Goal: Communication & Community: Share content

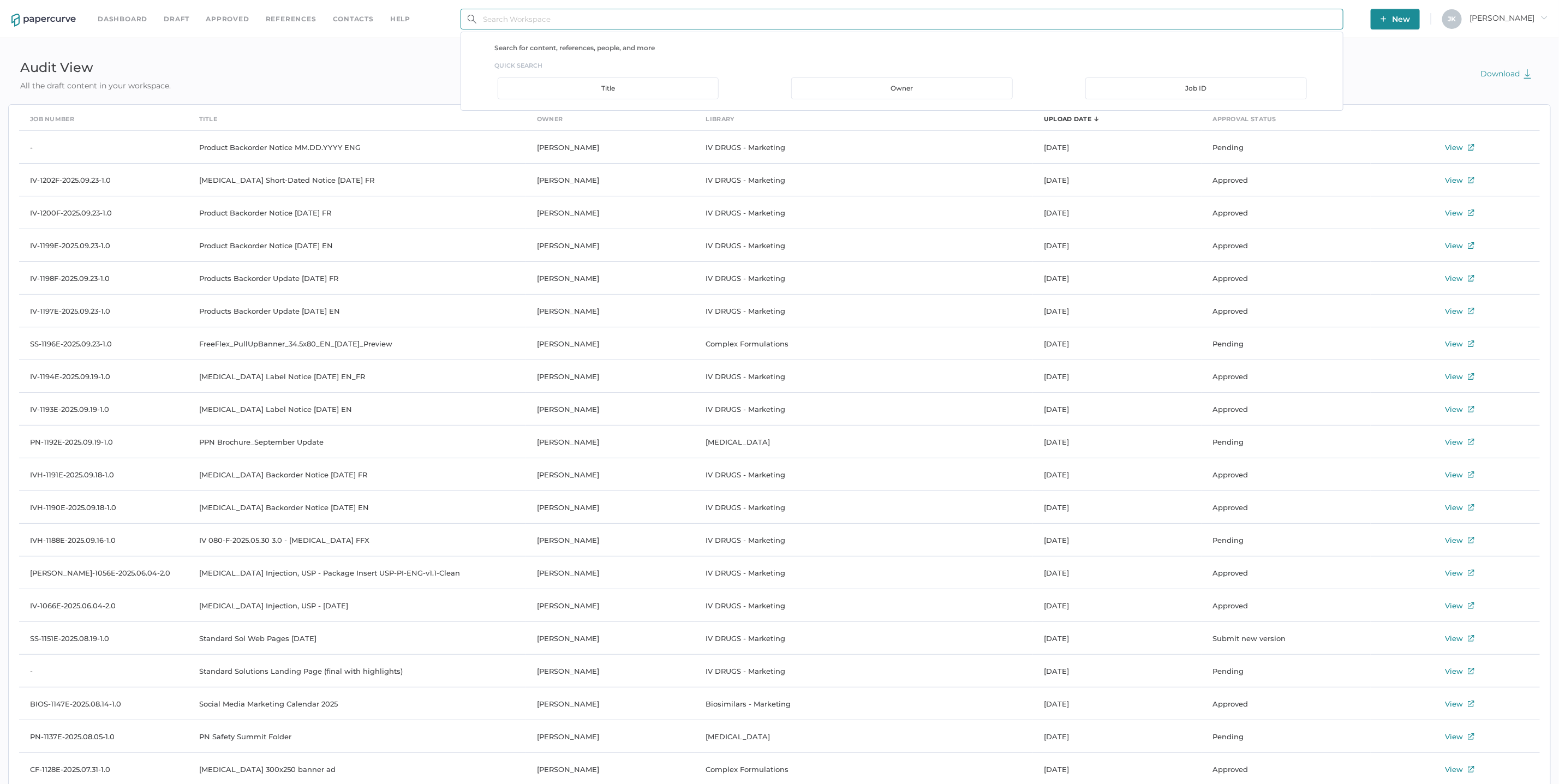
click at [577, 22] on input "text" at bounding box center [902, 19] width 883 height 21
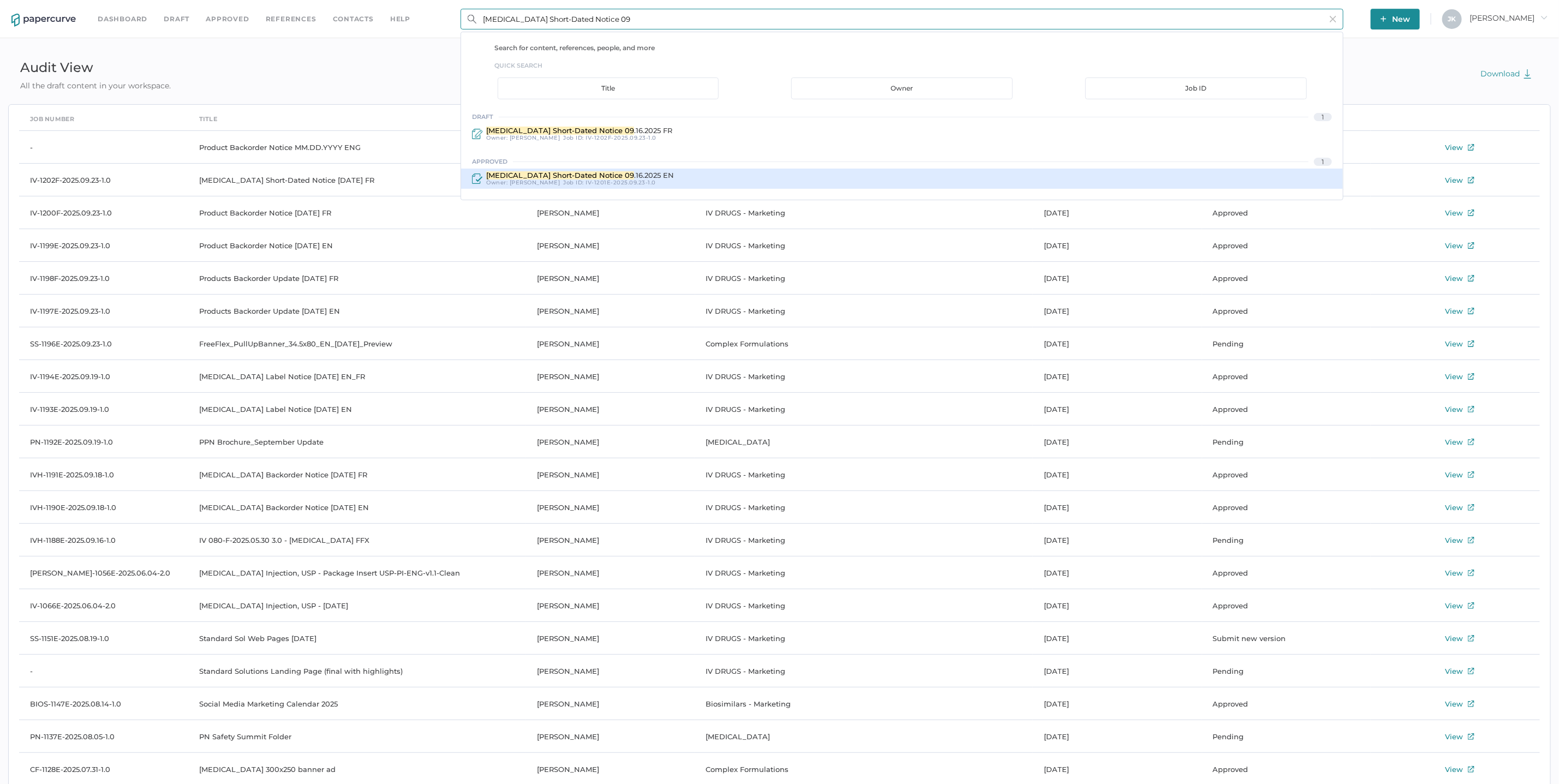
type input "oxytocin Short-Dated Notice 09"
click at [546, 173] on span "Oxytocin Short-Dated Notice 09" at bounding box center [560, 174] width 148 height 8
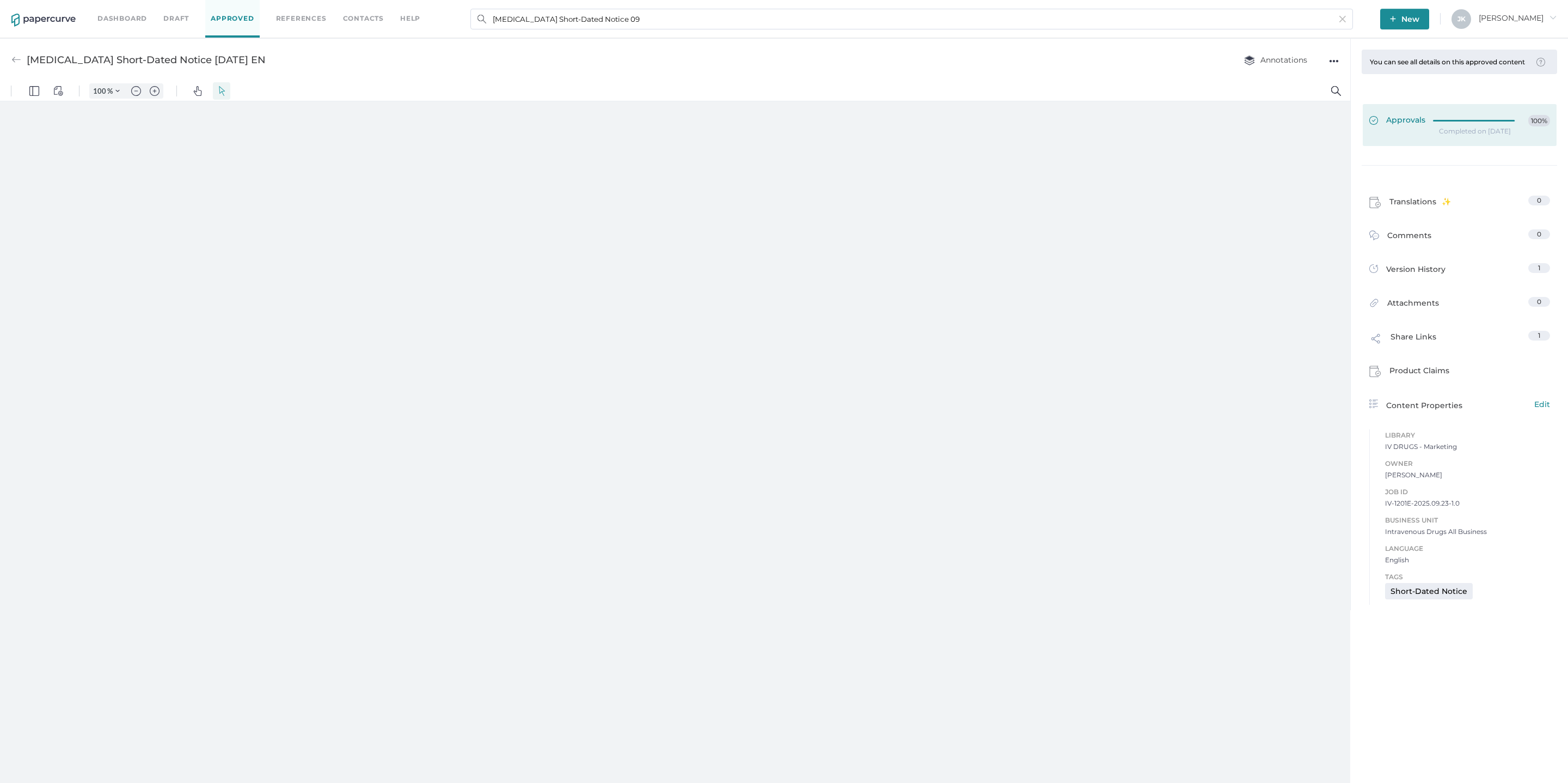
click at [1445, 120] on icon at bounding box center [1477, 120] width 87 height 0
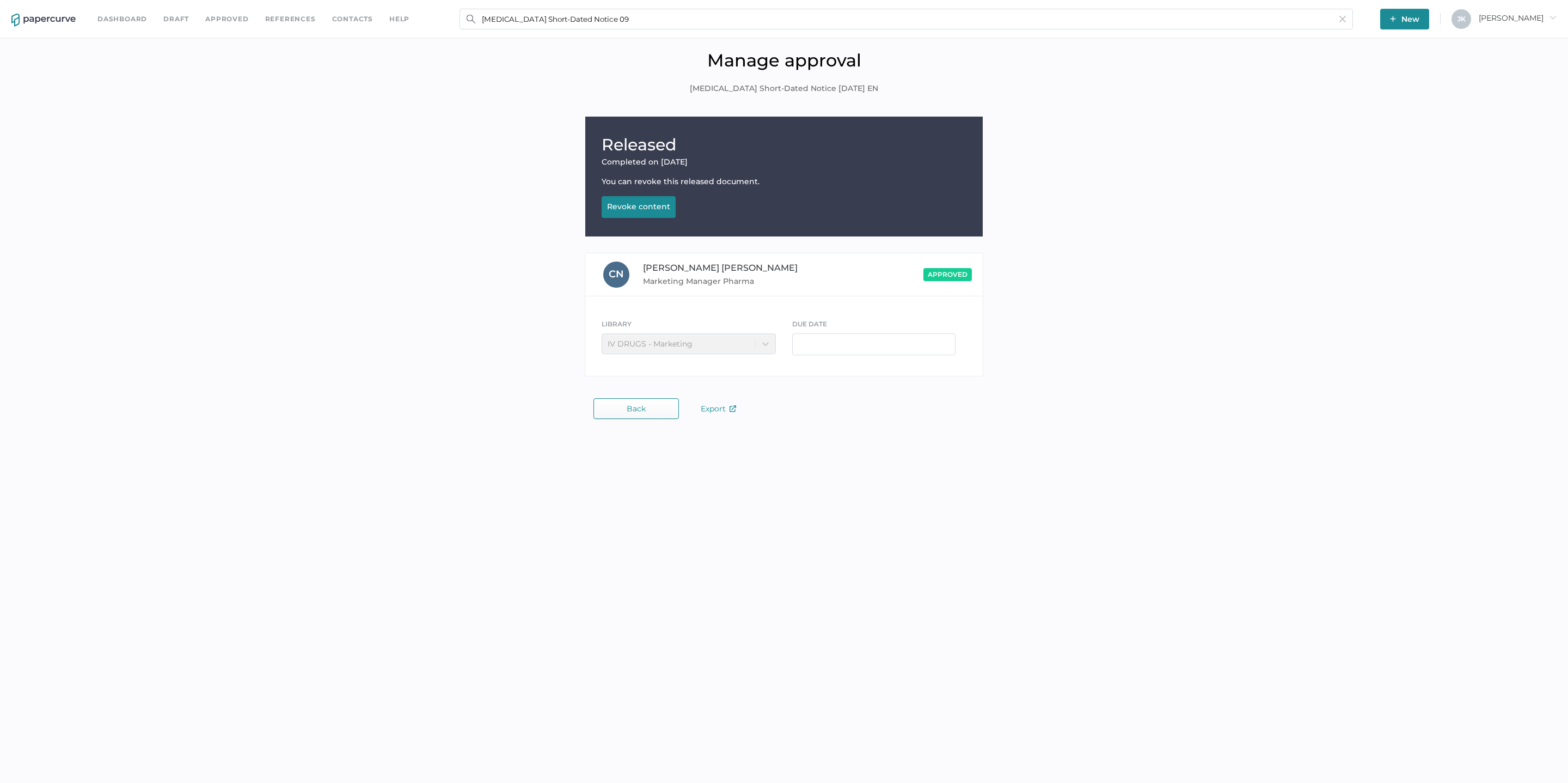
click at [629, 206] on div "Revoke content" at bounding box center [639, 206] width 63 height 10
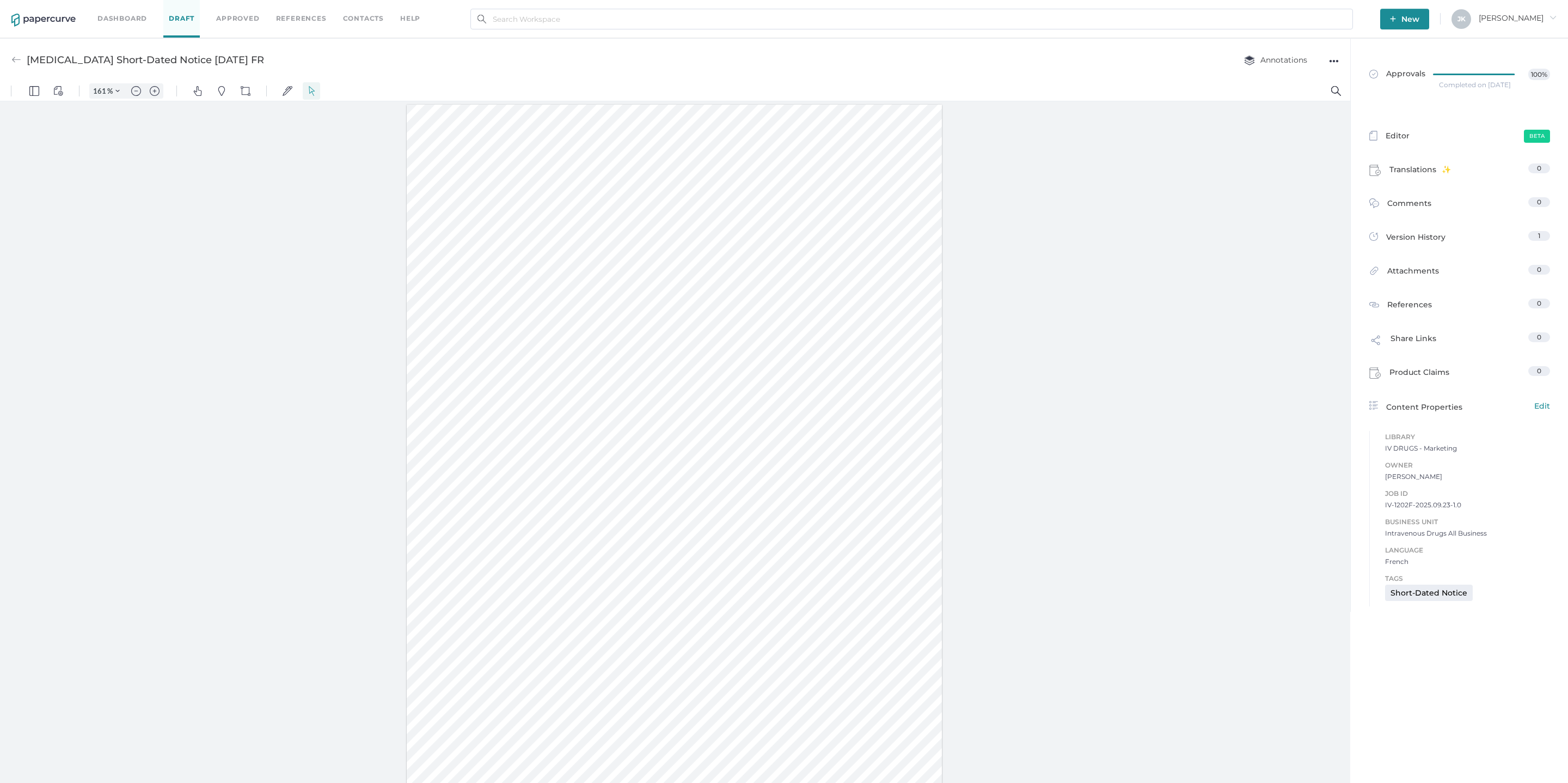
scroll to position [13, 0]
click at [1530, 15] on span "Jeff arrow_right" at bounding box center [1517, 18] width 78 height 10
click at [1489, 120] on span "Audit View" at bounding box center [1501, 124] width 91 height 20
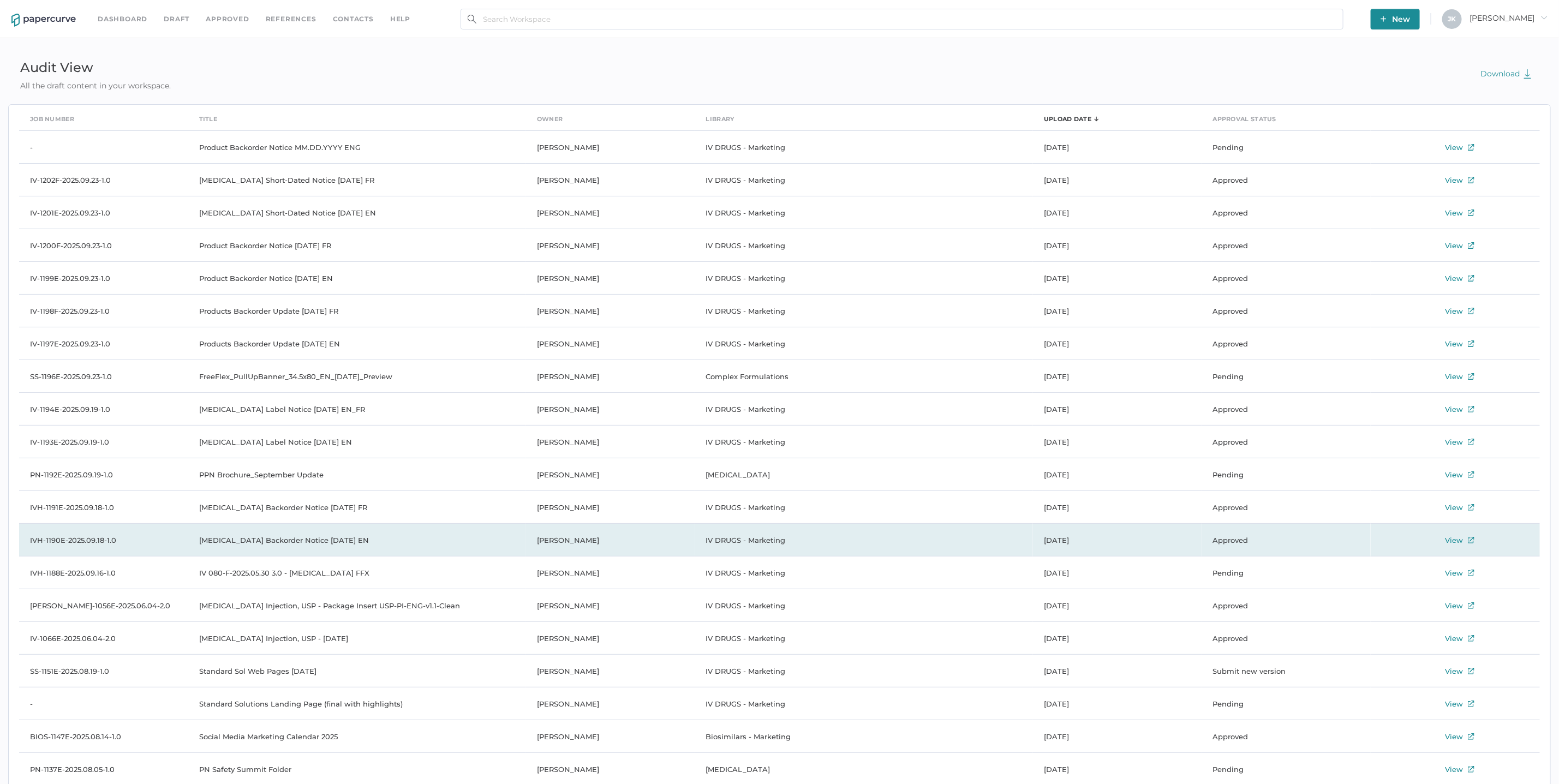
click at [258, 540] on td "[MEDICAL_DATA] Backorder Notice [DATE] EN" at bounding box center [357, 540] width 338 height 33
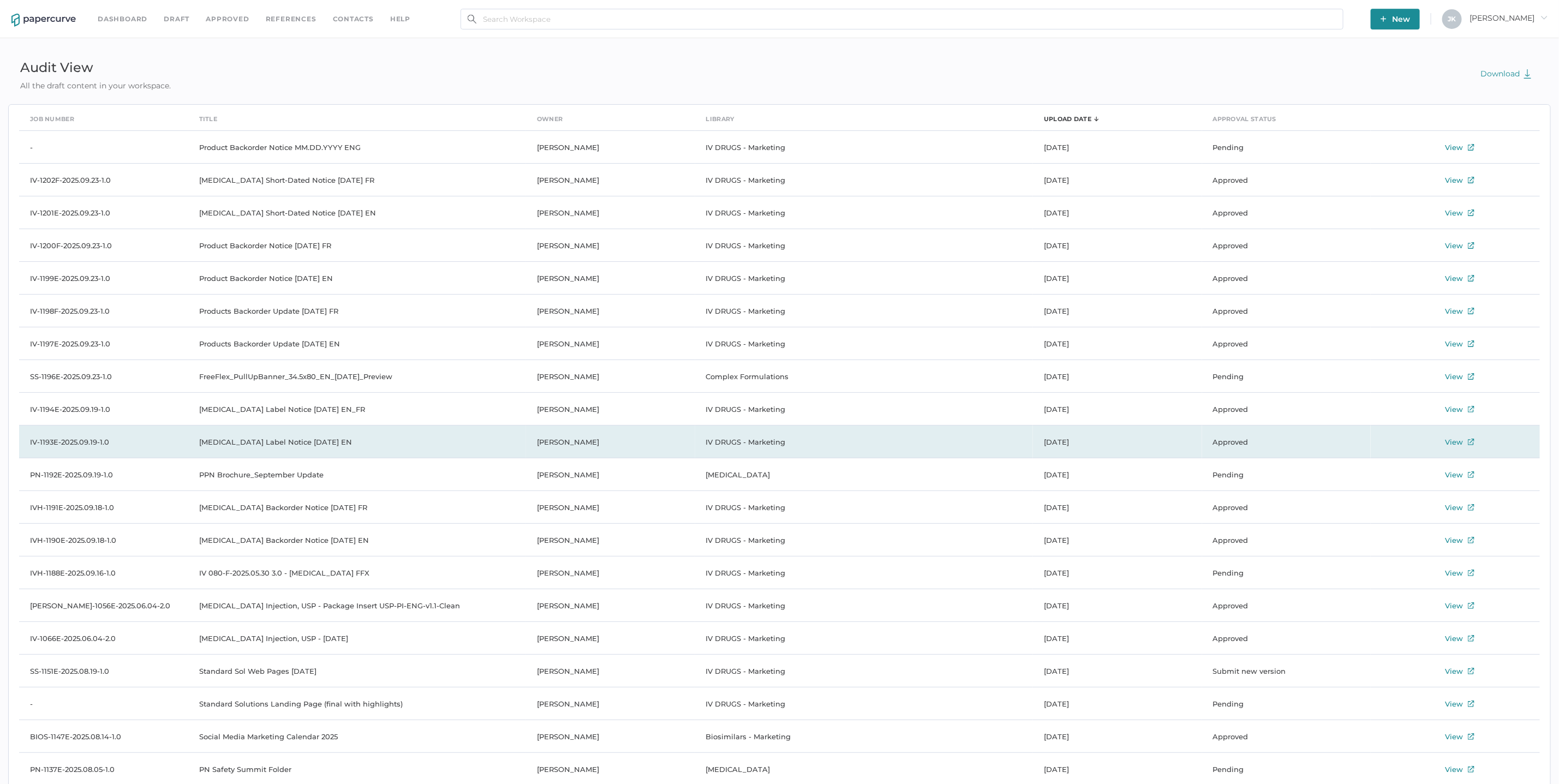
click at [237, 440] on td "Vancomycin Label Notice 09.16.2025 EN" at bounding box center [357, 442] width 338 height 33
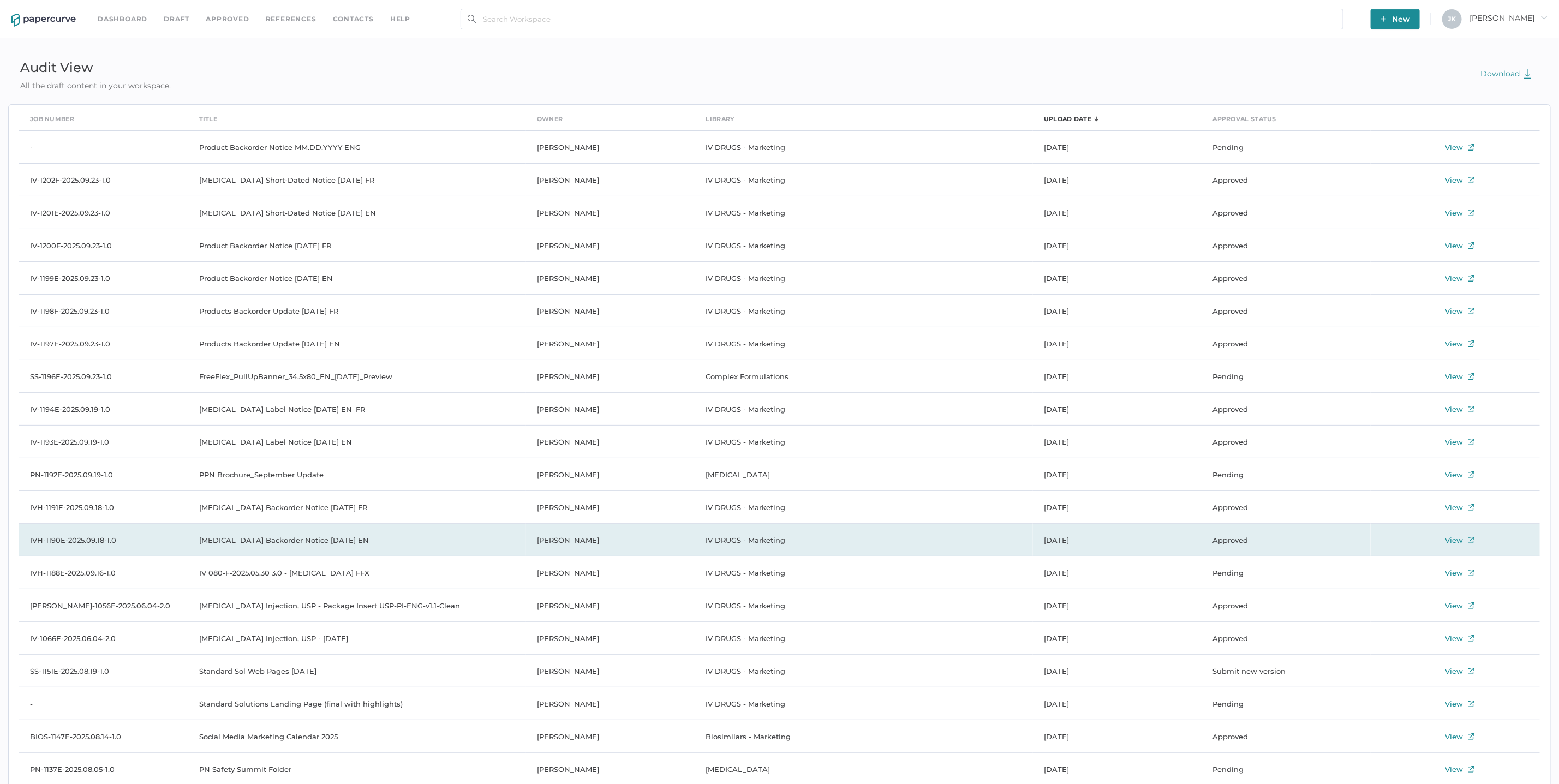
click at [292, 542] on td "Acyclovir Backorder Notice 17.09.2025 EN" at bounding box center [357, 540] width 338 height 33
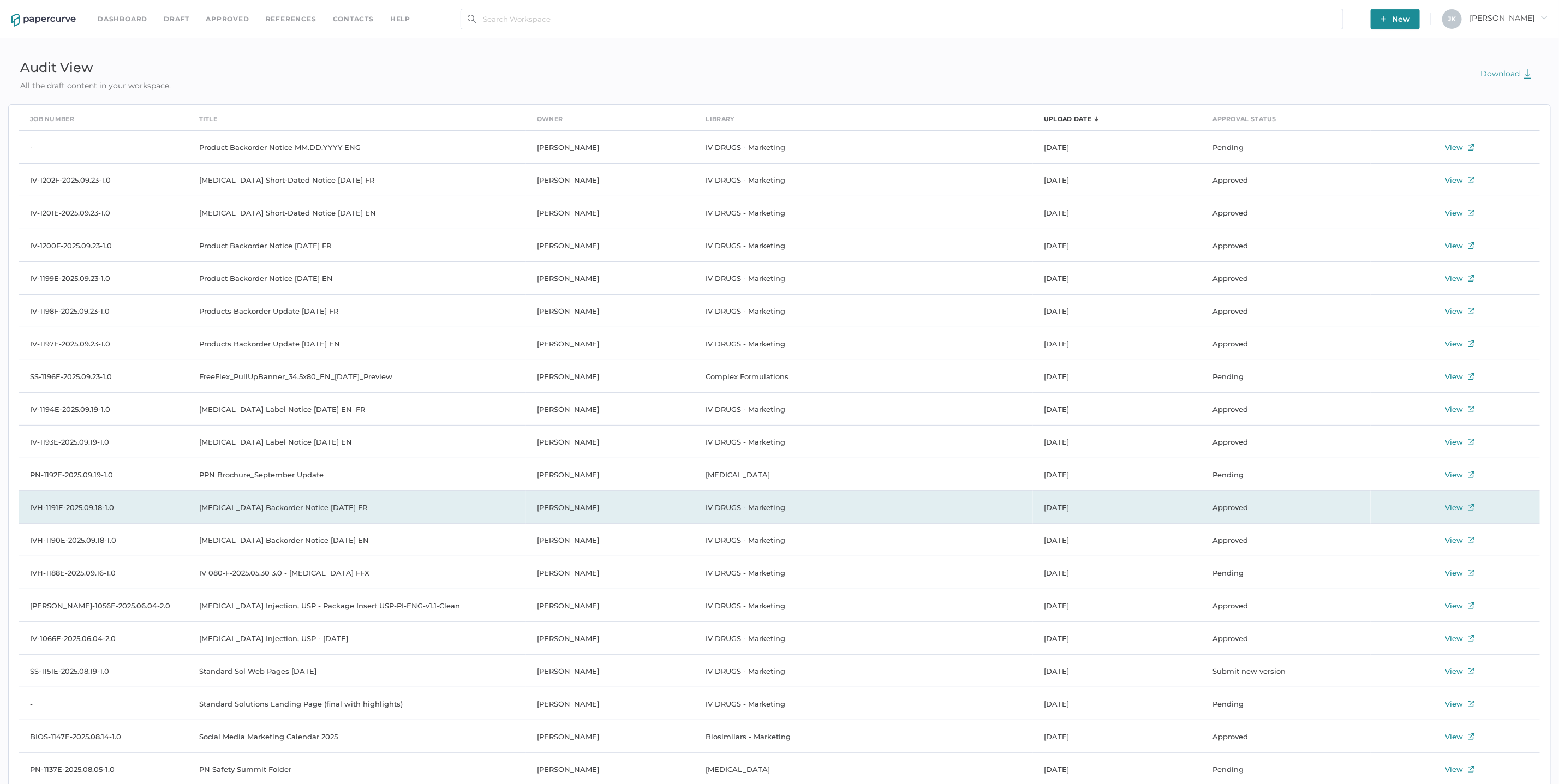
click at [229, 503] on td "Acyclovir Backorder Notice 17.09.2025 FR" at bounding box center [357, 507] width 338 height 33
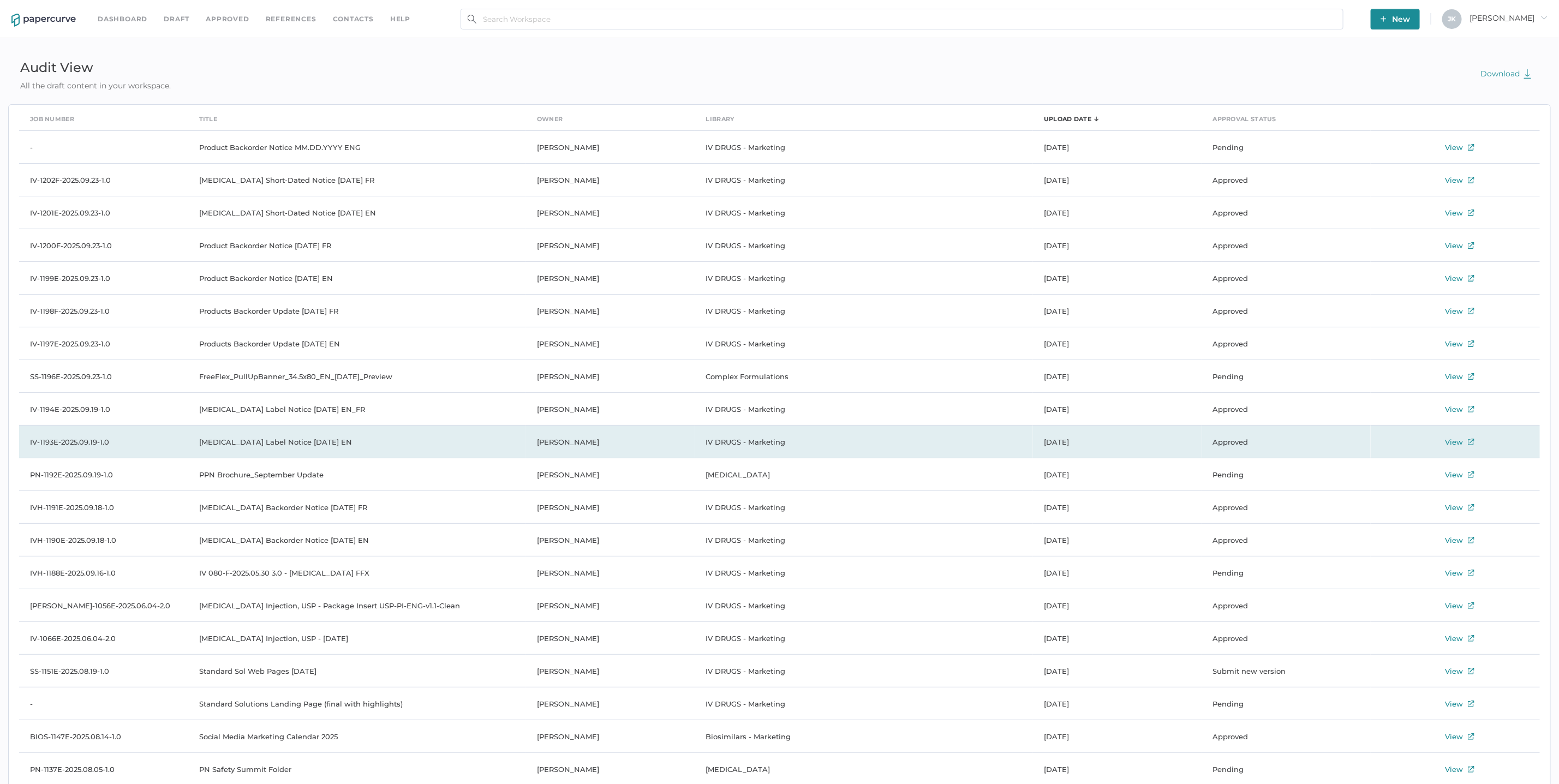
click at [271, 438] on td "Vancomycin Label Notice 09.16.2025 EN" at bounding box center [357, 442] width 338 height 33
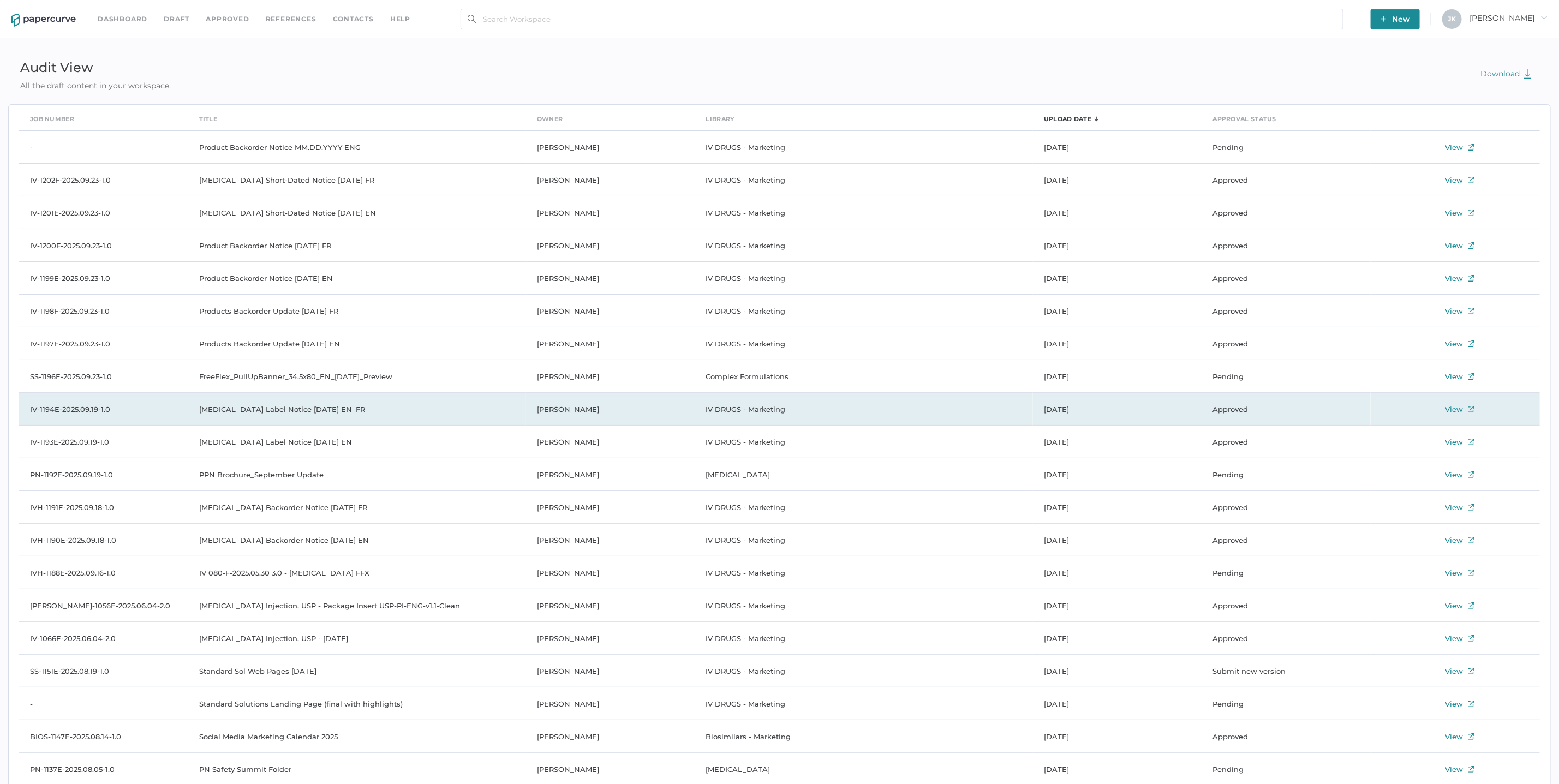
click at [288, 410] on td "Vancomycin Label Notice 09.16.2025 EN_FR" at bounding box center [357, 409] width 338 height 33
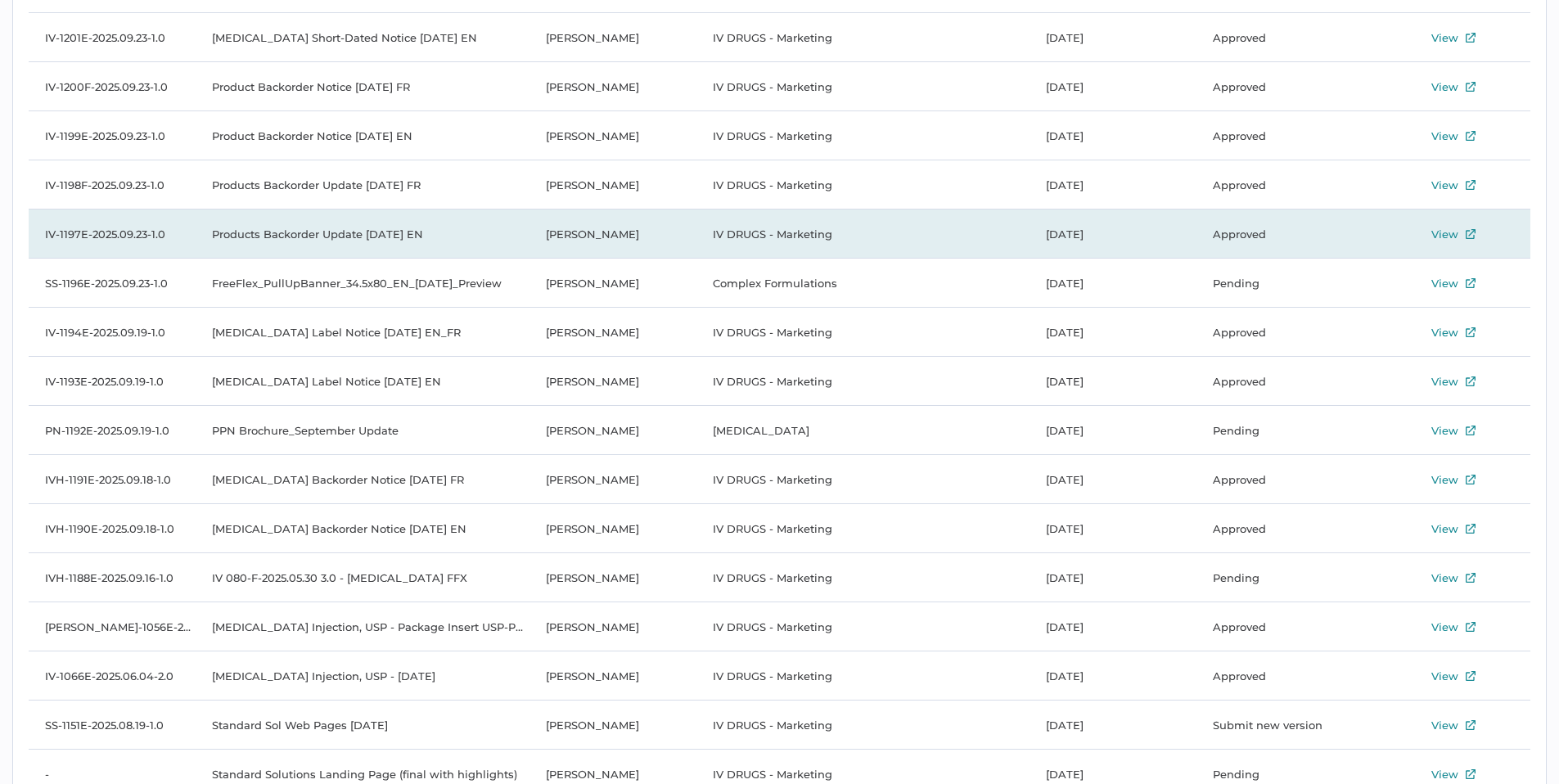
scroll to position [280, 0]
click at [291, 232] on td "Products Backorder Update 09.22.2025 EN" at bounding box center [363, 235] width 334 height 49
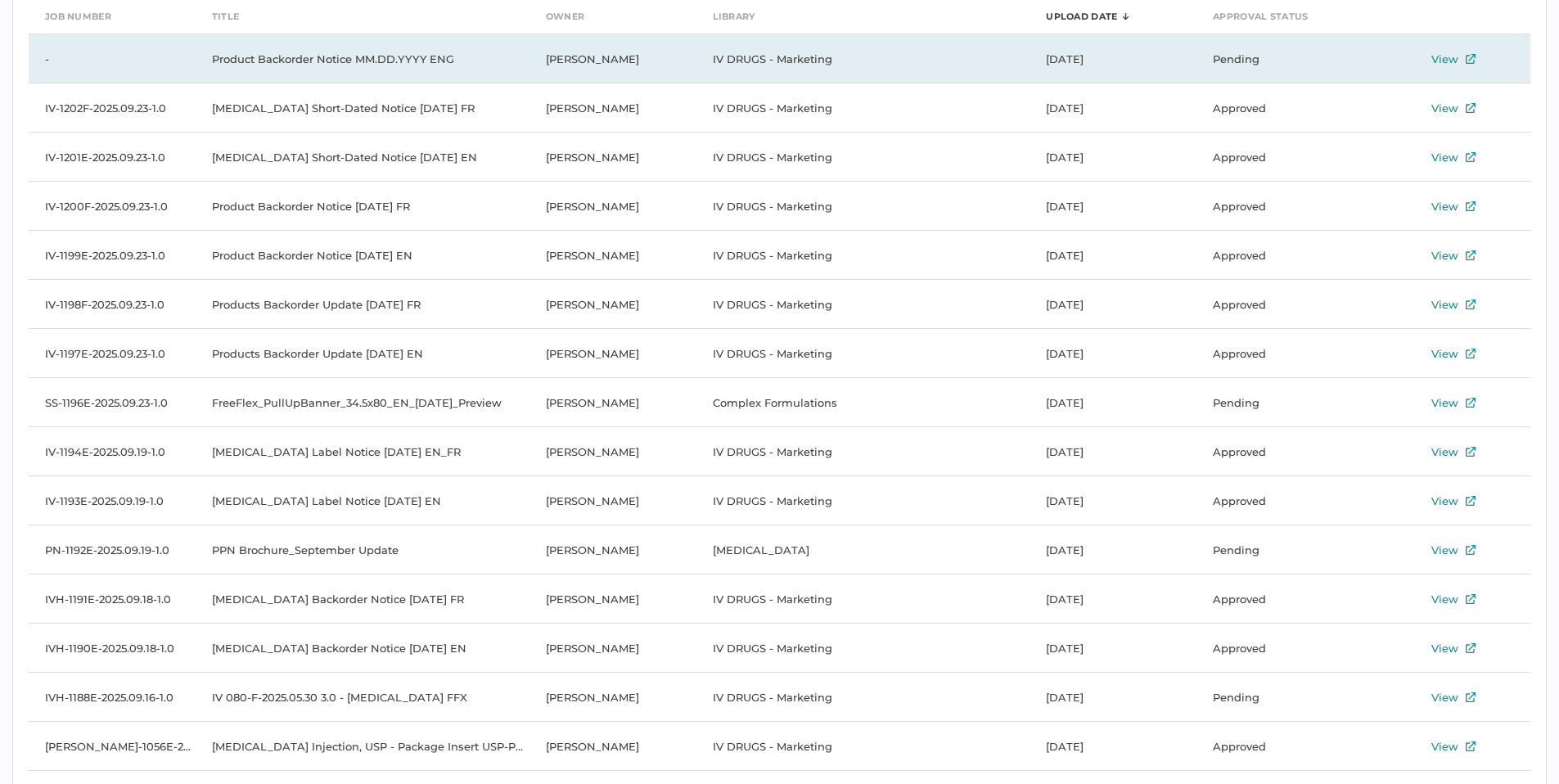
scroll to position [157, 0]
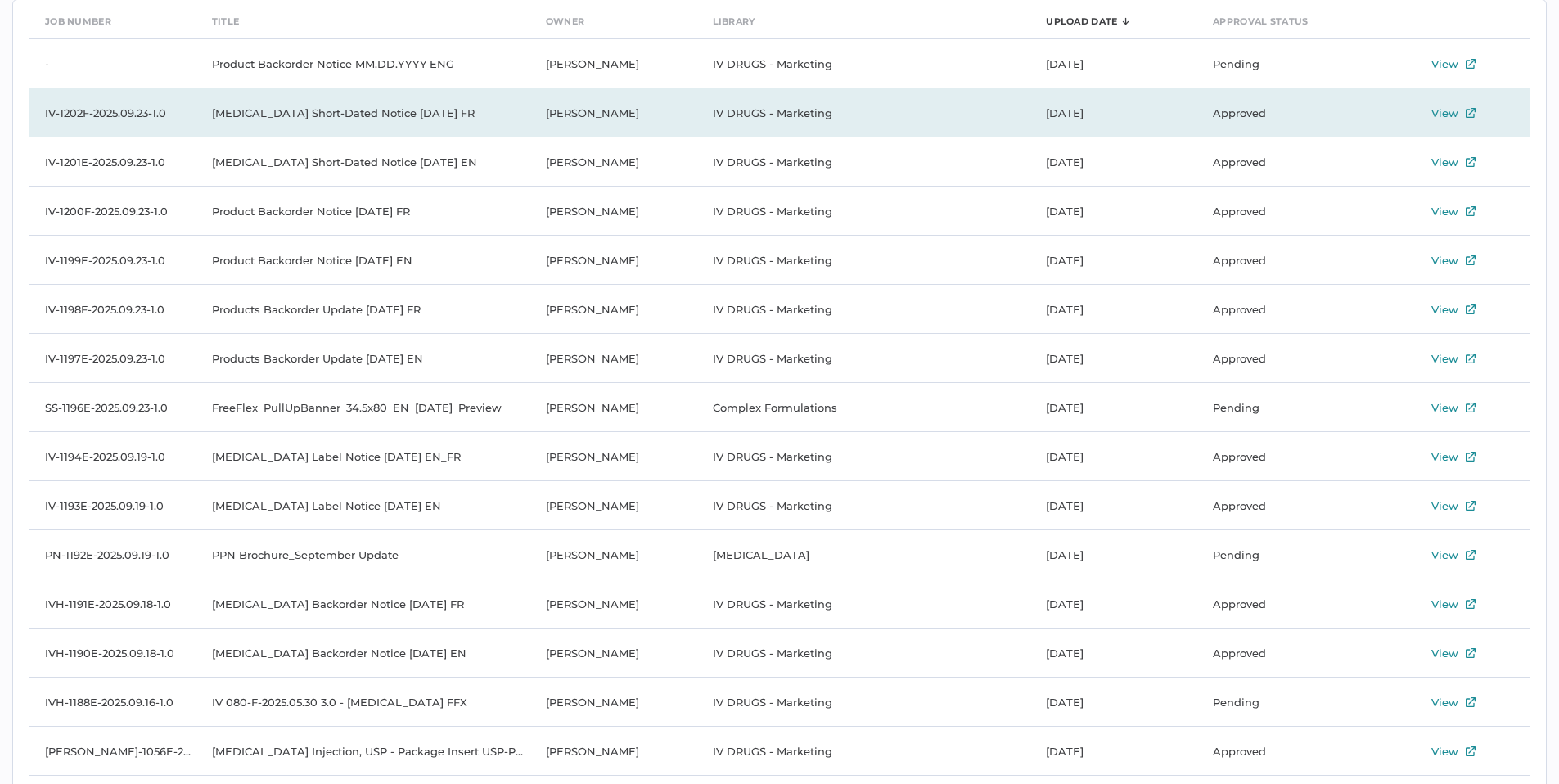
click at [126, 114] on td "IV-1202F-2025.09.23-1.0" at bounding box center [112, 113] width 167 height 49
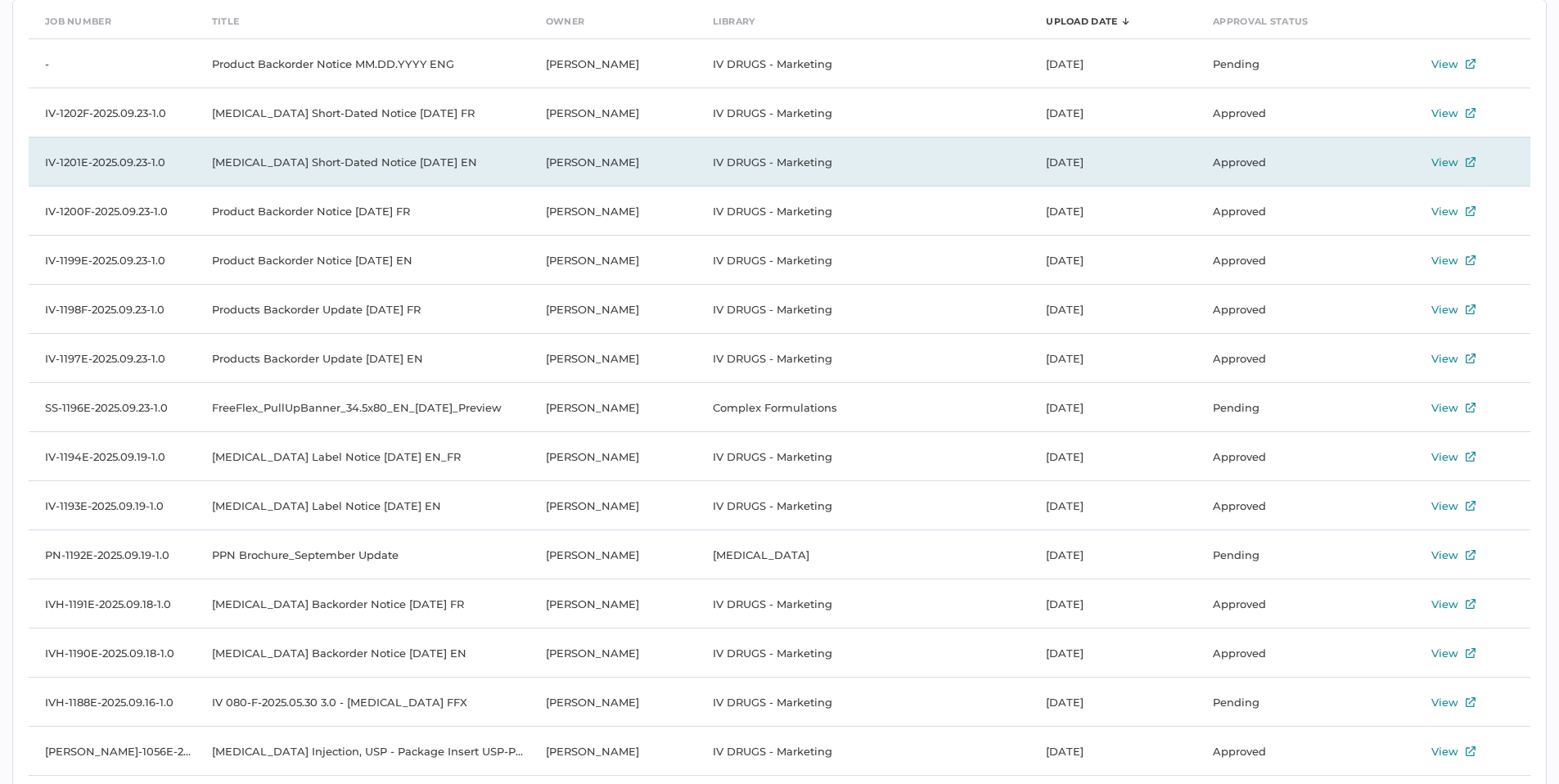
click at [114, 158] on td "IV-1201E-2025.09.23-1.0" at bounding box center [112, 162] width 167 height 49
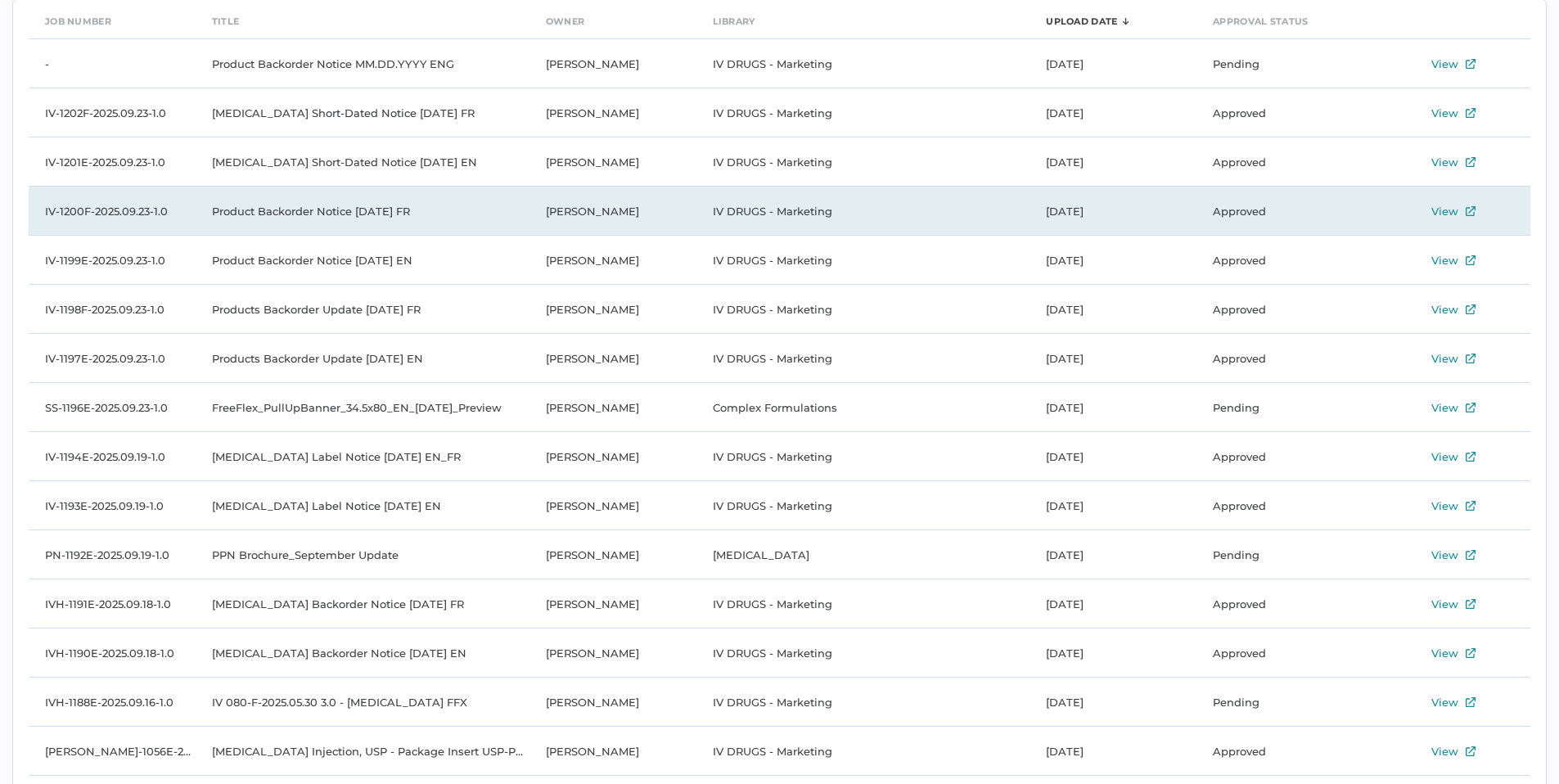
click at [119, 207] on td "IV-1200F-2025.09.23-1.0" at bounding box center [112, 211] width 167 height 49
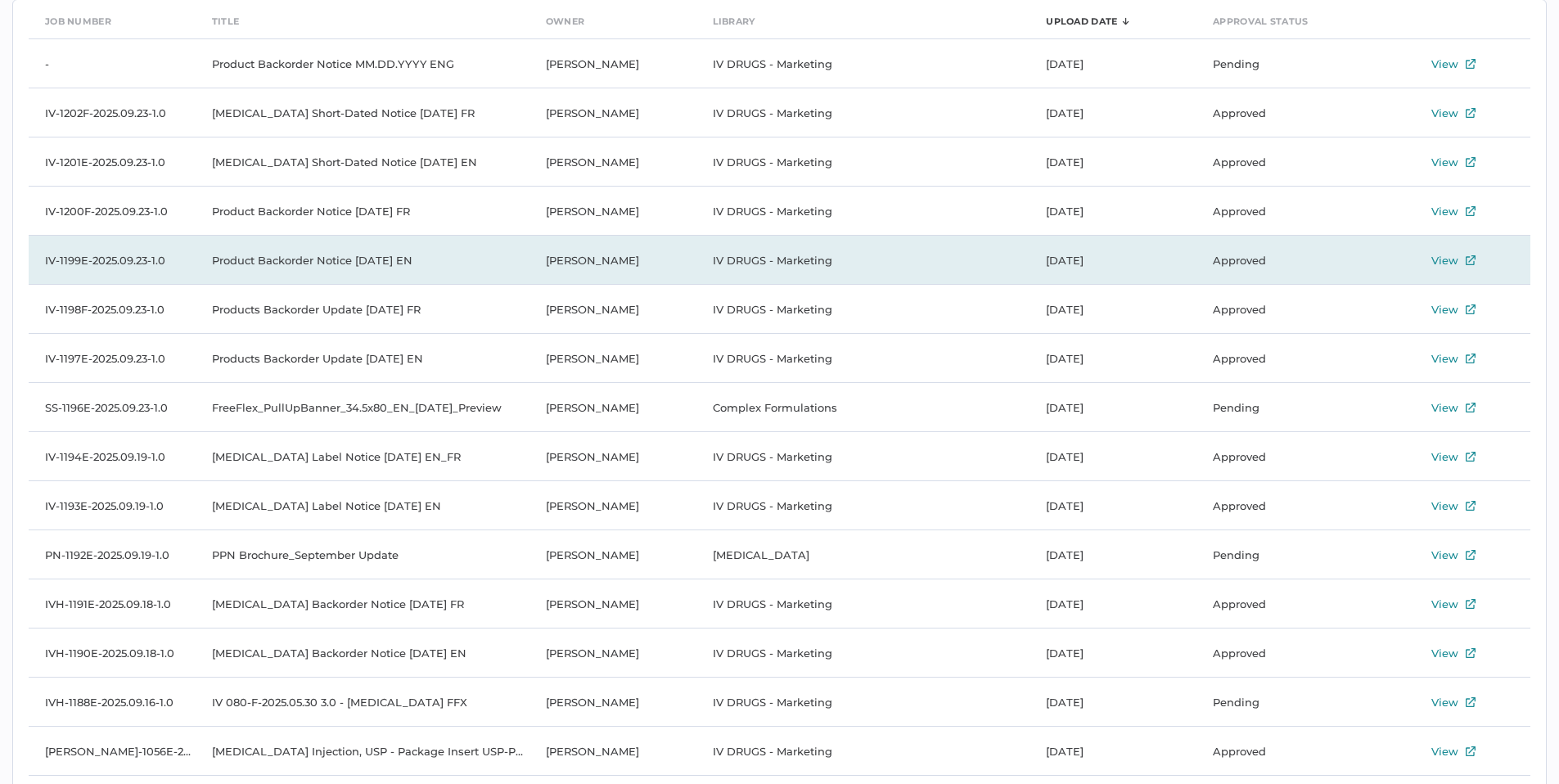
click at [119, 258] on td "IV-1199E-2025.09.23-1.0" at bounding box center [112, 260] width 167 height 49
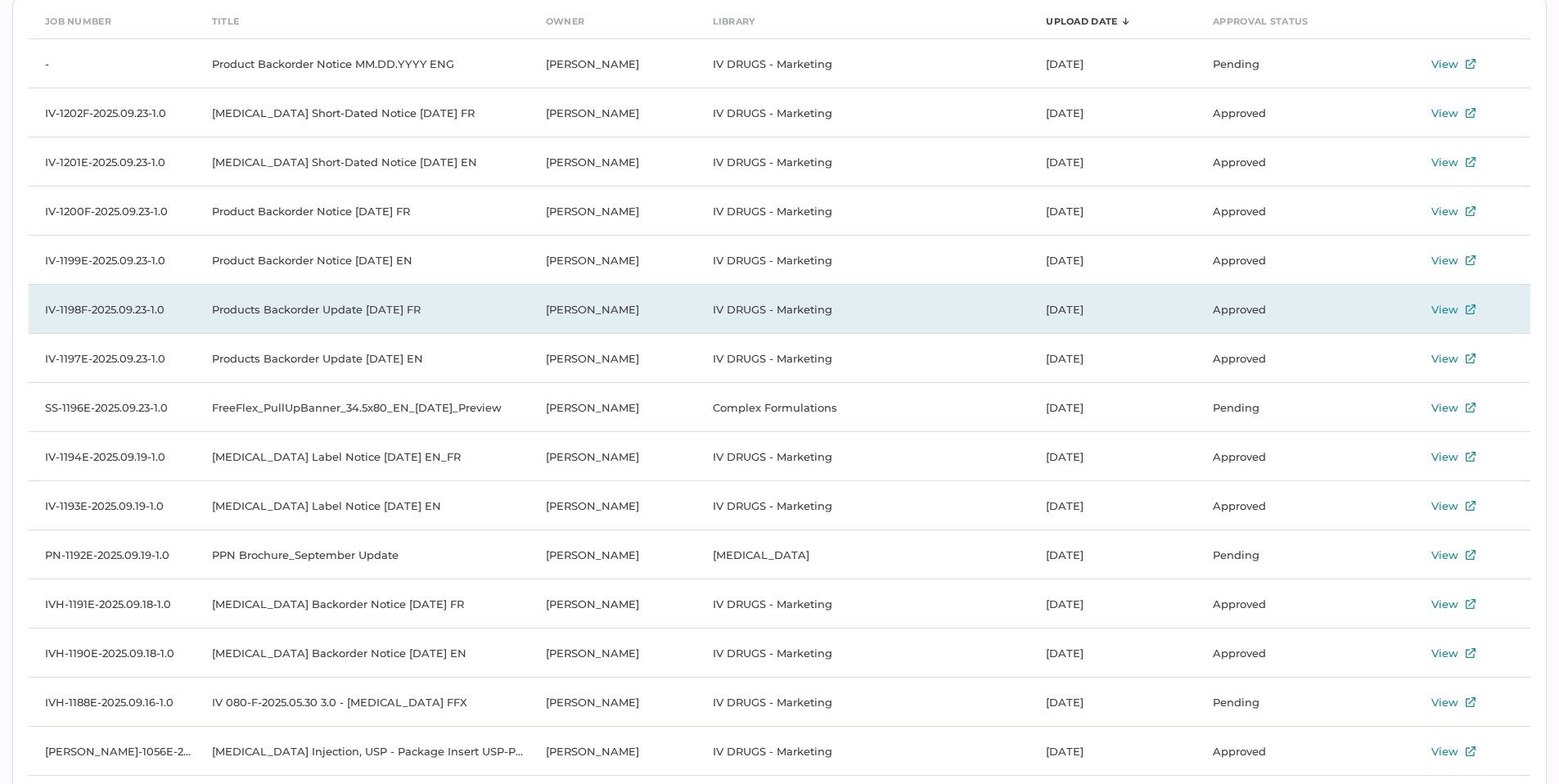
click at [245, 313] on td "Products Backorder Update [DATE] FR" at bounding box center [363, 310] width 334 height 49
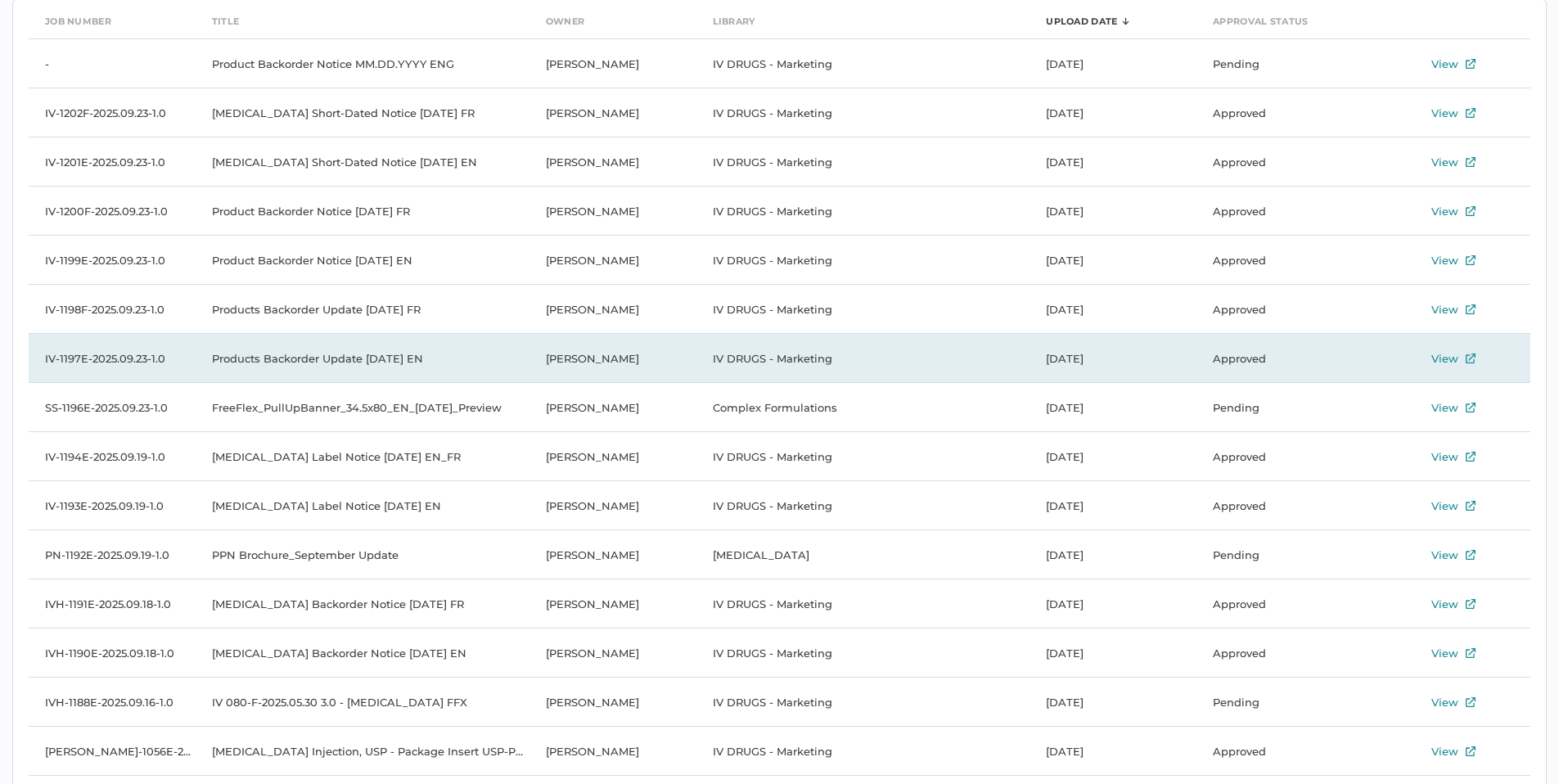
click at [255, 360] on td "Products Backorder Update [DATE] EN" at bounding box center [363, 359] width 334 height 49
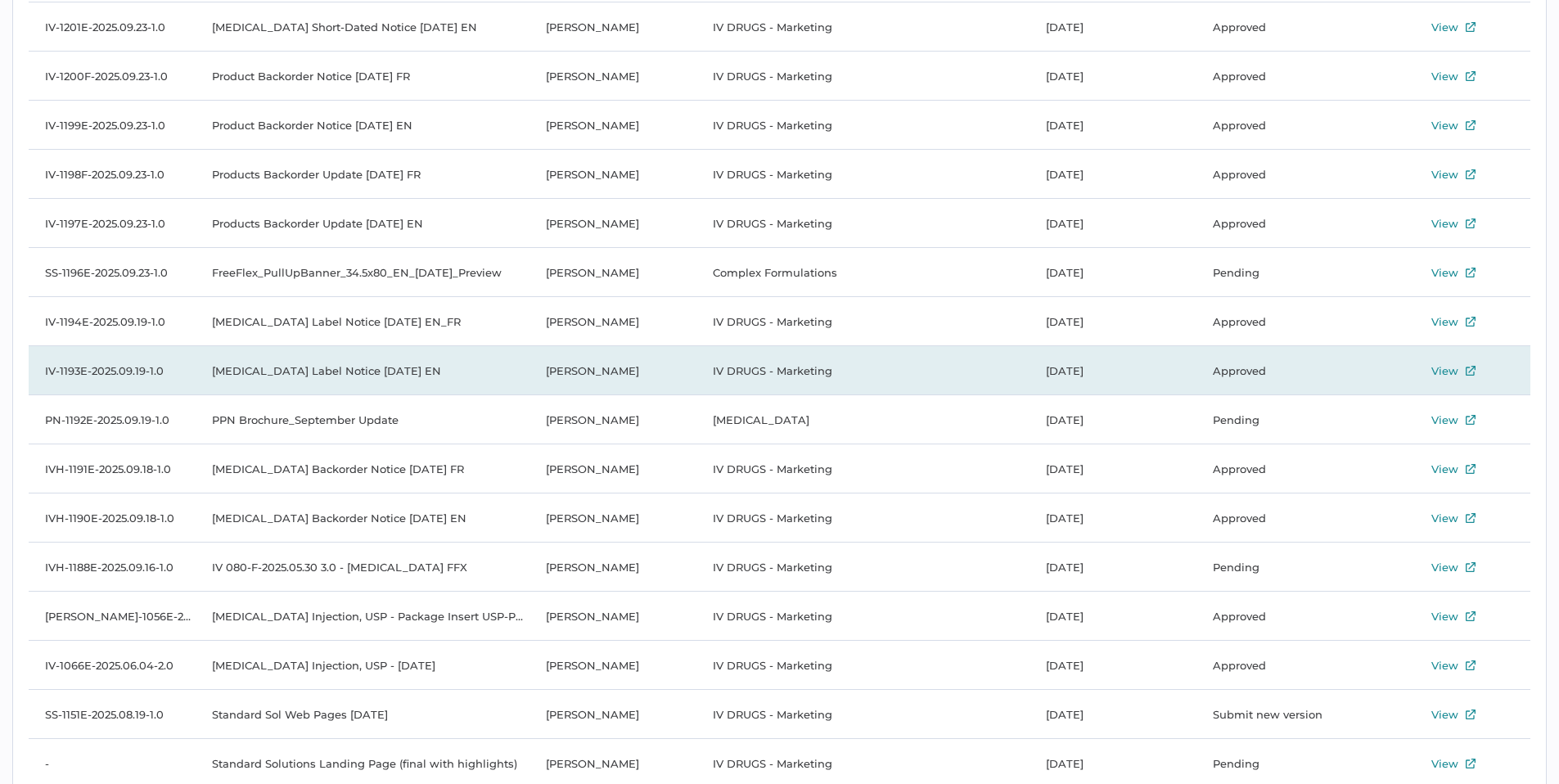
scroll to position [0, 0]
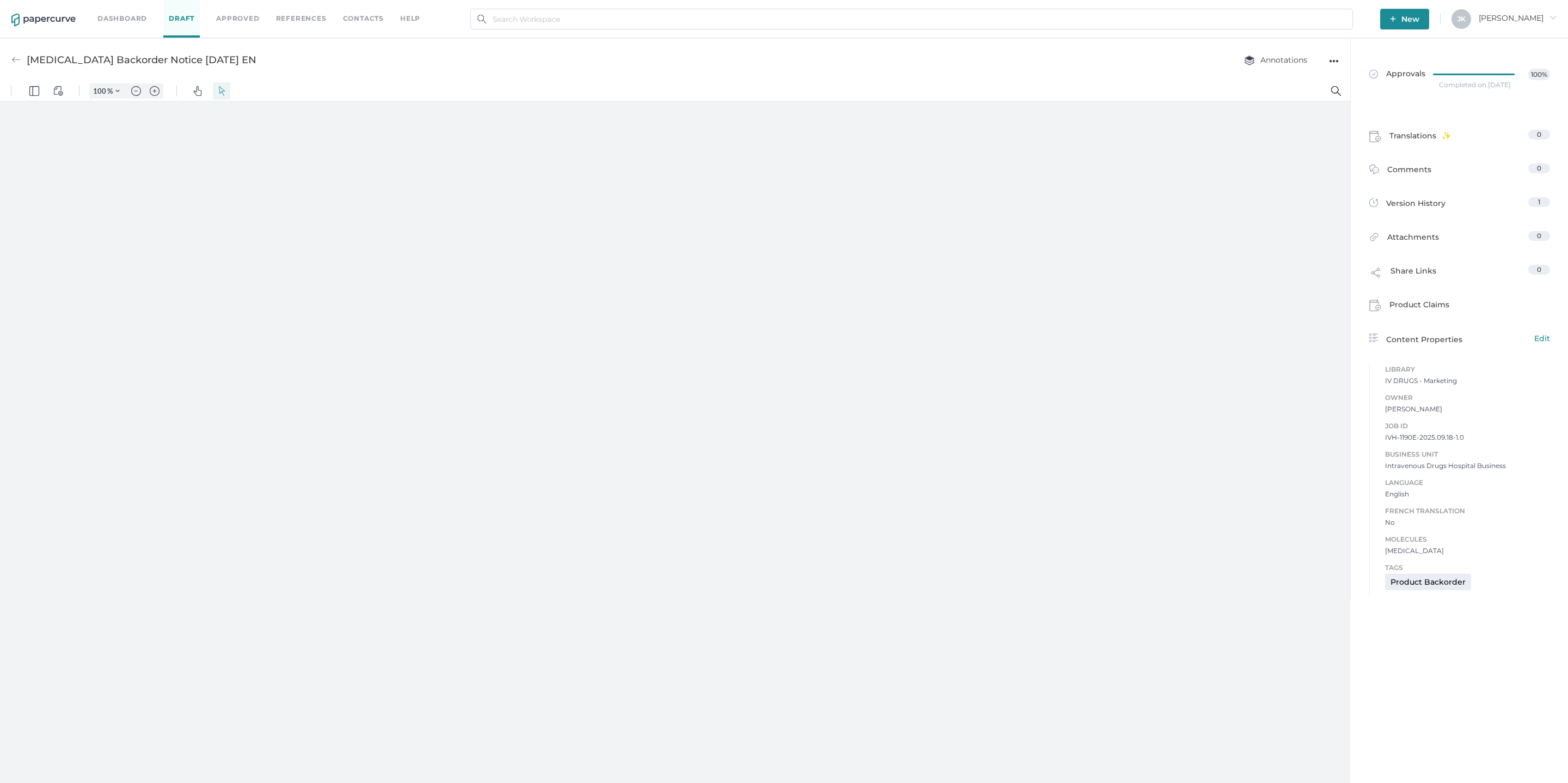
type input "161"
type input "1"
click at [1333, 61] on div "●●●" at bounding box center [1334, 61] width 10 height 15
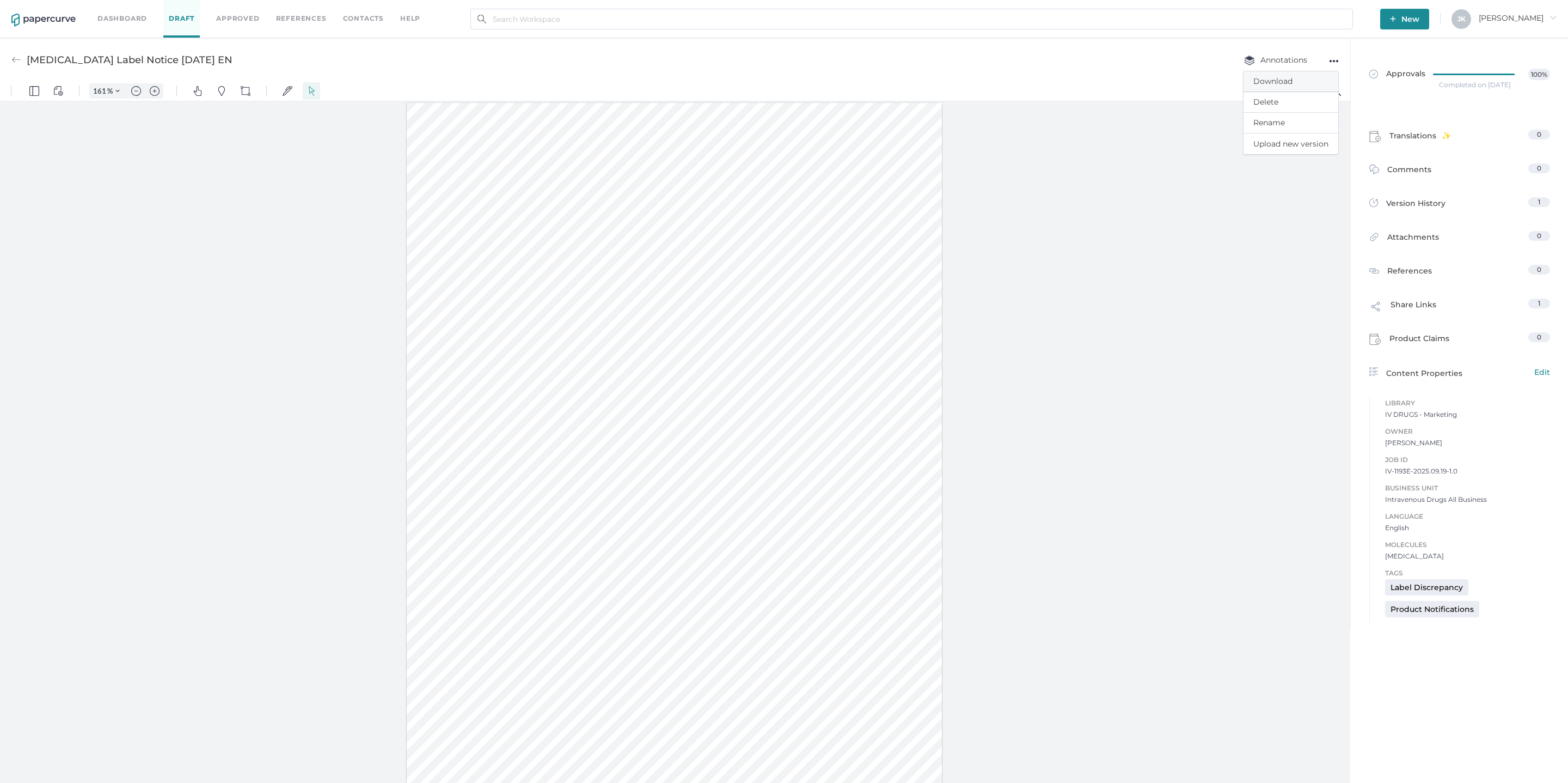
click at [1271, 78] on span "Download" at bounding box center [1291, 81] width 75 height 20
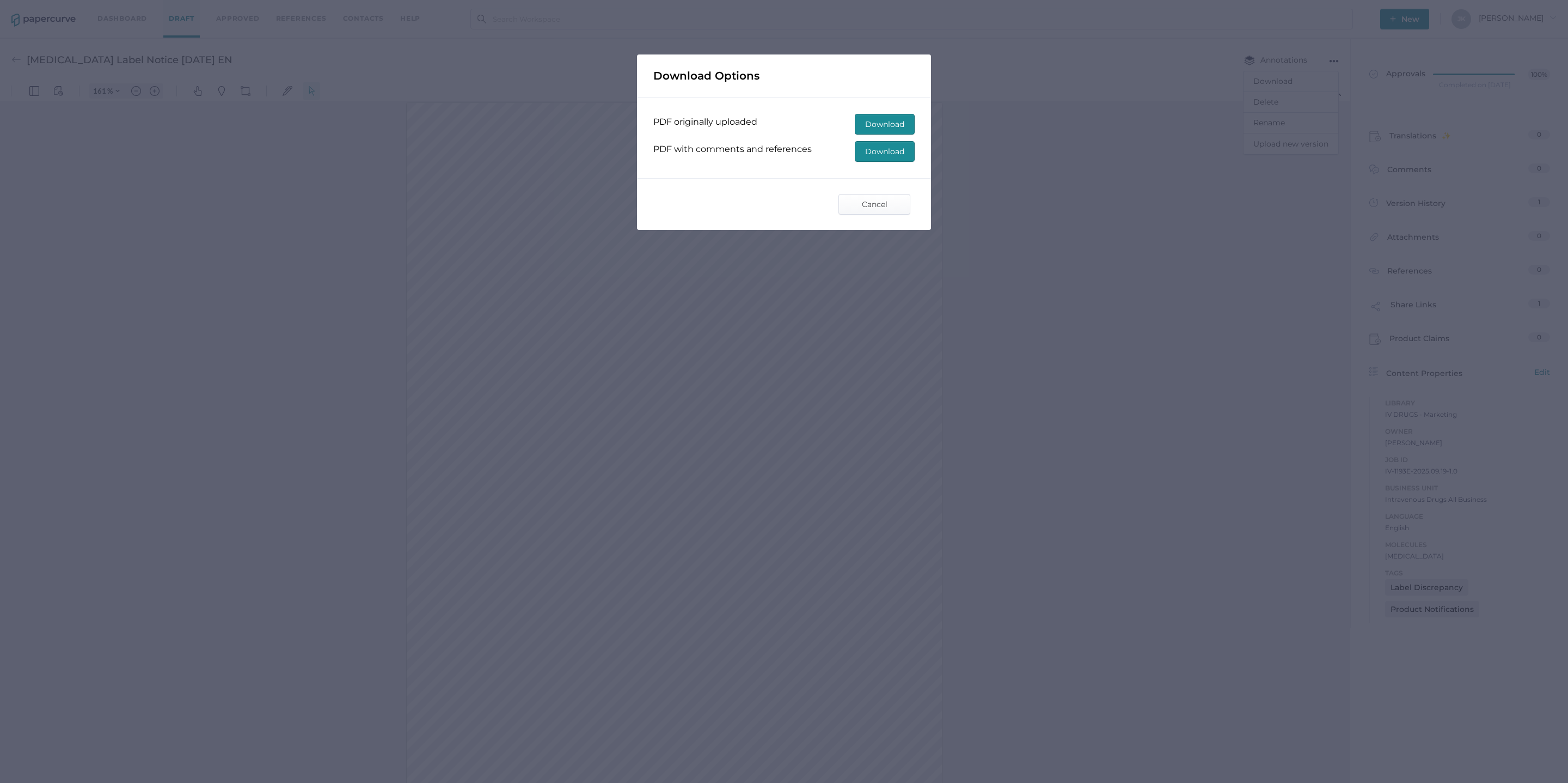
click at [872, 124] on span "Download" at bounding box center [884, 124] width 39 height 20
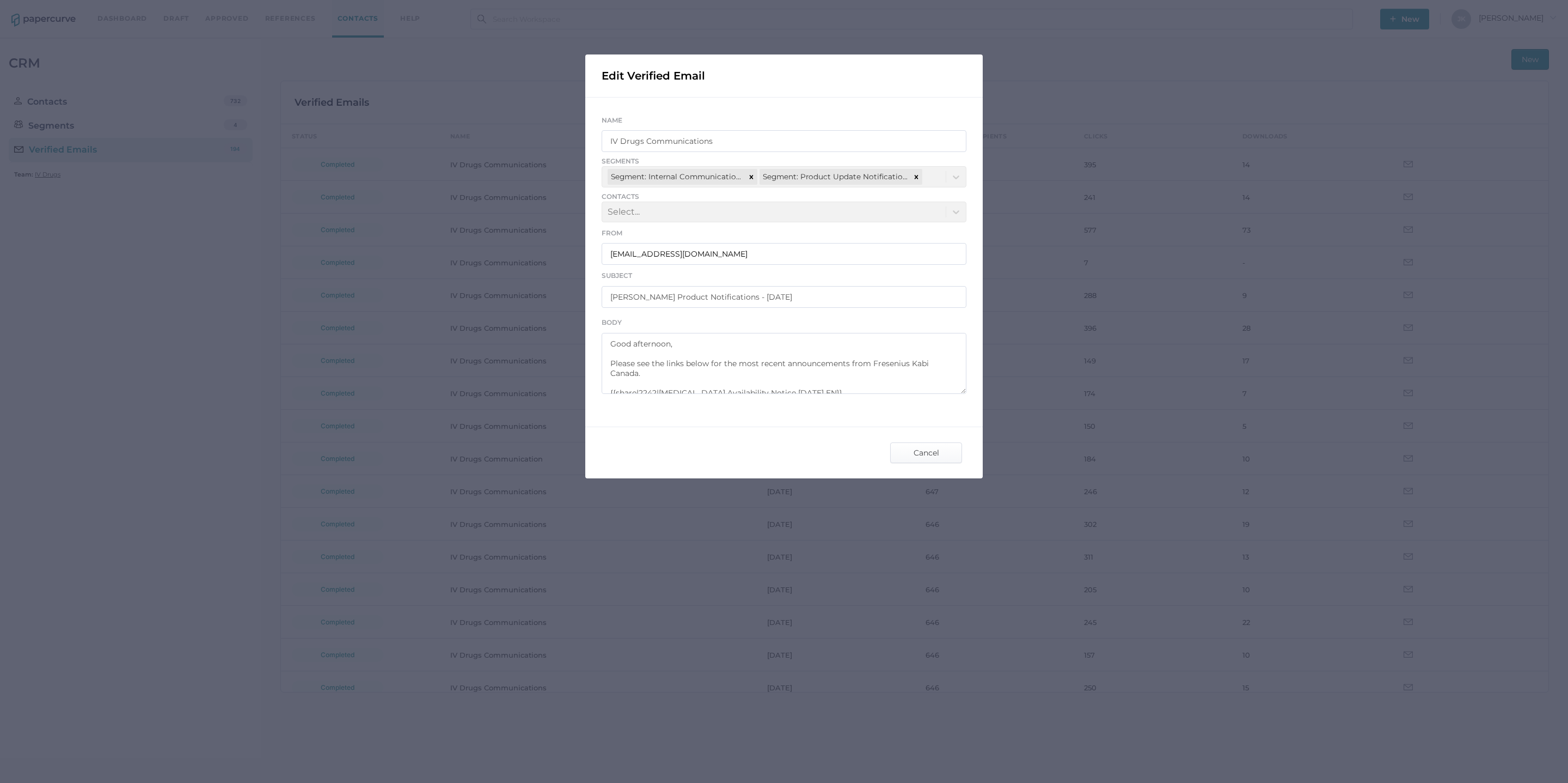
scroll to position [33, 0]
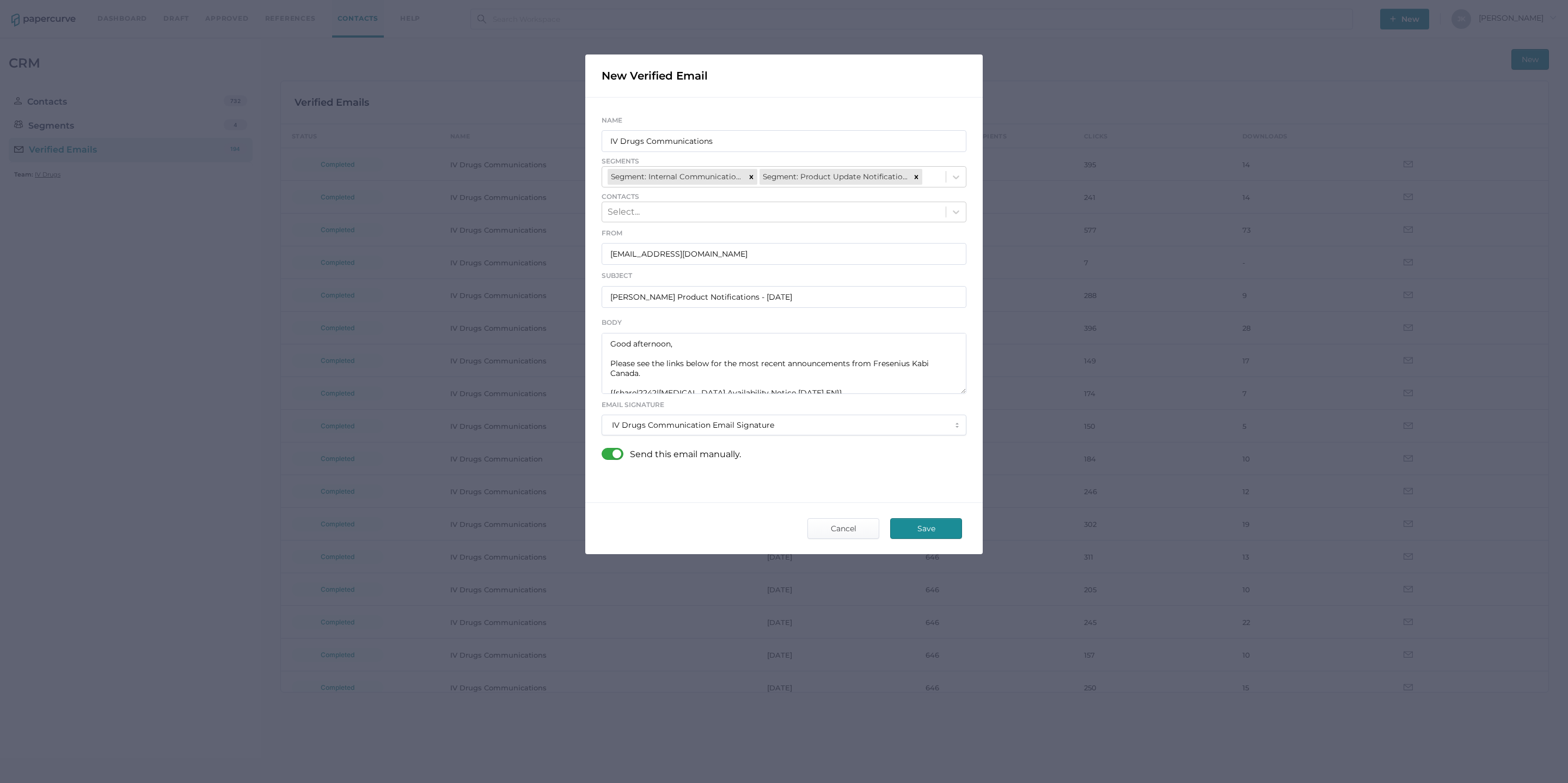
scroll to position [30, 0]
type input "Fresenius Kabi Product Notifications - 09.19.2025"
click at [657, 356] on textarea "Good afternoon, Please see the links below for the most recent announcements fr…" at bounding box center [783, 363] width 365 height 61
drag, startPoint x: 661, startPoint y: 358, endPoint x: 832, endPoint y: 363, distance: 171.1
click at [832, 363] on textarea "Good afternoon, Please see the links below for the most recent announcements fr…" at bounding box center [783, 363] width 365 height 61
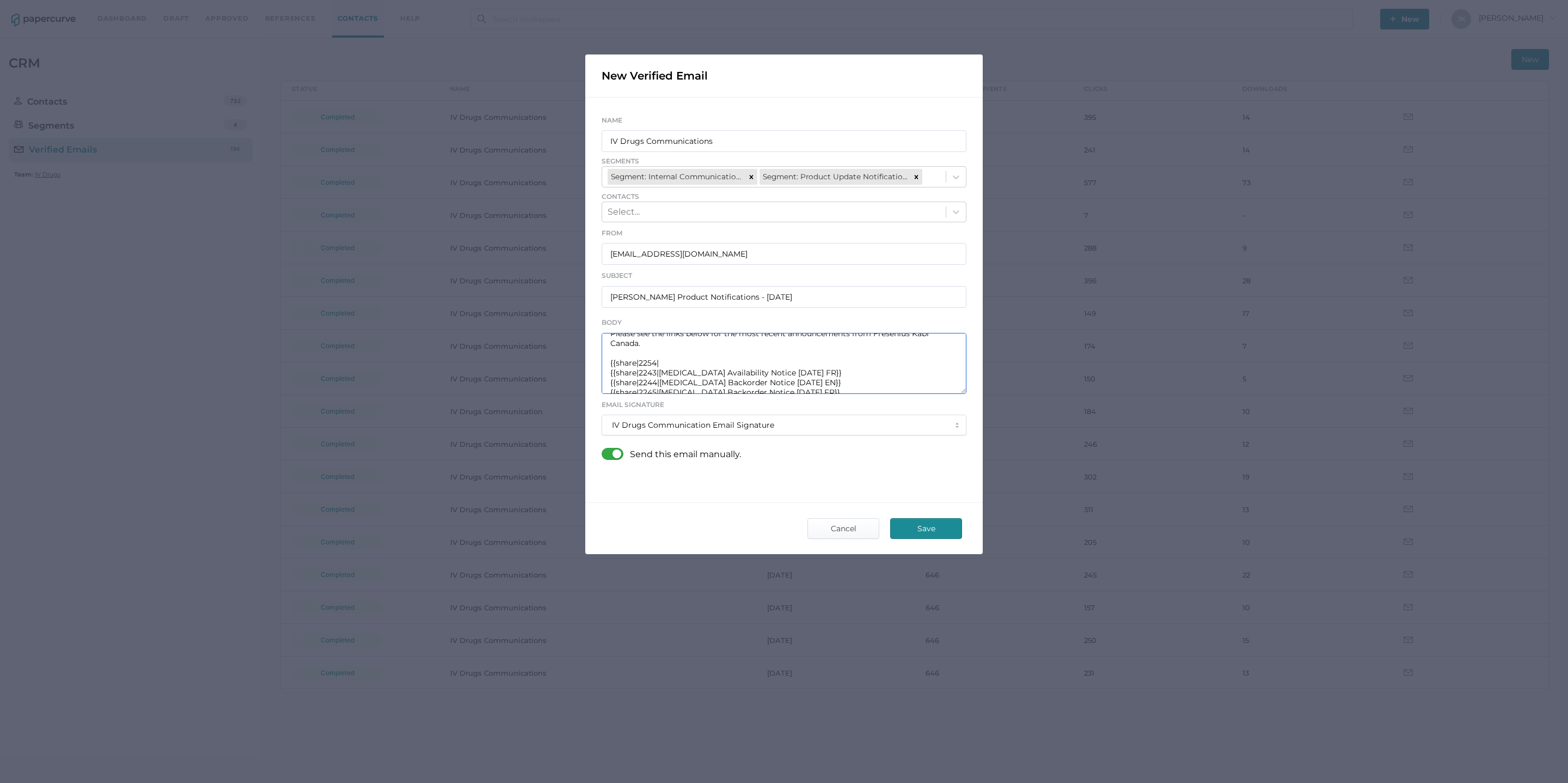
click at [661, 358] on textarea "Good afternoon, Please see the links below for the most recent announcements fr…" at bounding box center [783, 363] width 365 height 61
paste textarea "Acyclovir Backorder Notice 17.09.2025 EN"
click at [657, 366] on textarea "Good afternoon, Please see the links below for the most recent announcements fr…" at bounding box center [783, 363] width 365 height 61
click at [828, 364] on textarea "Good afternoon, Please see the links below for the most recent announcements fr…" at bounding box center [783, 363] width 365 height 61
paste textarea "Acyclovir Backorder Notice 17.09.2025 FR"
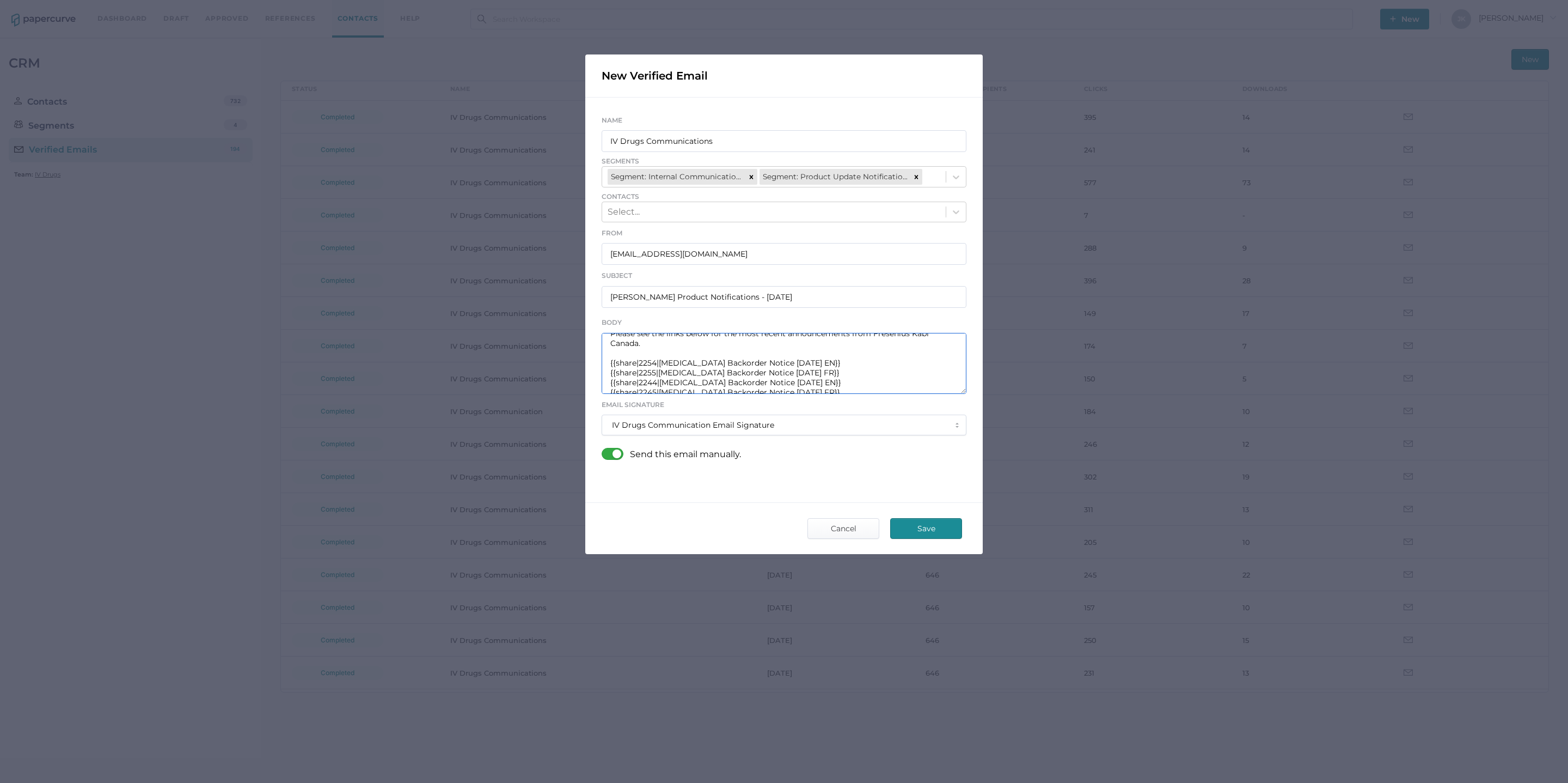
click at [657, 373] on textarea "Good afternoon, Please see the links below for the most recent announcements fr…" at bounding box center [783, 363] width 365 height 61
click at [657, 386] on textarea "Good afternoon, Please see the links below for the most recent announcements fr…" at bounding box center [783, 363] width 365 height 61
drag, startPoint x: 827, startPoint y: 374, endPoint x: 659, endPoint y: 371, distance: 168.0
click at [659, 371] on textarea "Good afternoon, Please see the links below for the most recent announcements fr…" at bounding box center [783, 363] width 365 height 61
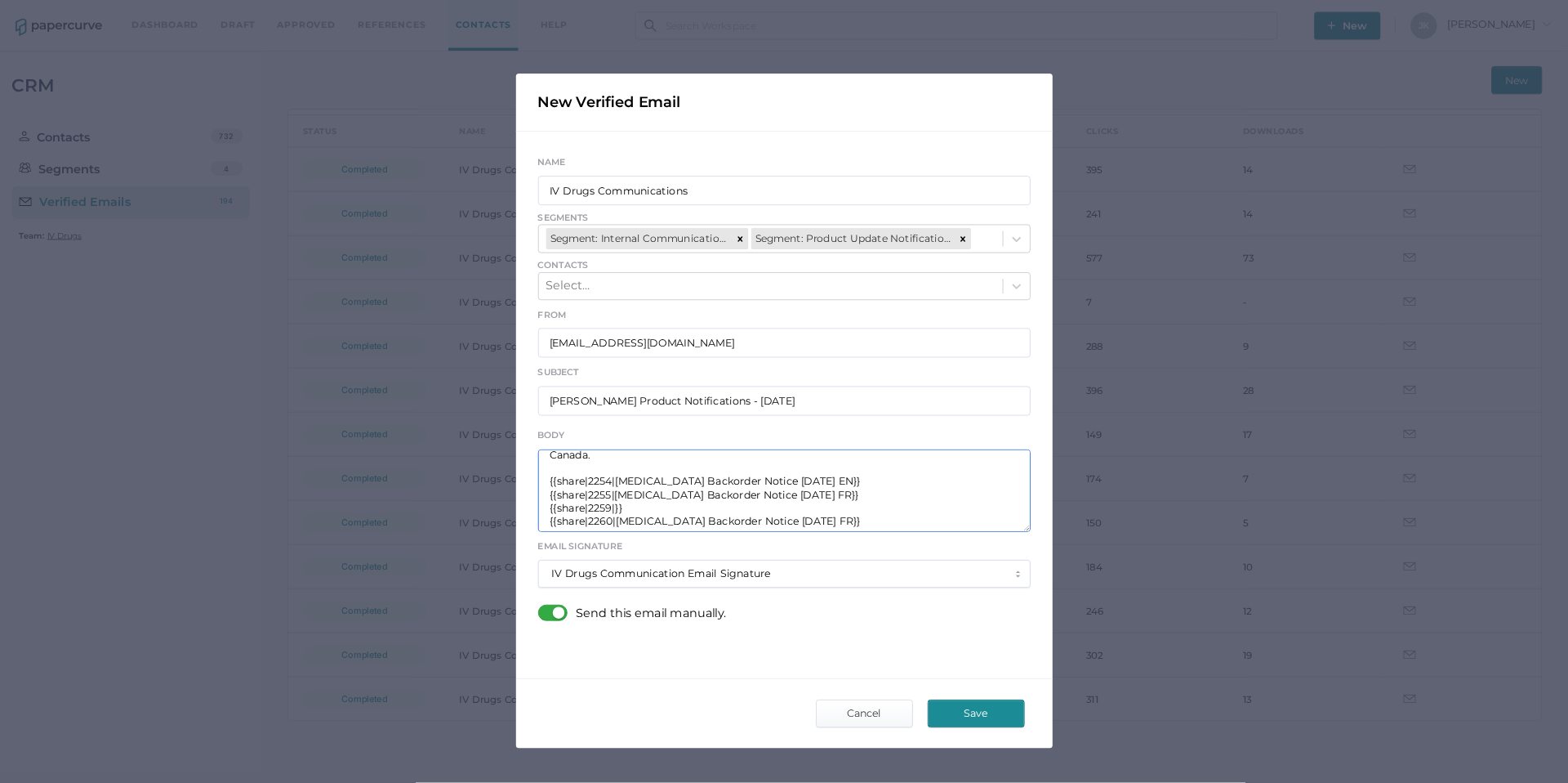
scroll to position [55, 0]
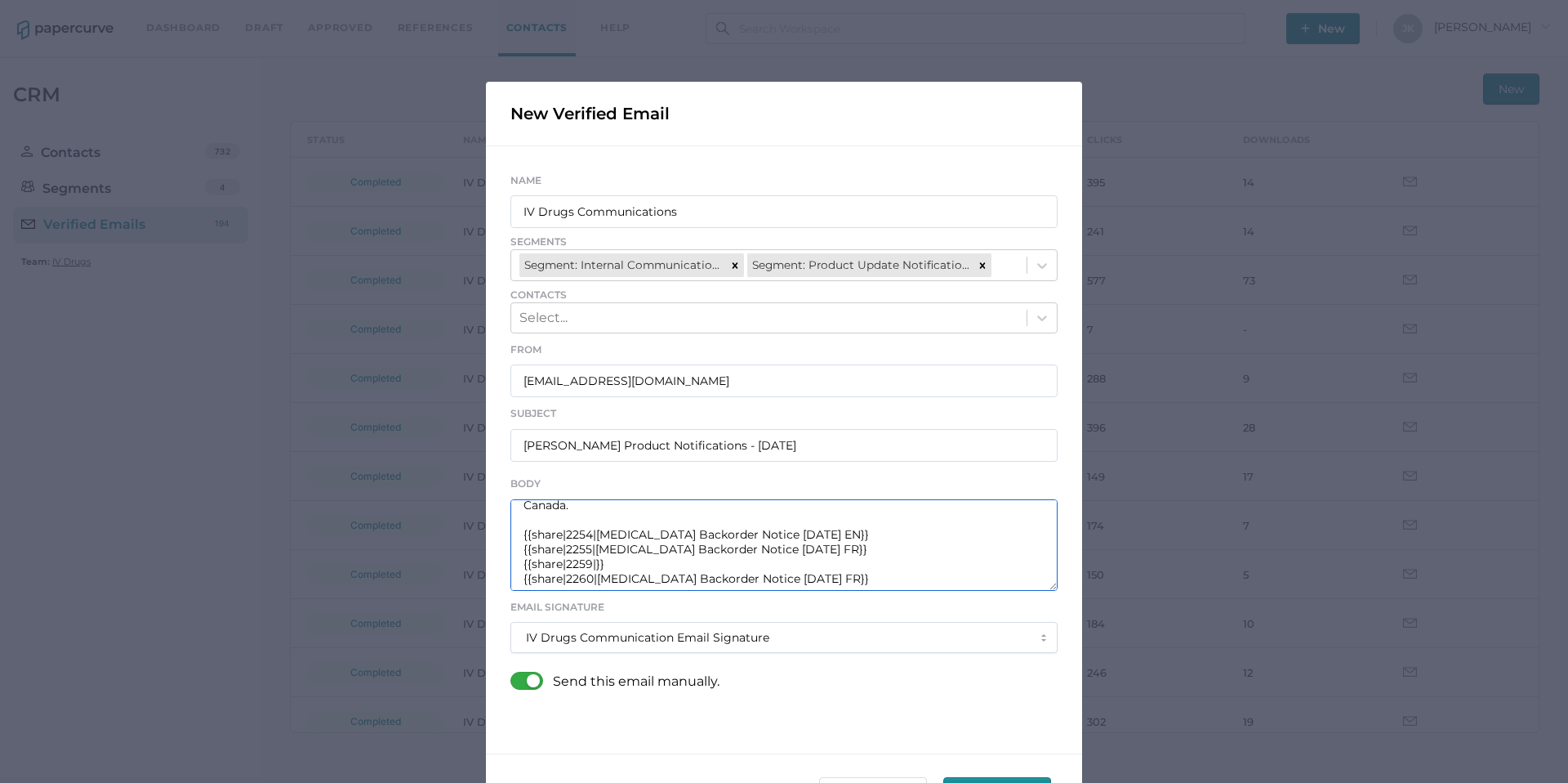
paste textarea "Vancomycin Label Notice 09.16.2025 EN"
click at [841, 576] on textarea "Good afternoon, Please see the links below for the most recent announcements fr…" at bounding box center [784, 544] width 547 height 91
paste textarea "Vancomycin Label Notice 09.16.2025 EN_FR"
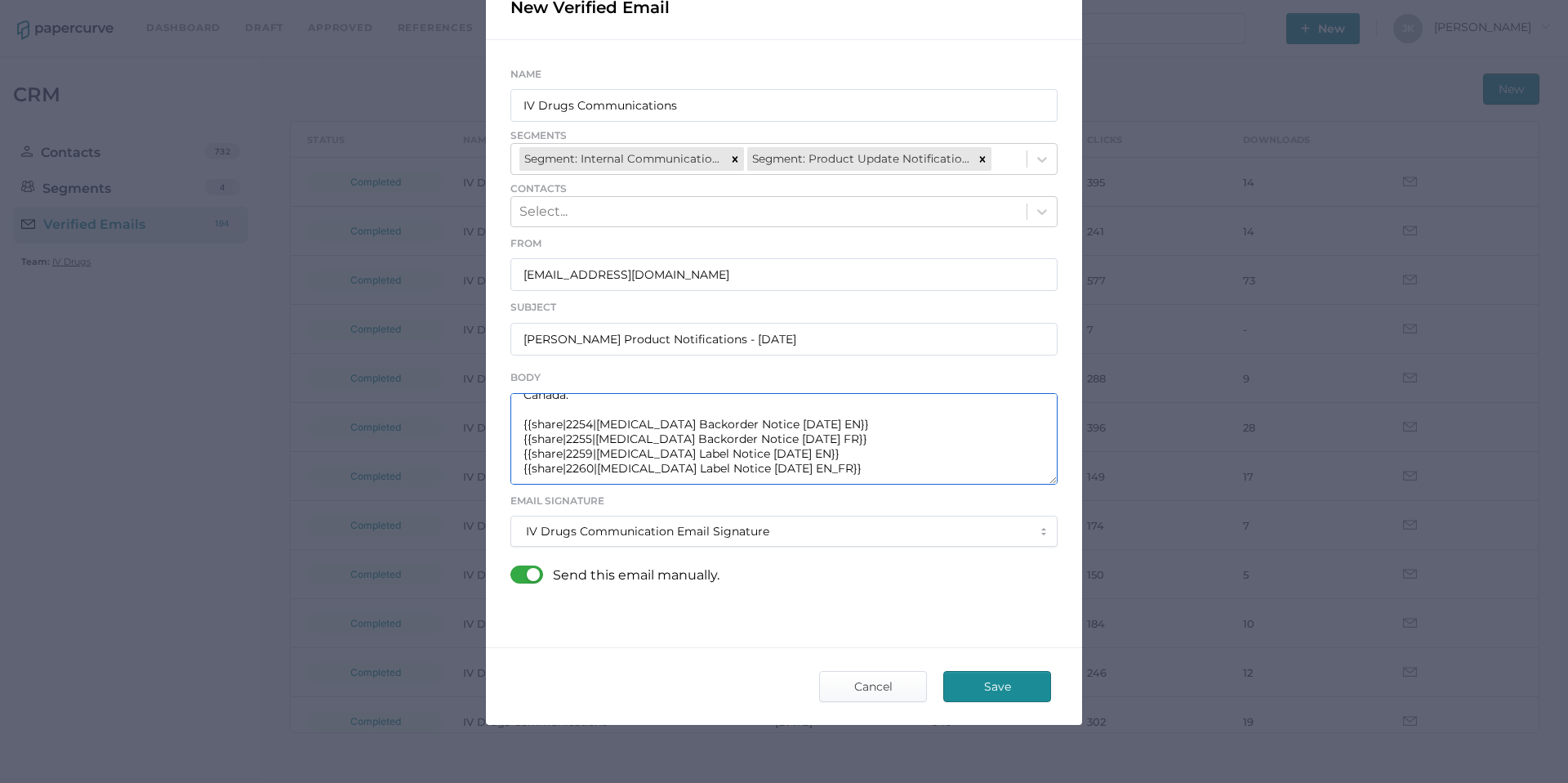
scroll to position [130, 0]
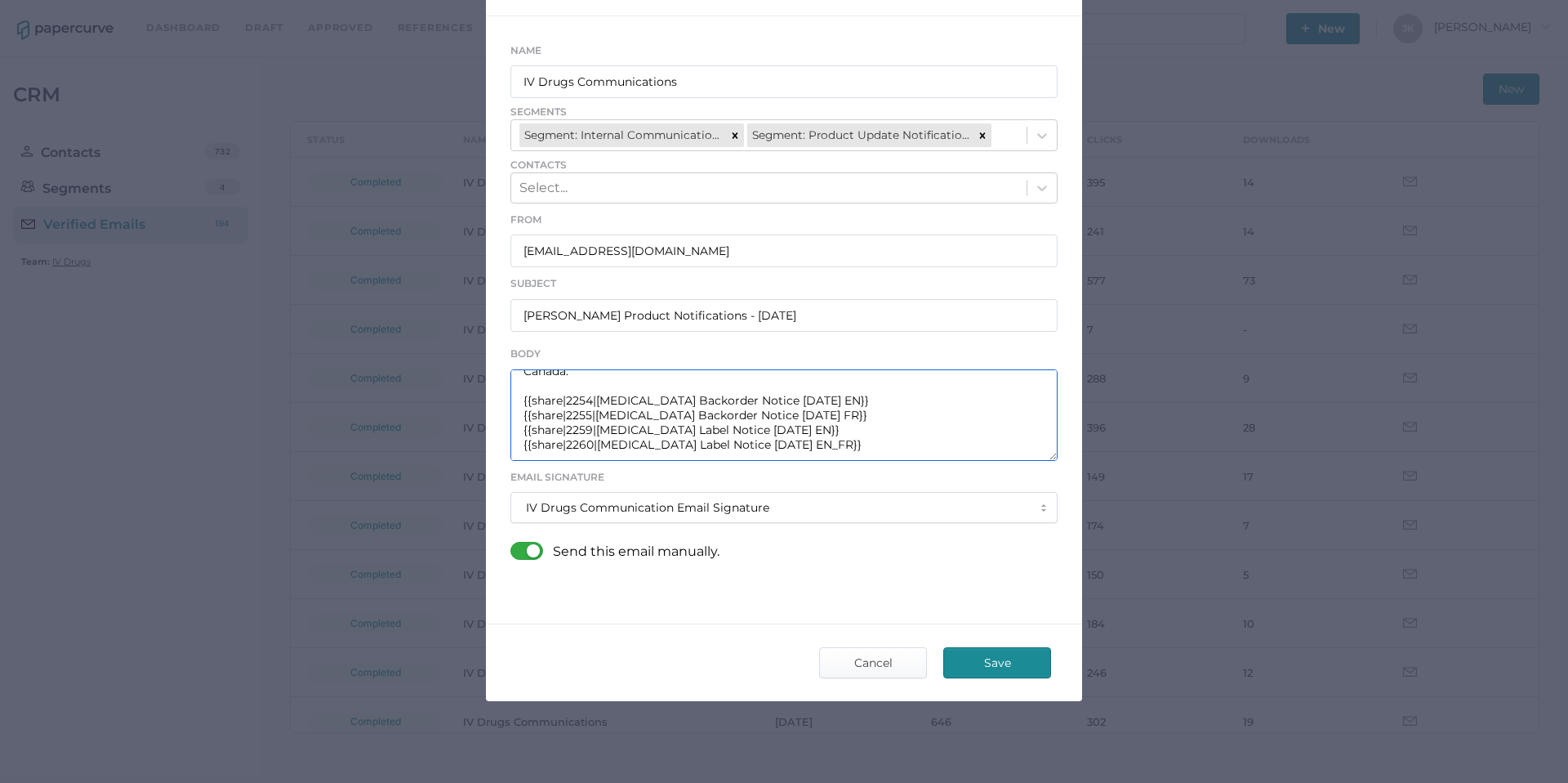
click at [906, 445] on textarea "Good afternoon, Please see the links below for the most recent announcements fr…" at bounding box center [784, 414] width 547 height 91
type textarea "Good afternoon, Please see the links below for the most recent announcements fr…"
click at [989, 666] on span "Save" at bounding box center [997, 663] width 76 height 29
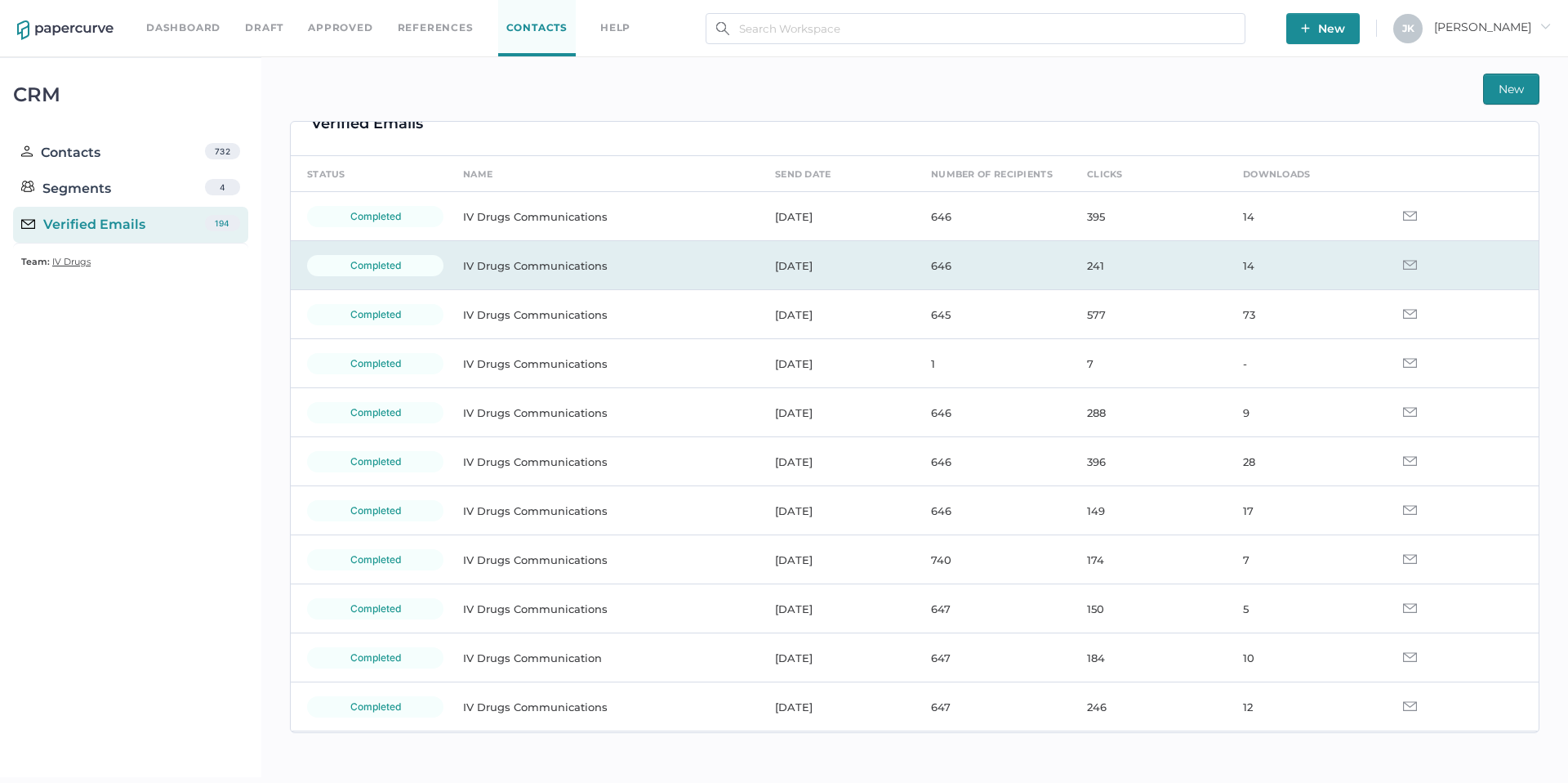
scroll to position [0, 0]
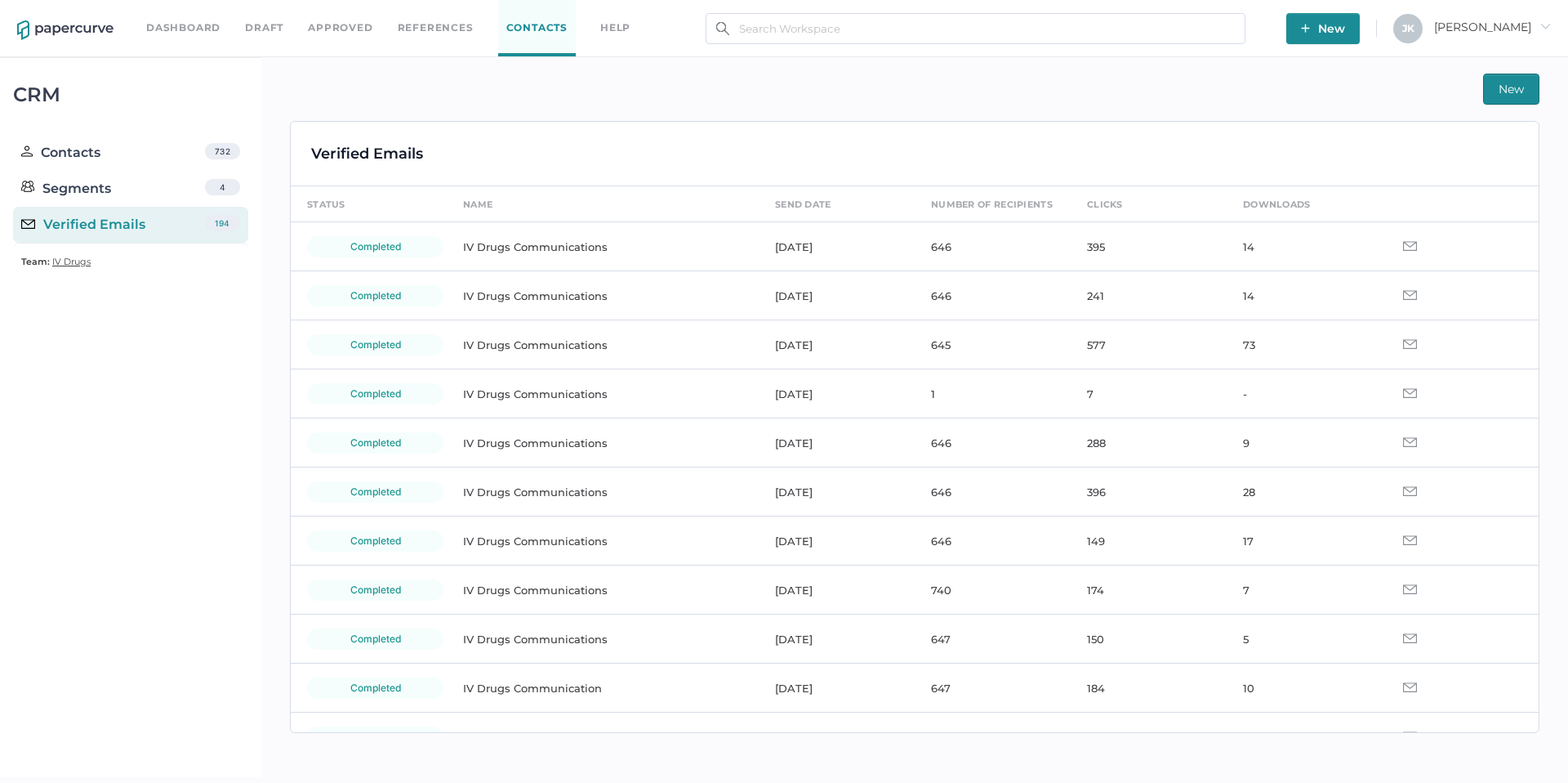
click at [172, 224] on div "Verified Emails 194" at bounding box center [130, 224] width 235 height 36
click at [1171, 99] on div "New" at bounding box center [914, 89] width 1249 height 31
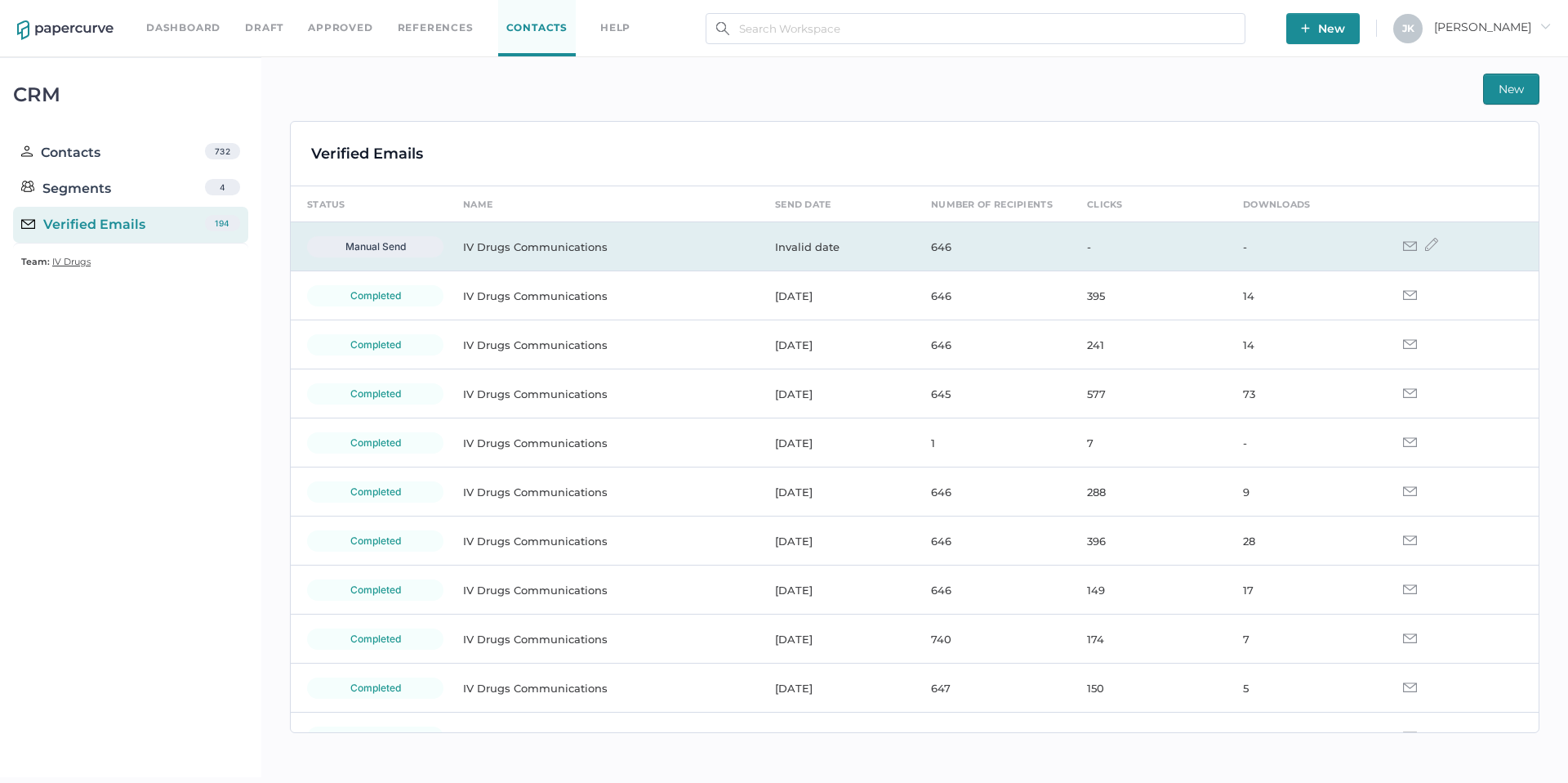
click at [1403, 247] on img at bounding box center [1410, 246] width 14 height 10
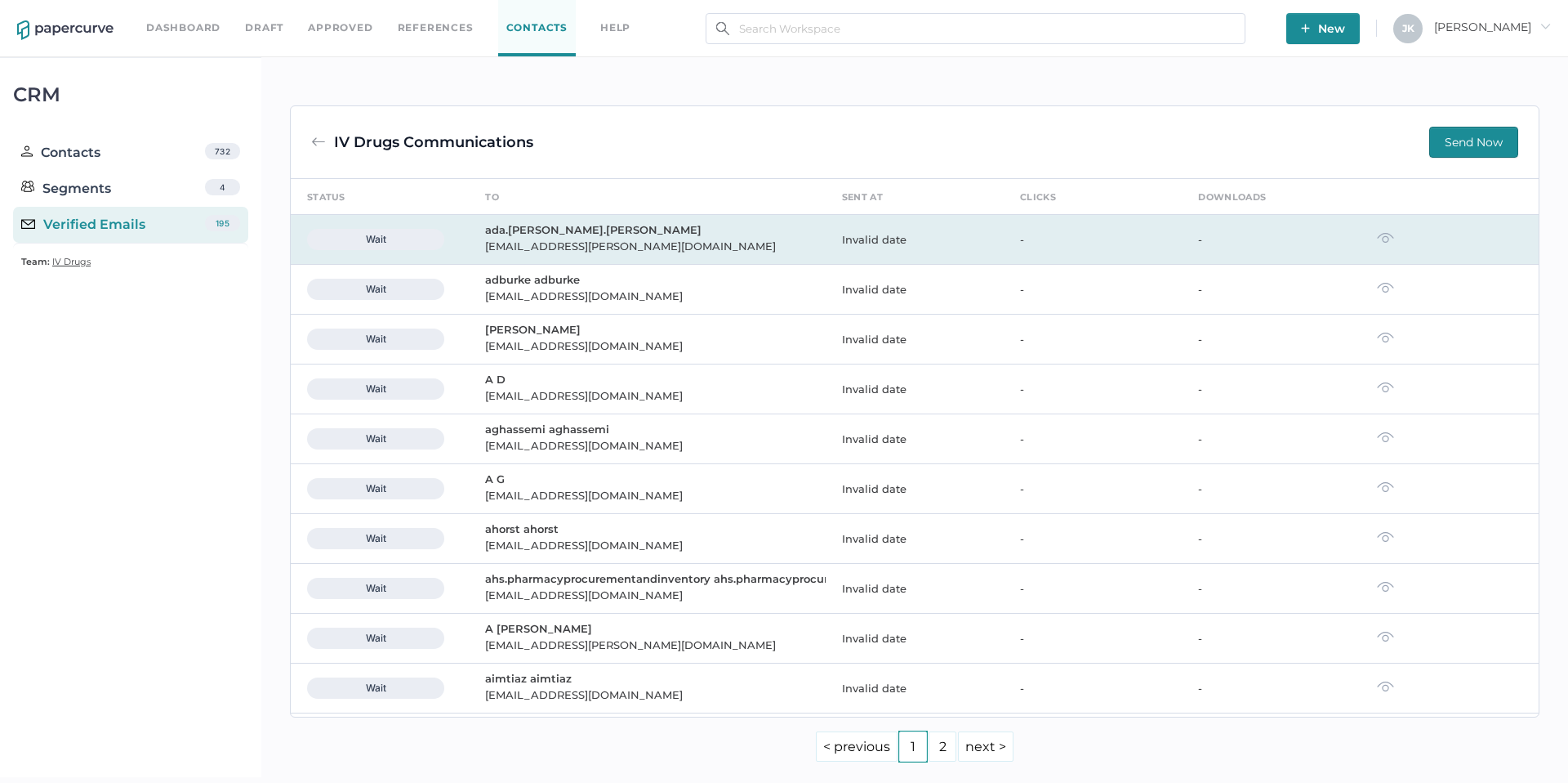
click at [1379, 240] on img at bounding box center [1385, 238] width 18 height 12
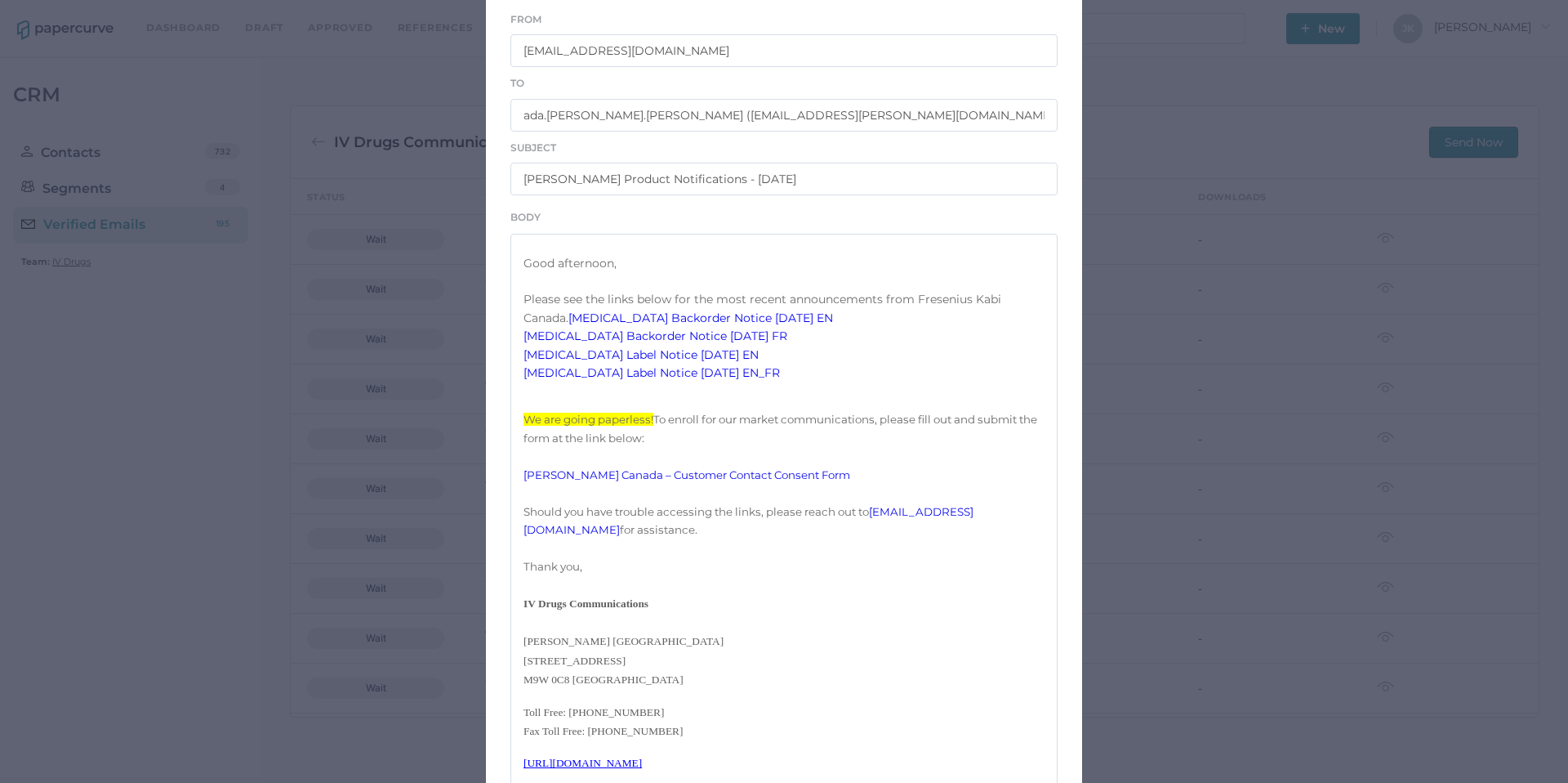
scroll to position [524, 0]
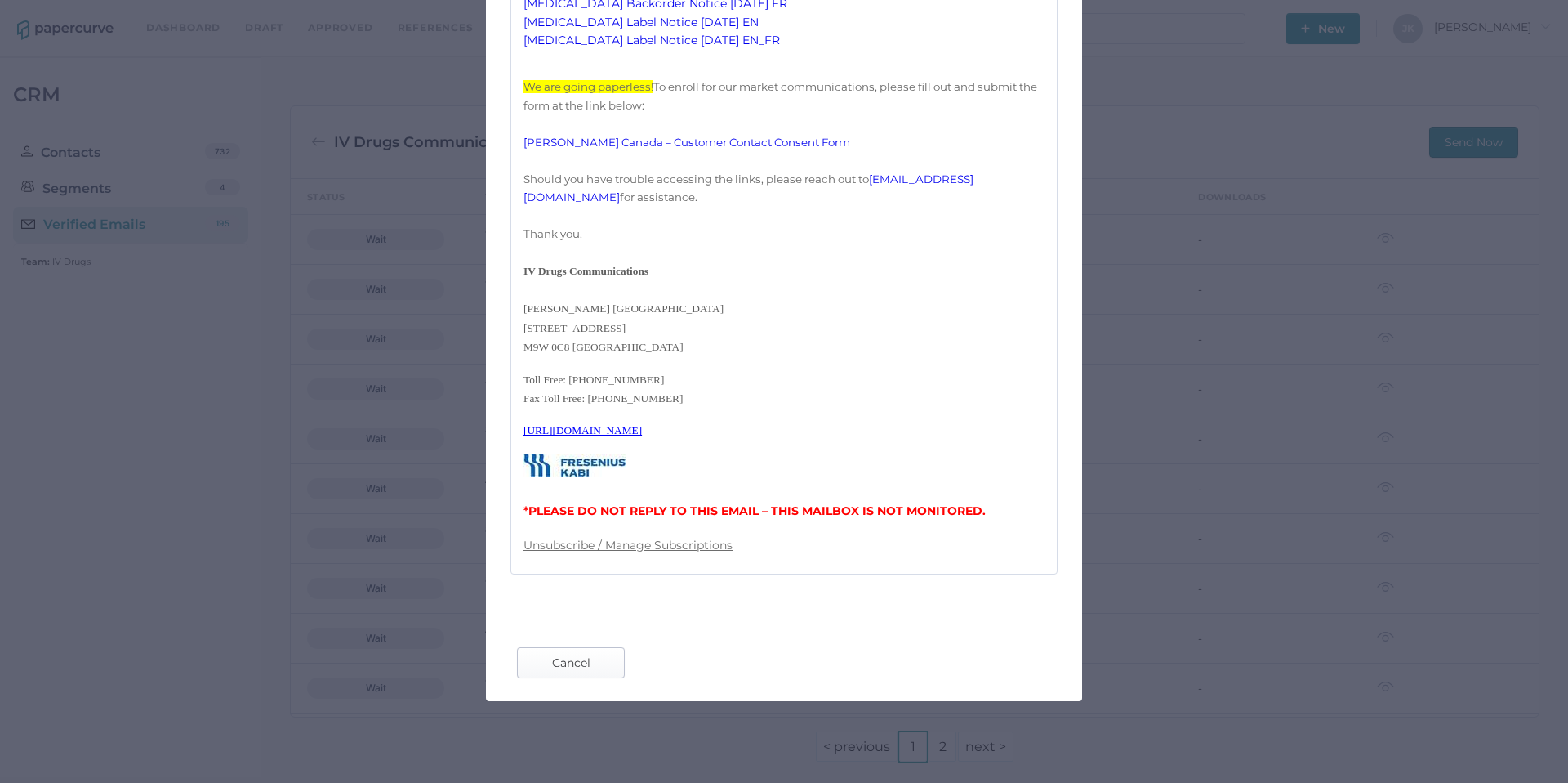
click at [571, 669] on span "Cancel" at bounding box center [570, 663] width 76 height 29
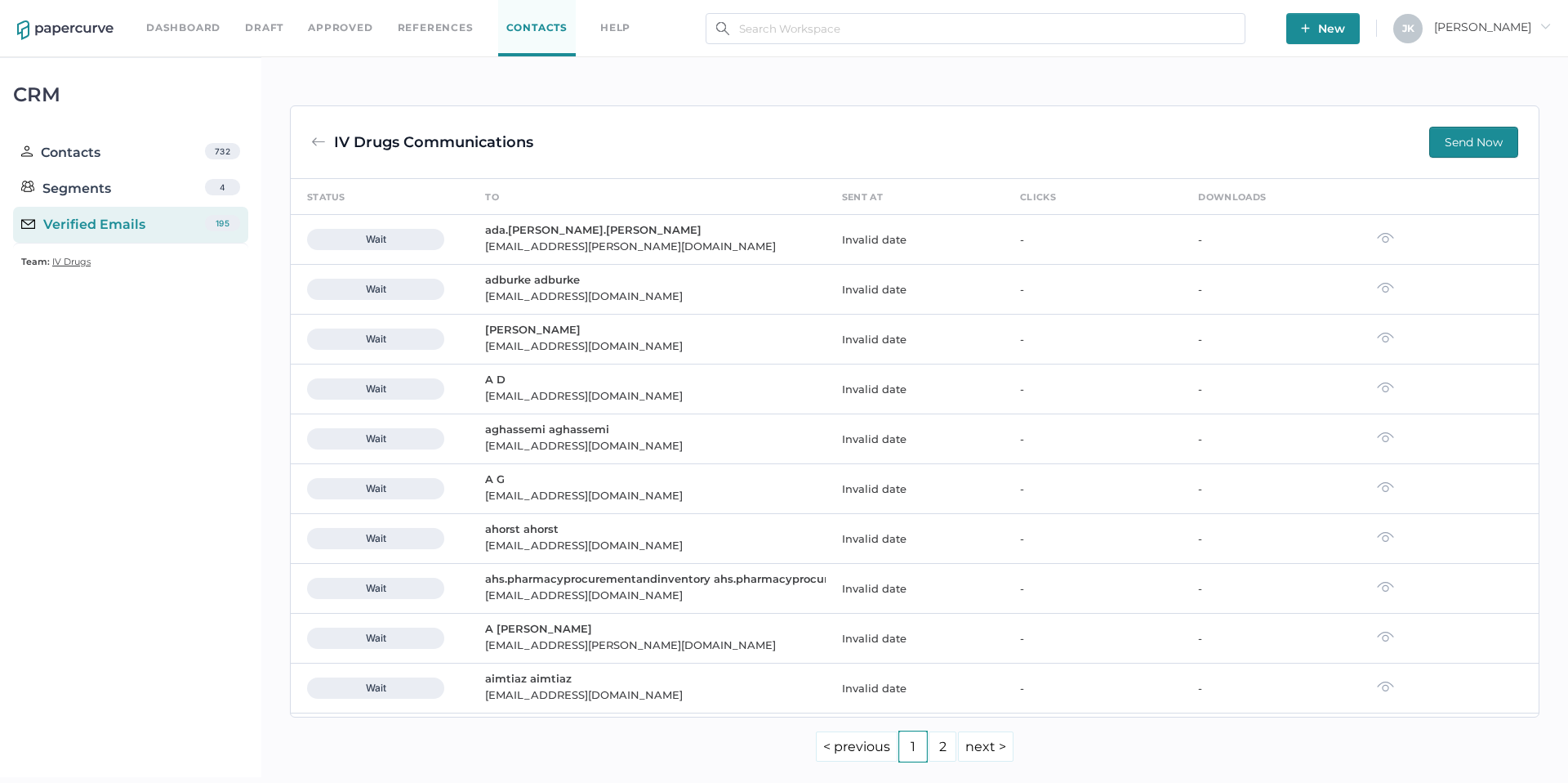
click at [91, 225] on div "Verified Emails" at bounding box center [83, 225] width 124 height 20
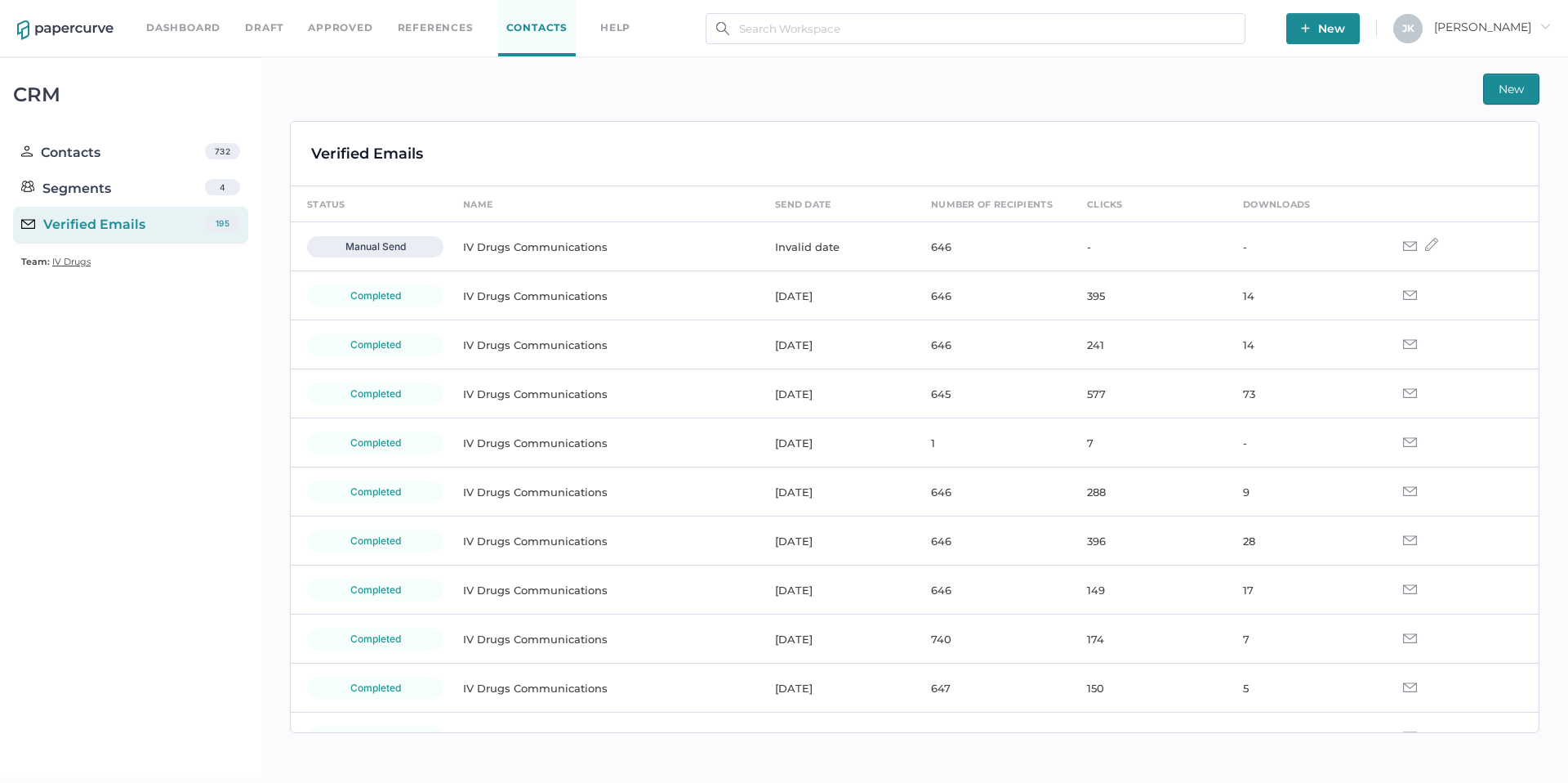
click at [1513, 87] on span "New" at bounding box center [1511, 89] width 25 height 29
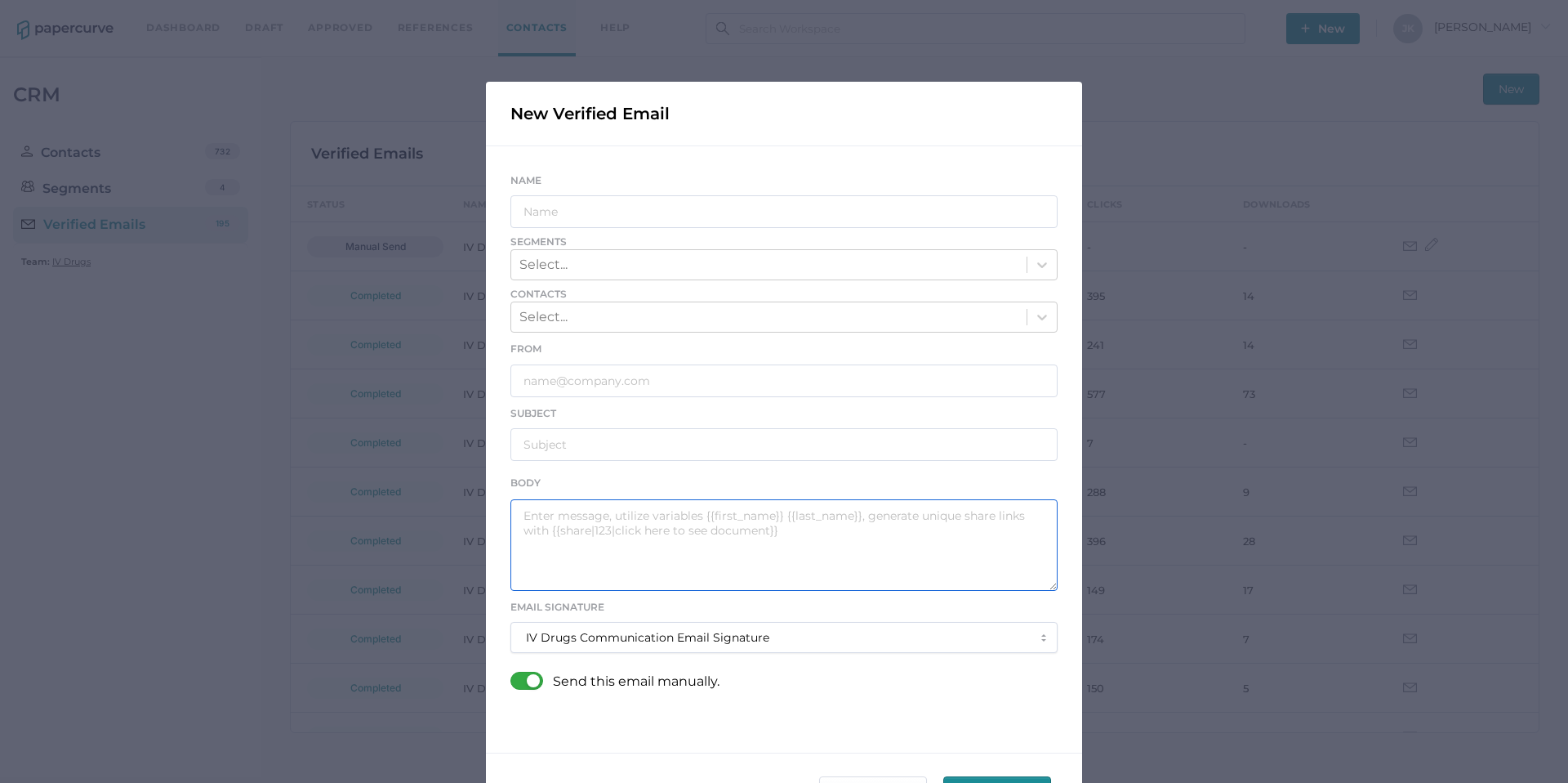
click at [520, 514] on textarea at bounding box center [784, 544] width 547 height 91
paste textarea "Good afternoon, Please see the links below for the most recent announcements fr…"
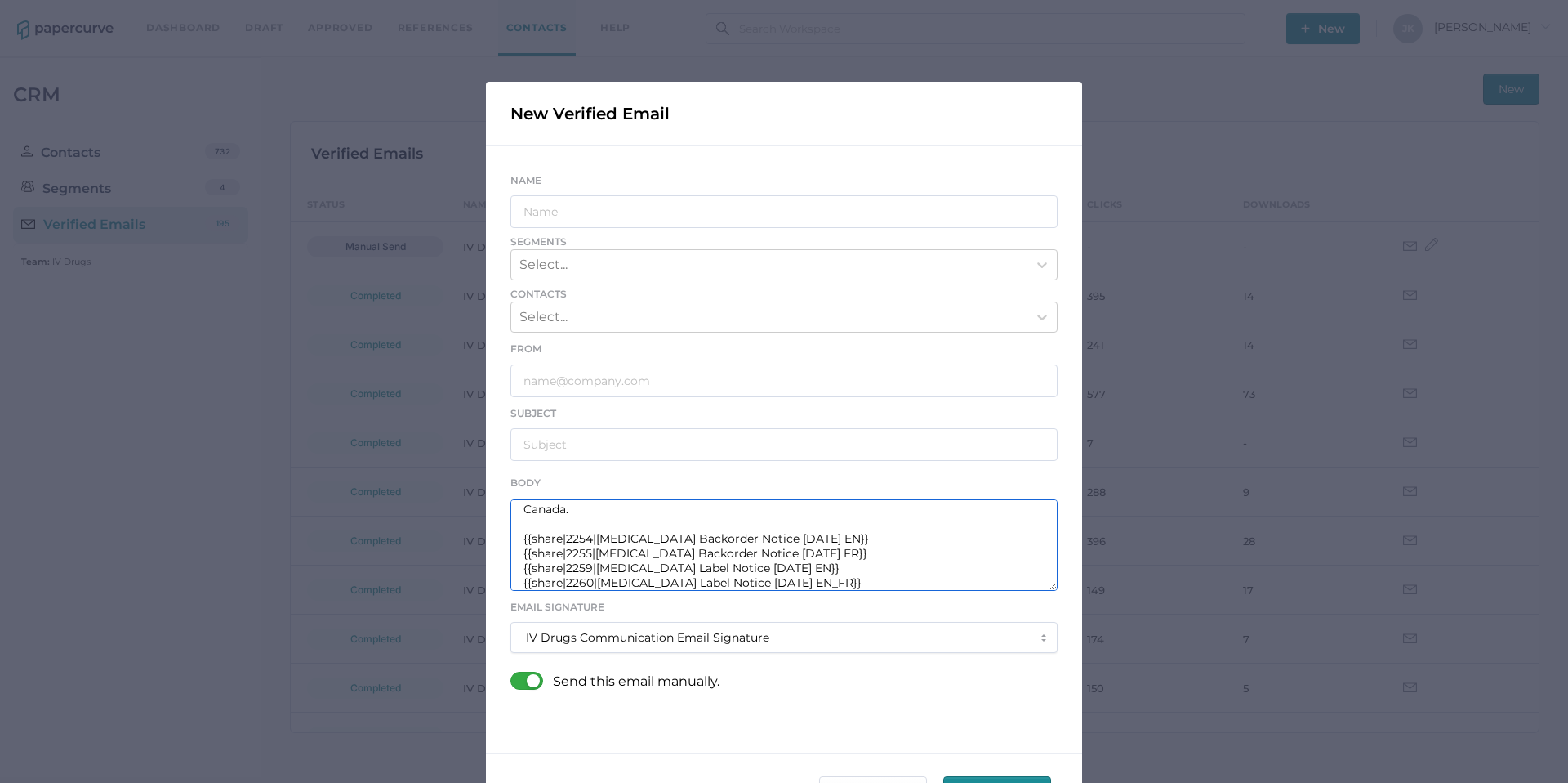
type textarea "Good afternoon, Please see the links below for the most recent announcements fr…"
click at [536, 381] on input "text" at bounding box center [784, 380] width 547 height 32
paste input "IVDrugsCommunications@fresenius-kabi.com"
type input "IVDrugsCommunications@fresenius-kabi.com"
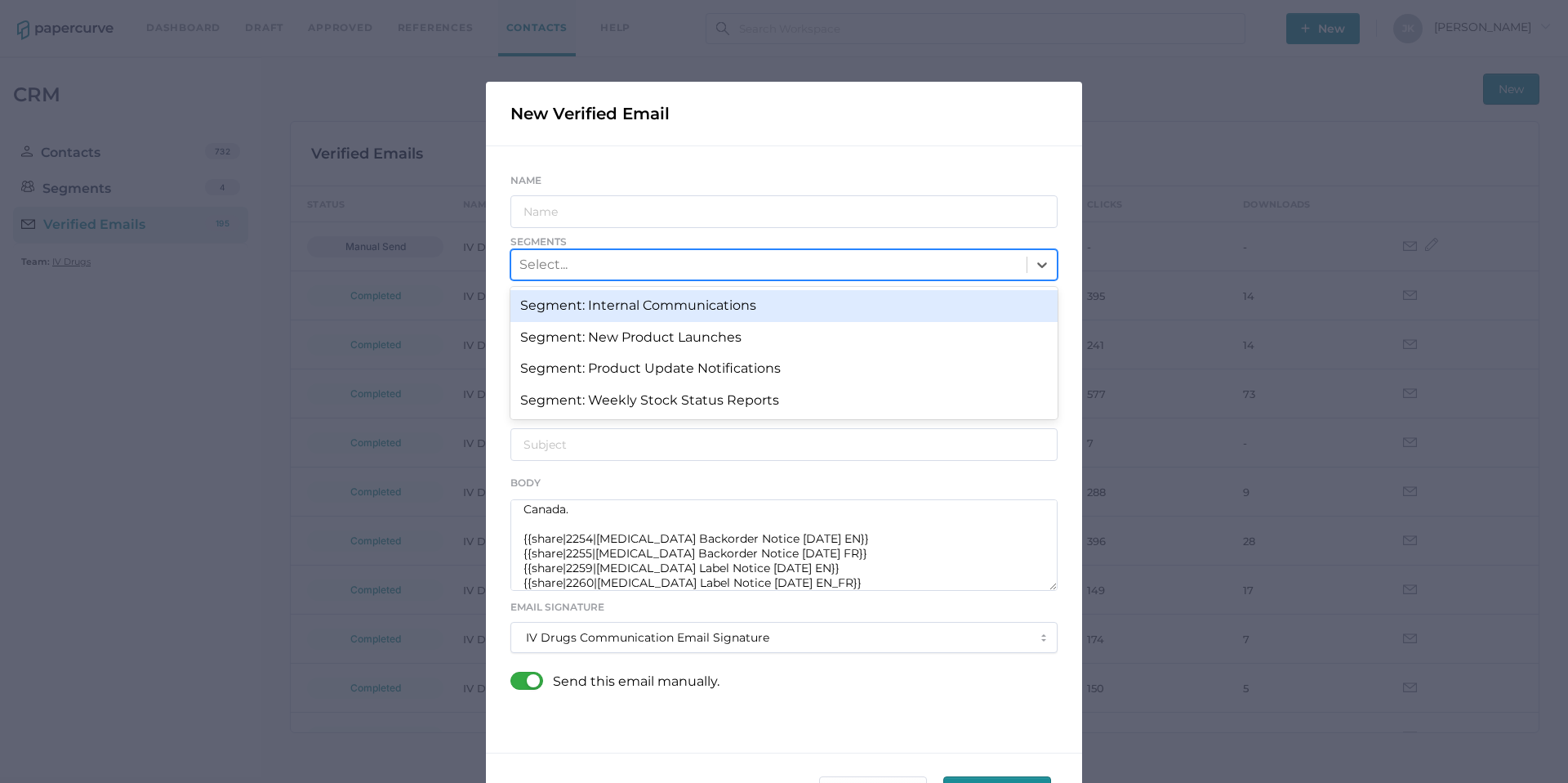
click at [585, 264] on div "Select..." at bounding box center [769, 264] width 515 height 27
click at [606, 314] on div "Segment: Internal Communications" at bounding box center [784, 305] width 547 height 31
click at [772, 256] on div "Segment: Internal Communications" at bounding box center [769, 264] width 515 height 29
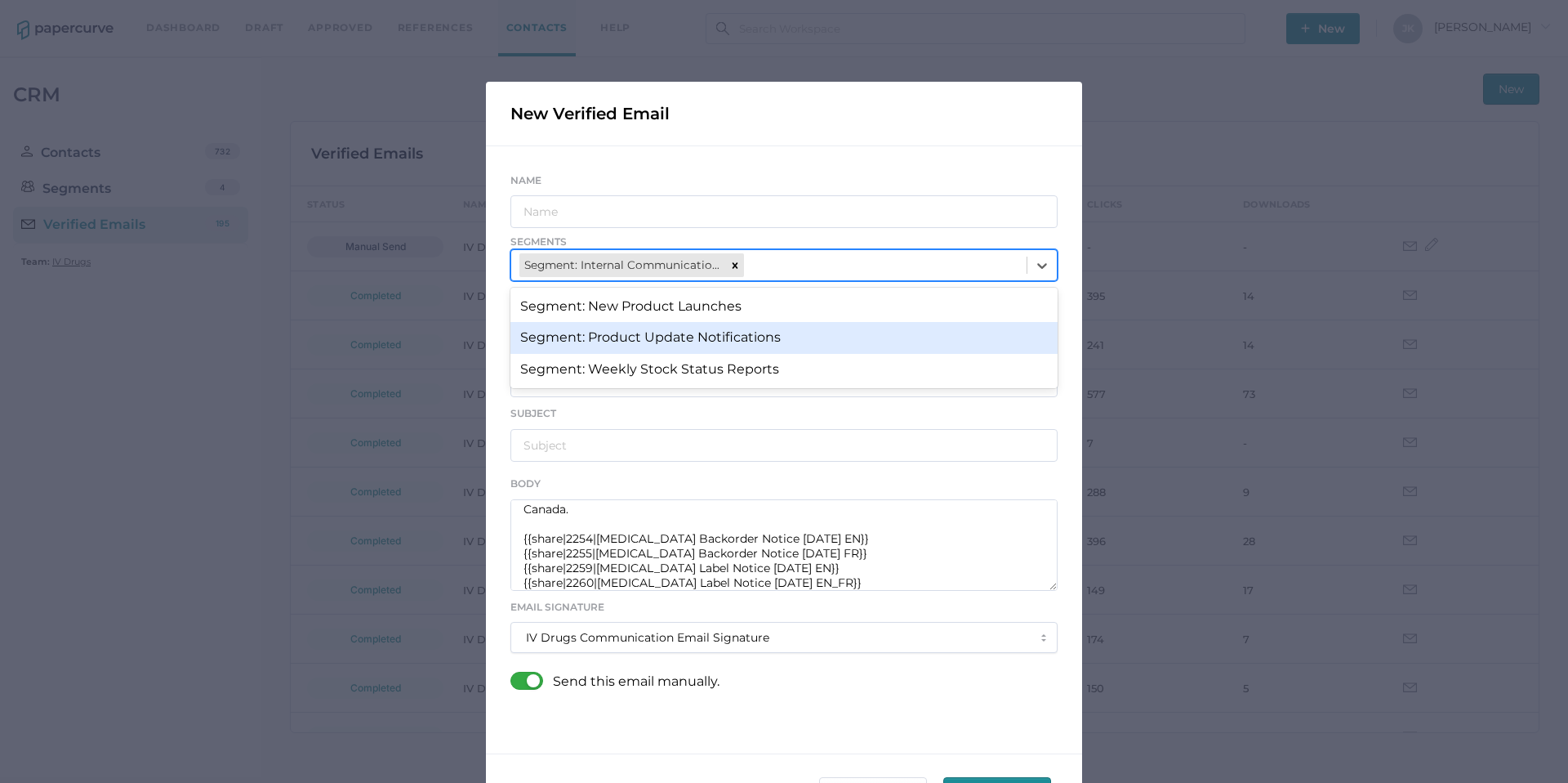
click at [713, 343] on div "Segment: Product Update Notifications" at bounding box center [784, 338] width 547 height 31
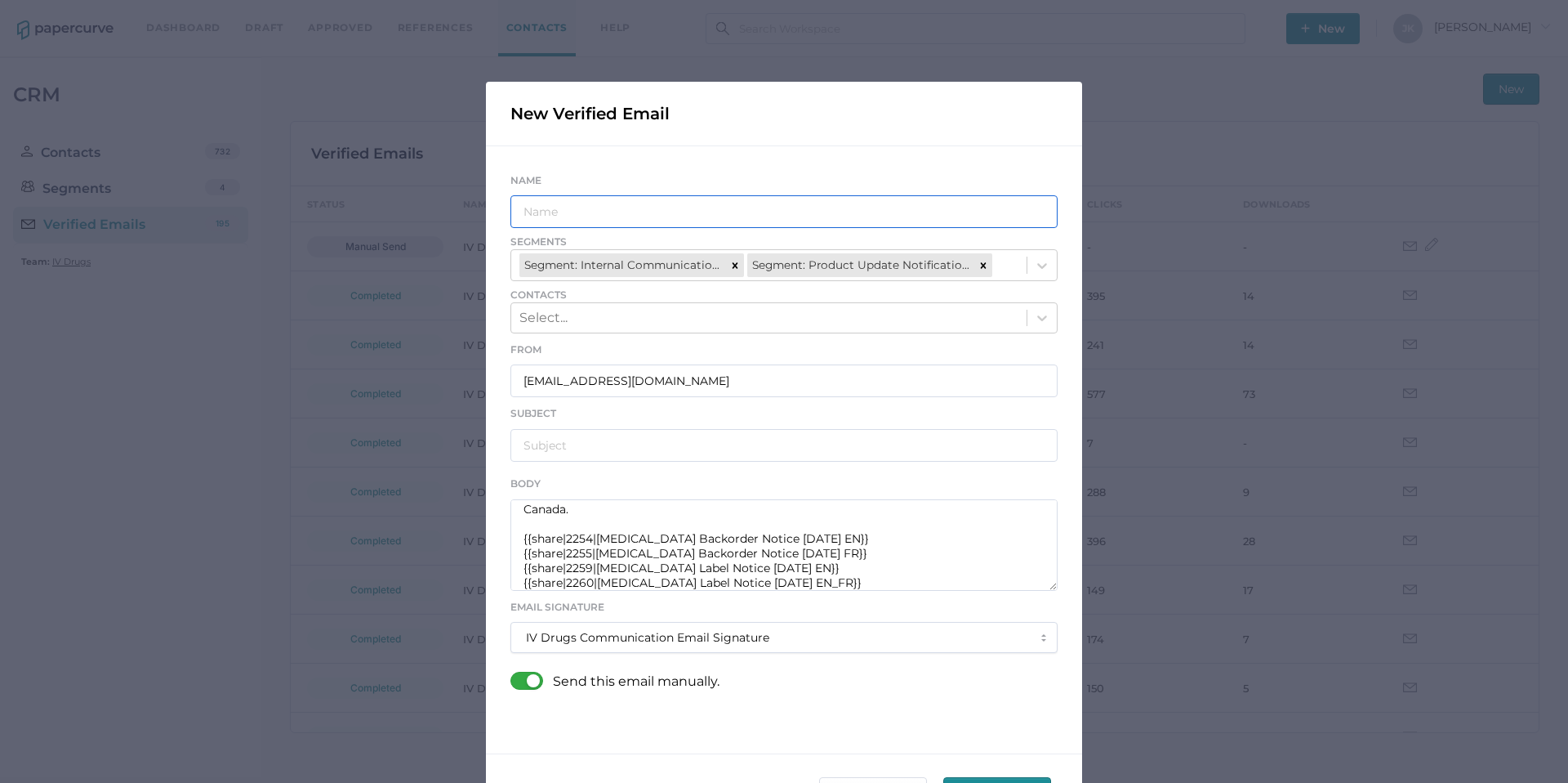
click at [561, 217] on input "text" at bounding box center [784, 211] width 547 height 32
paste input "IV Drugs Communications"
type input "IV Drugs Communications"
click at [536, 447] on input "text" at bounding box center [784, 444] width 547 height 32
paste input "Fresenius Kabi Product Notifications - 09.19.2025"
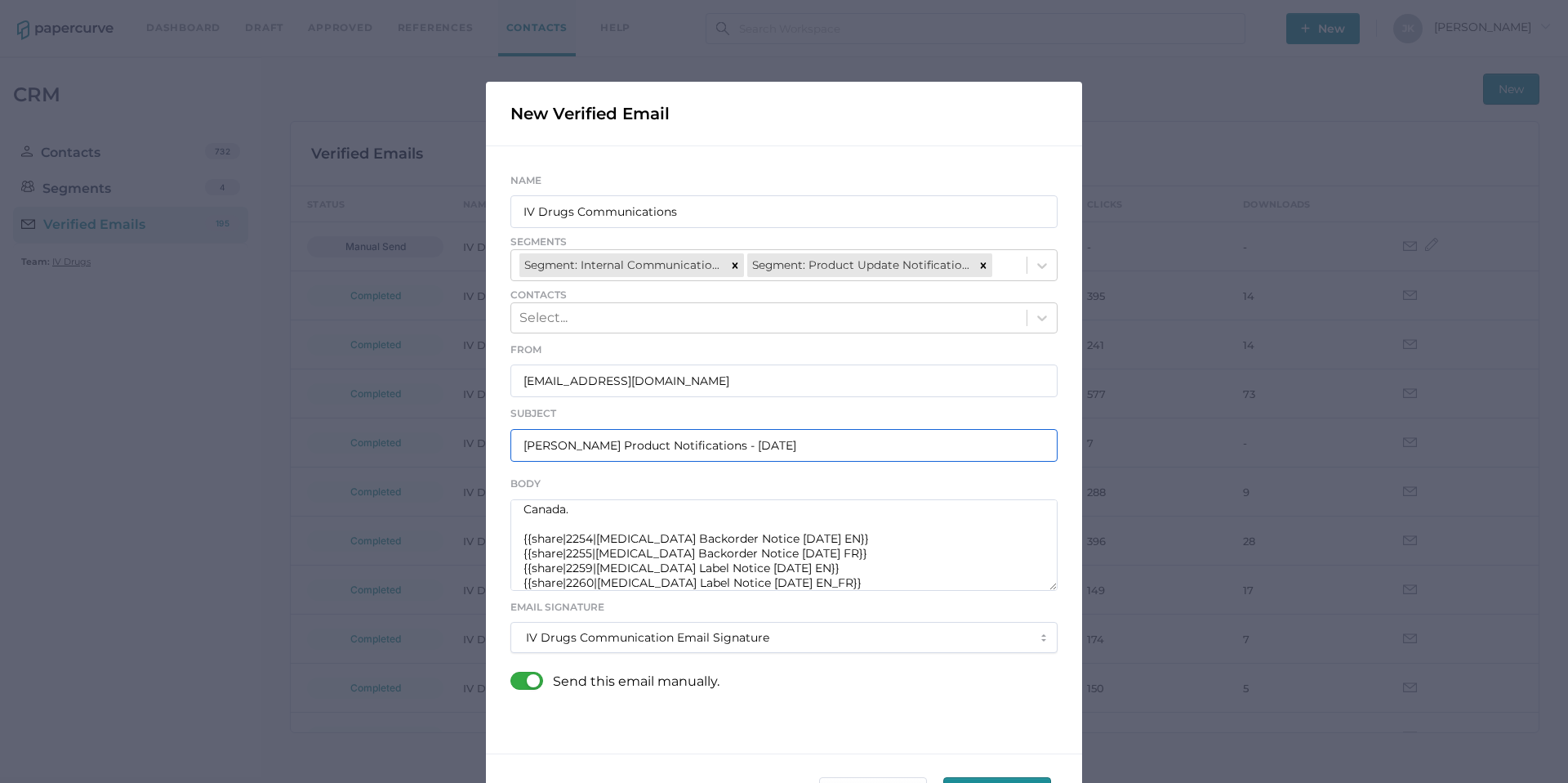
click at [764, 447] on input "Fresenius Kabi Product Notifications - 09.19.2025" at bounding box center [784, 444] width 547 height 32
type input "Fresenius Kabi Product Notifications - 09.23.2025"
click at [586, 538] on textarea "Good afternoon, Please see the links below for the most recent announcements fr…" at bounding box center [784, 544] width 547 height 91
click at [823, 535] on textarea "Good afternoon, Please see the links below for the most recent announcements fr…" at bounding box center [784, 544] width 547 height 91
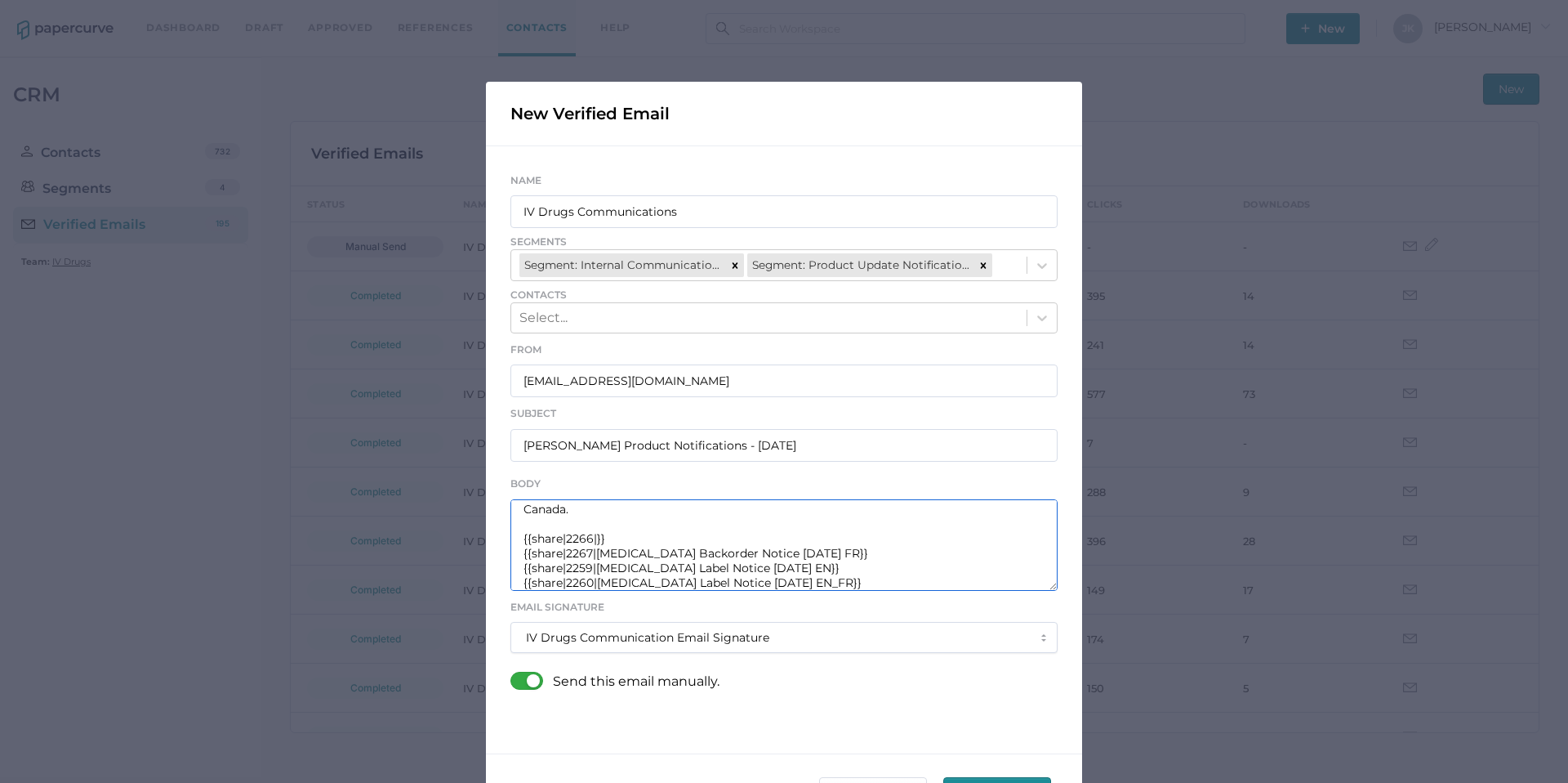
paste textarea "Products Backorder Update 09.22.2025 EN"
click at [823, 555] on textarea "Good afternoon, Please see the links below for the most recent announcements fr…" at bounding box center [784, 544] width 547 height 91
paste textarea "Products Backorder Update 09.22.2025 FR"
click at [814, 568] on textarea "Good afternoon, Please see the links below for the most recent announcements fr…" at bounding box center [784, 544] width 547 height 91
paste textarea "Product Backorder Notice 09.22.2025 EN"
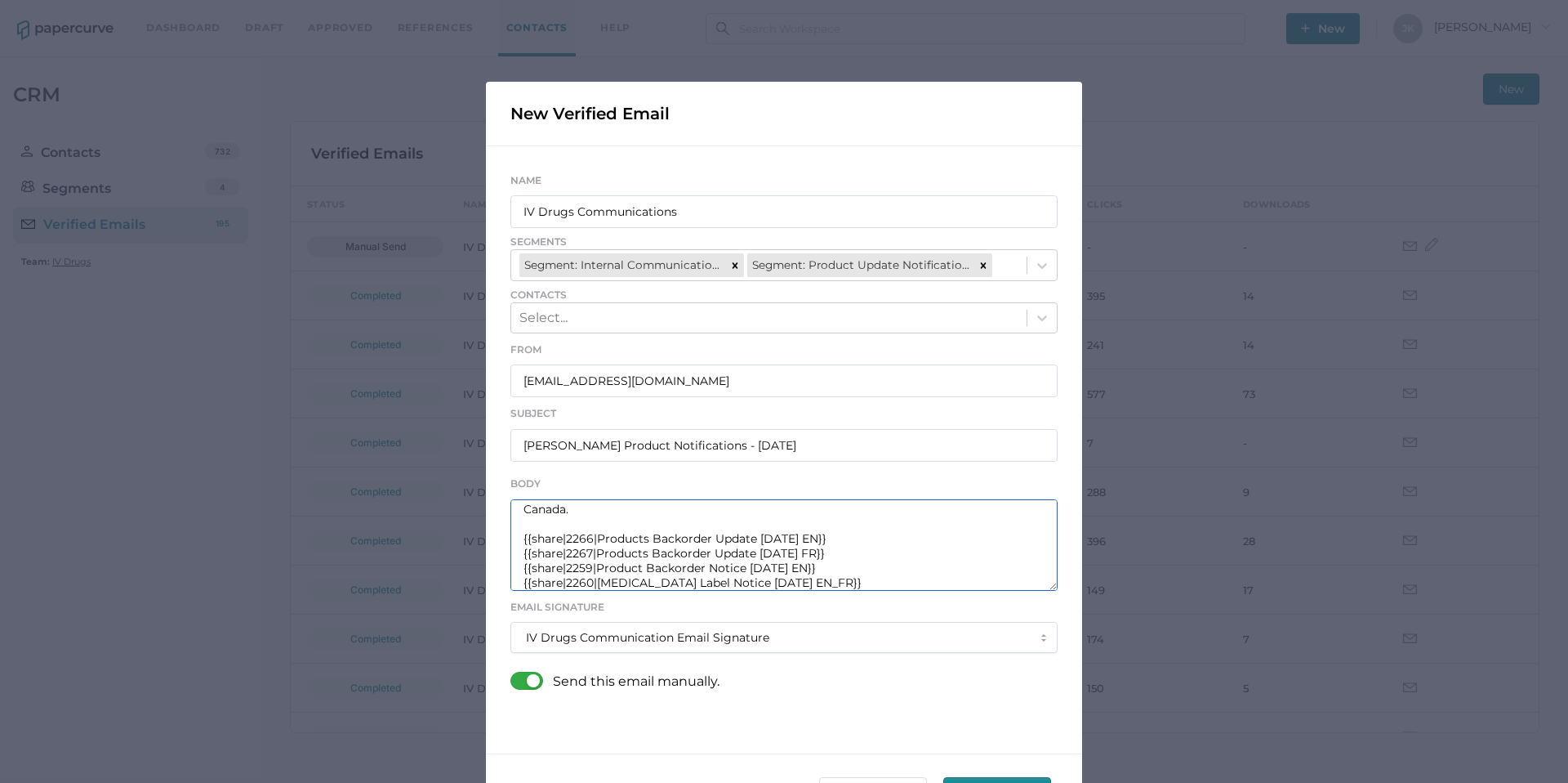
click at [586, 567] on textarea "Good afternoon, Please see the links below for the most recent announcements fr…" at bounding box center [784, 544] width 547 height 91
click at [588, 583] on textarea "Good afternoon, Please see the links below for the most recent announcements fr…" at bounding box center [784, 544] width 547 height 91
click at [838, 581] on textarea "Good afternoon, Please see the links below for the most recent announcements fr…" at bounding box center [784, 544] width 547 height 91
click at [837, 585] on textarea "Good afternoon, Please see the links below for the most recent announcements fr…" at bounding box center [784, 544] width 547 height 91
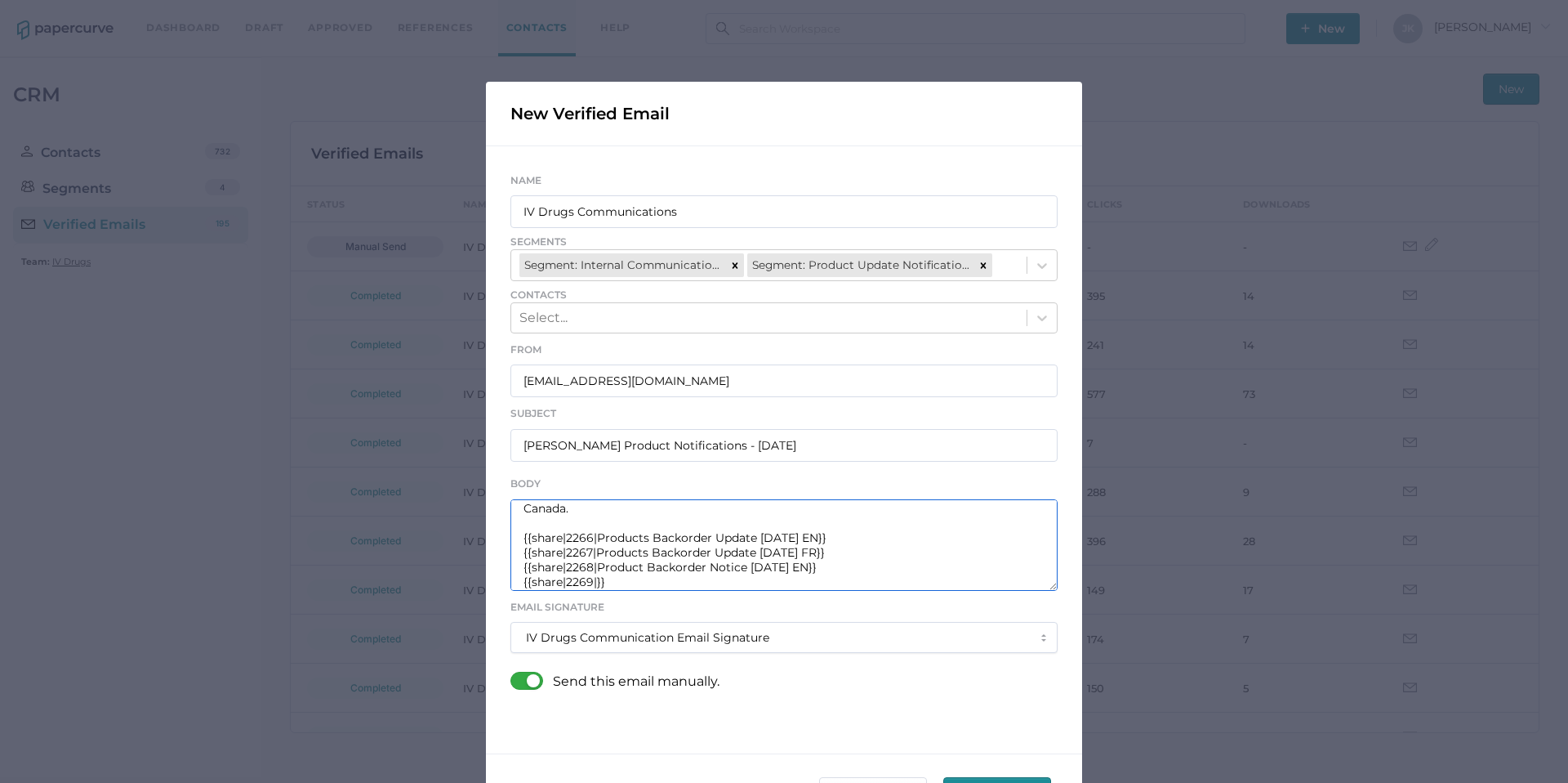
paste textarea "Product Backorder Notice 09.22.2025 FR"
drag, startPoint x: 518, startPoint y: 558, endPoint x: 901, endPoint y: 587, distance: 384.1
click at [901, 587] on textarea "Good afternoon, Please see the links below for the most recent announcements fr…" at bounding box center [784, 544] width 547 height 91
click at [837, 579] on textarea "Good afternoon, Please see the links below for the most recent announcements fr…" at bounding box center [784, 544] width 547 height 91
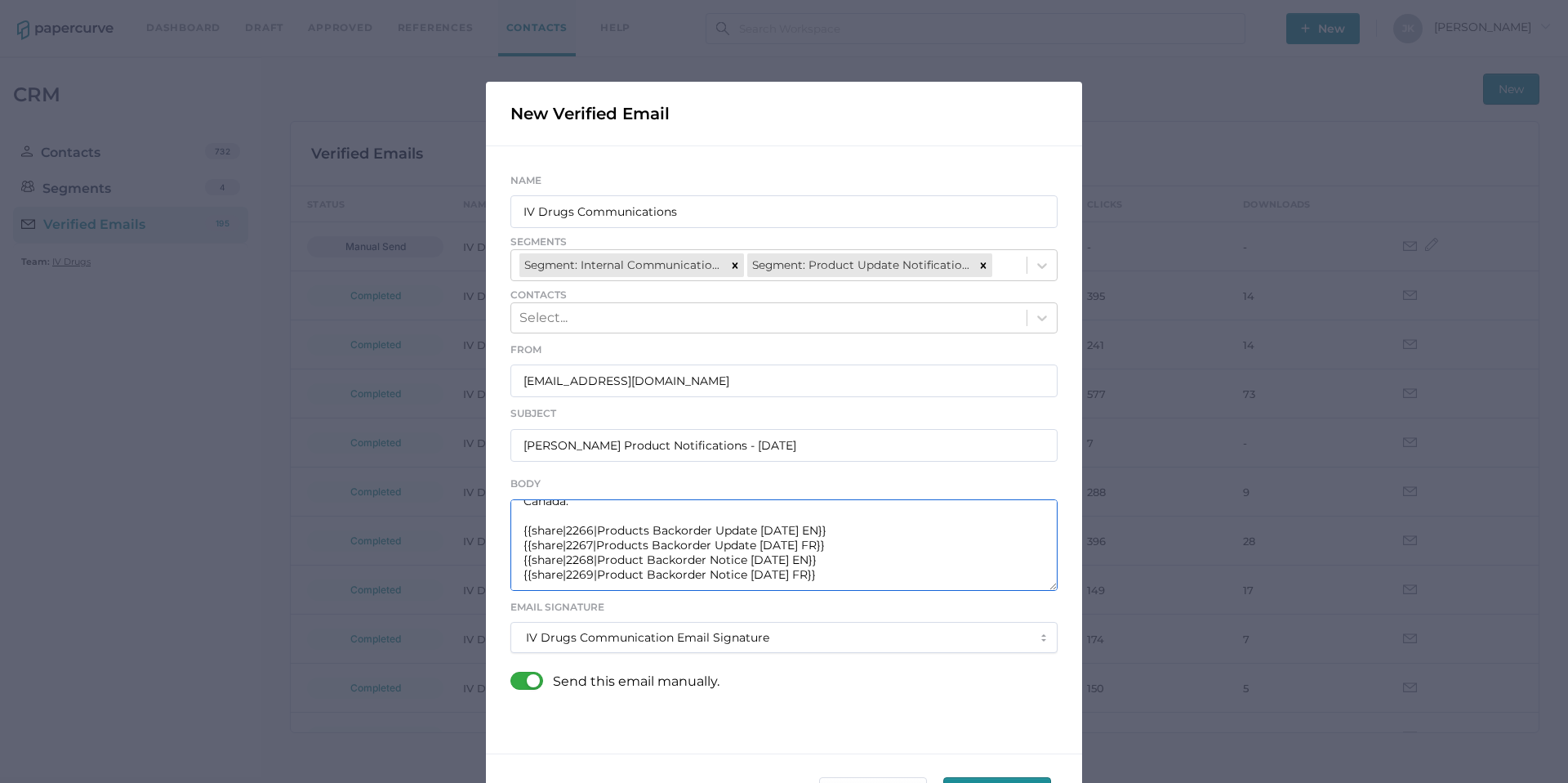
scroll to position [67, 0]
paste textarea "{{share|2268|Product Backorder Notice 09.22.2025 EN}} {{share|2269|Product Back…"
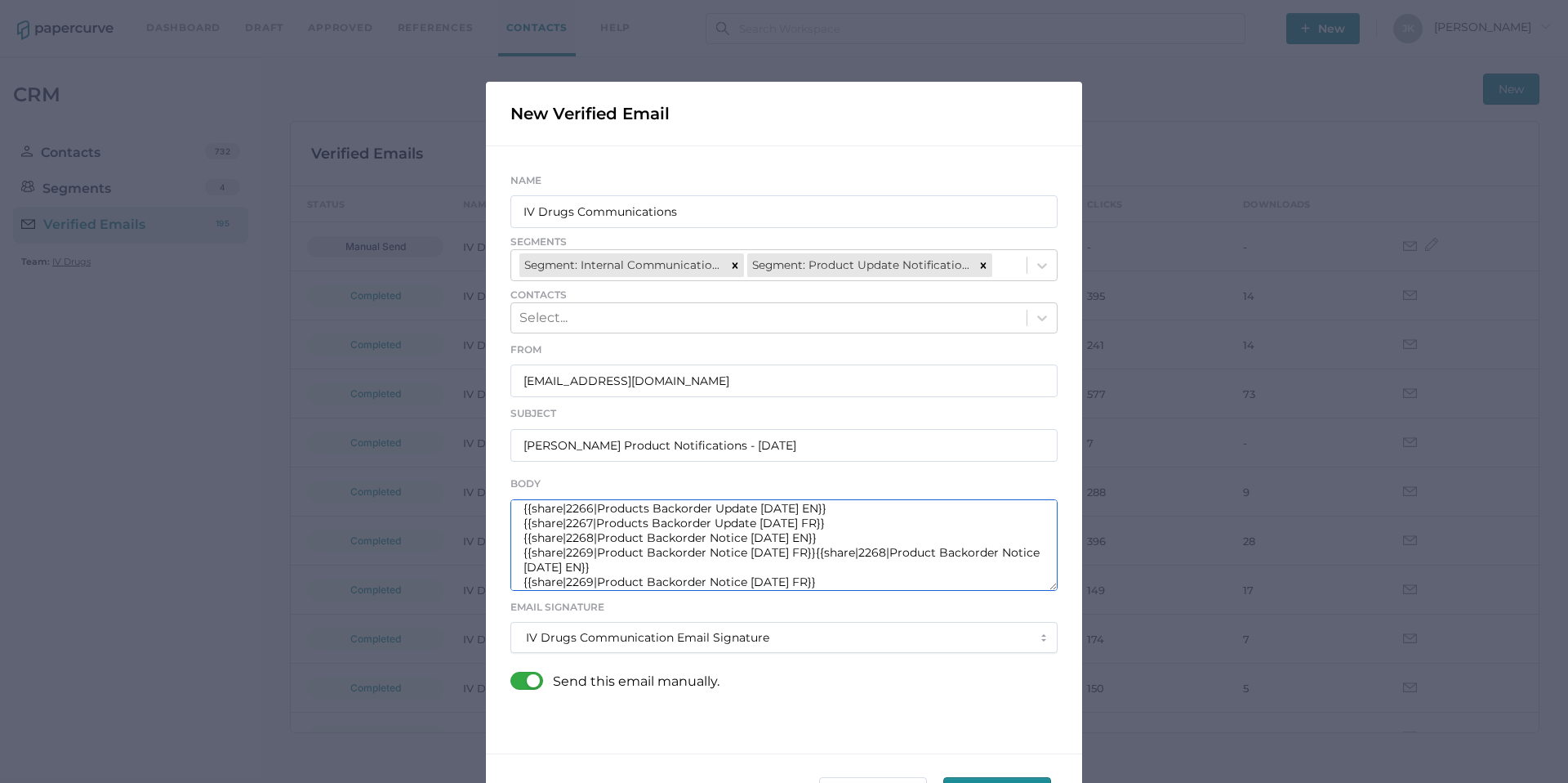
click at [829, 555] on textarea "Good afternoon, Please see the links below for the most recent announcements fr…" at bounding box center [784, 544] width 547 height 91
click at [584, 566] on textarea "Good afternoon, Please see the links below for the most recent announcements fr…" at bounding box center [784, 544] width 547 height 91
click at [822, 566] on textarea "Good afternoon, Please see the links below for the most recent announcements fr…" at bounding box center [784, 544] width 547 height 91
paste textarea "Oxytocin Short-Dated Notice 09.16.2025 EN"
click at [818, 581] on textarea "Good afternoon, Please see the links below for the most recent announcements fr…" at bounding box center [784, 544] width 547 height 91
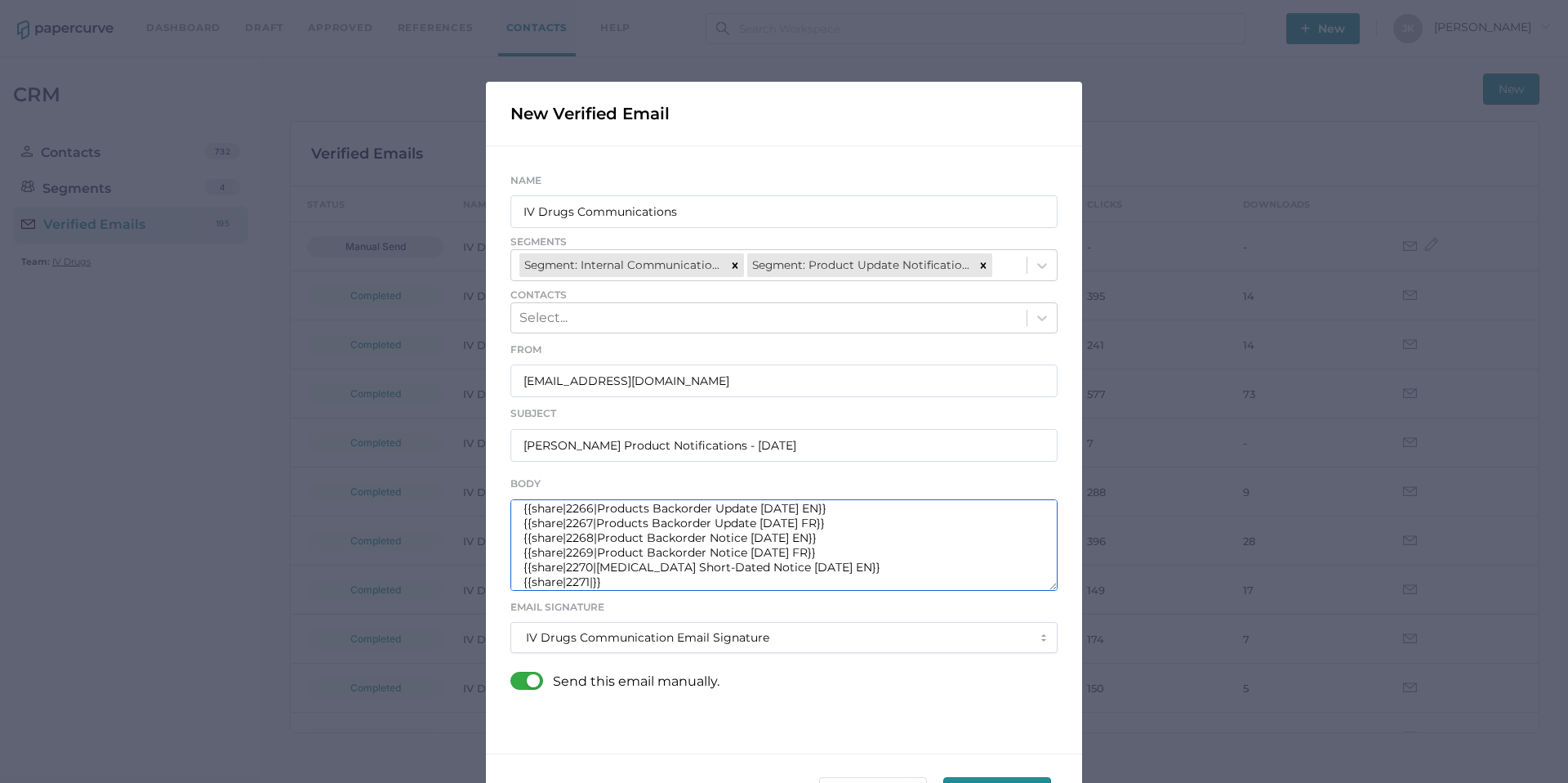
paste textarea "Oxytocin Short-Dated Notice 09.16.2025 FR"
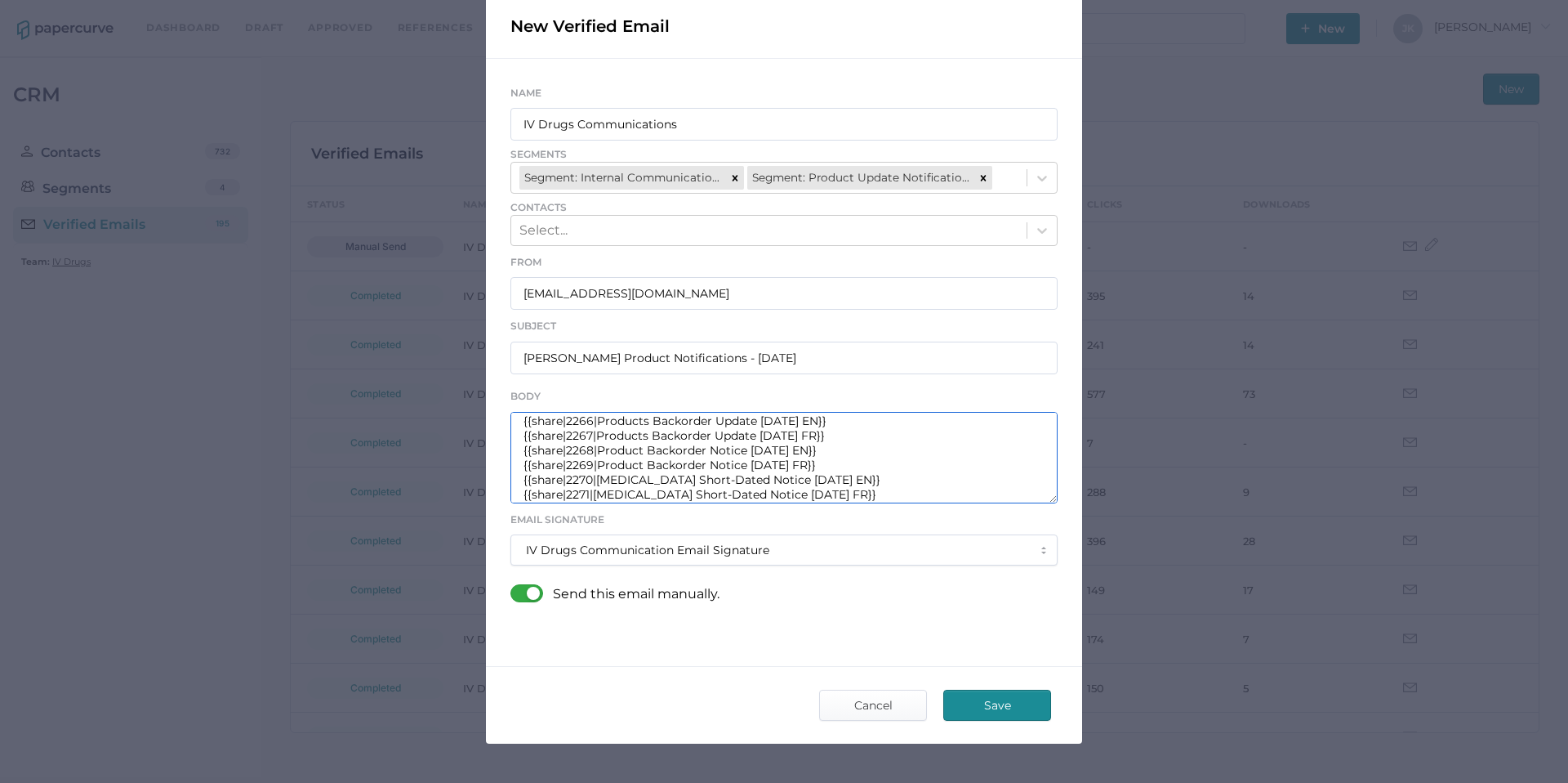
scroll to position [130, 0]
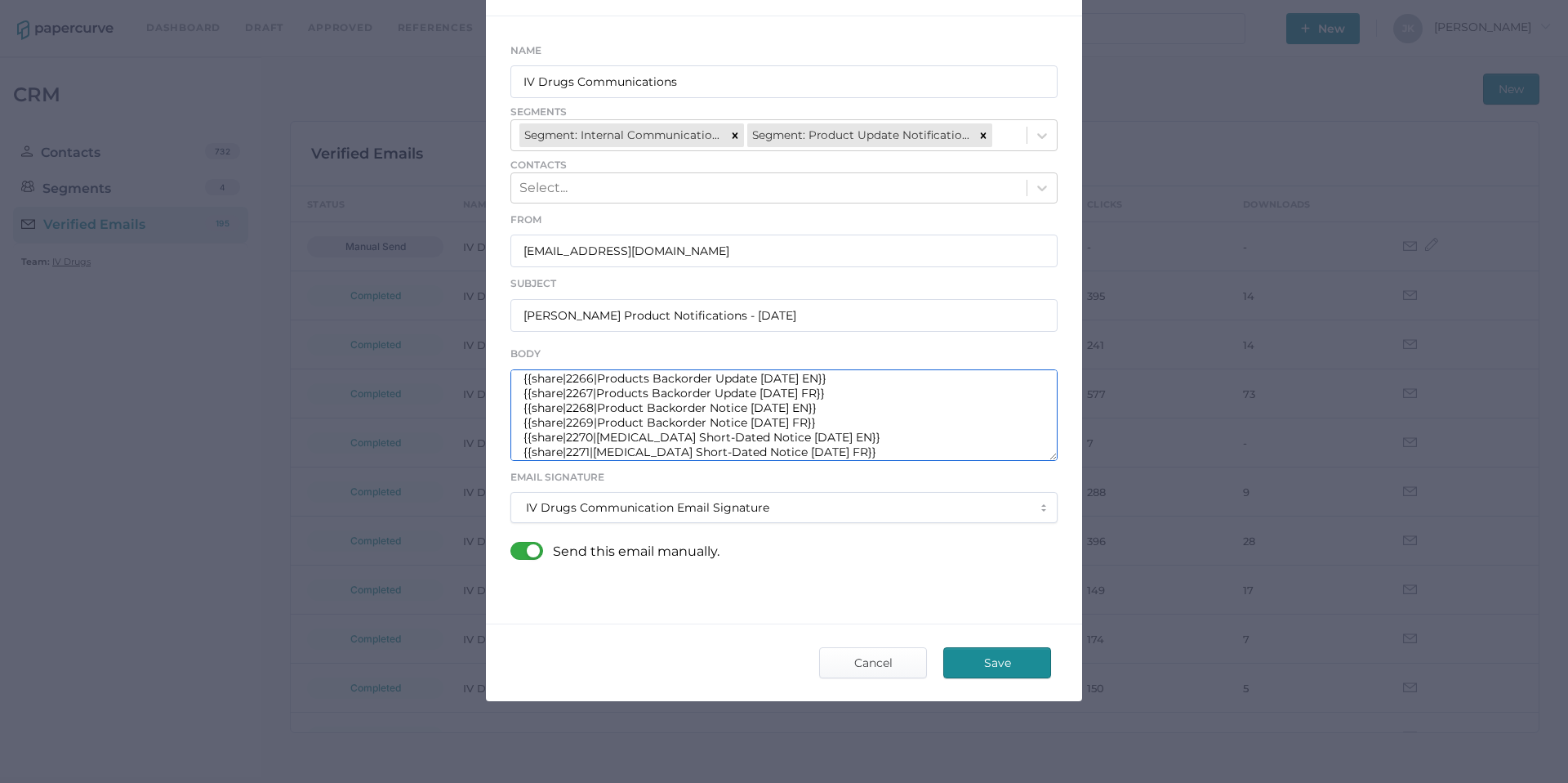
type textarea "Good afternoon, Please see the links below for the most recent announcements fr…"
click at [994, 668] on span "Save" at bounding box center [997, 663] width 76 height 29
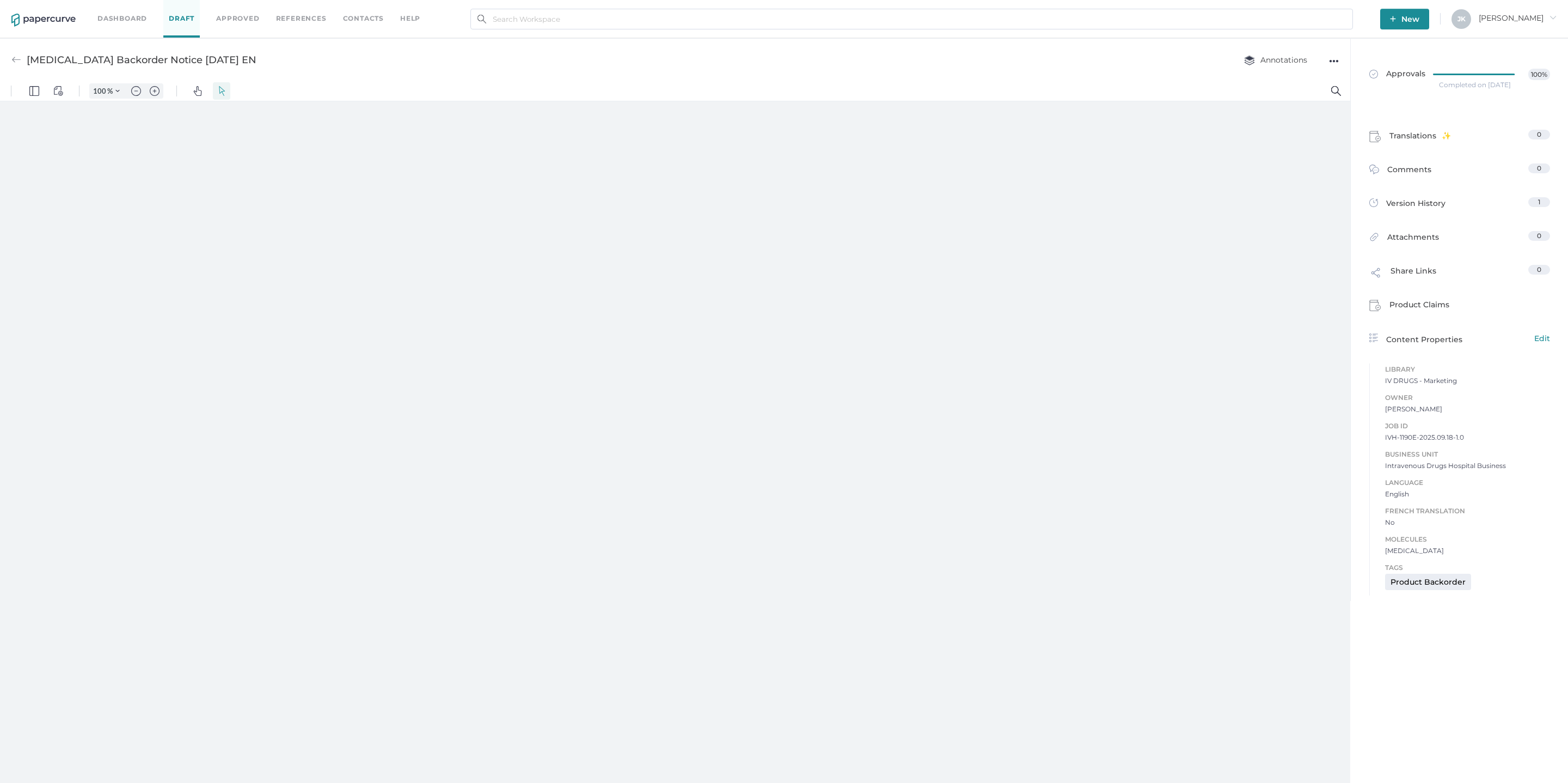
type input "161"
click at [187, 57] on div "[MEDICAL_DATA] Backorder Notice [DATE] EN" at bounding box center [142, 60] width 230 height 21
drag, startPoint x: 236, startPoint y: 60, endPoint x: 33, endPoint y: 61, distance: 203.0
click at [33, 61] on div "Acyclovir Backorder Notice 17.09.2025 EN Annotations ●●●" at bounding box center [675, 59] width 1350 height 43
click at [232, 59] on div "Acyclovir Backorder Notice 17.09.2025 EN Annotations ●●●" at bounding box center [675, 59] width 1350 height 43
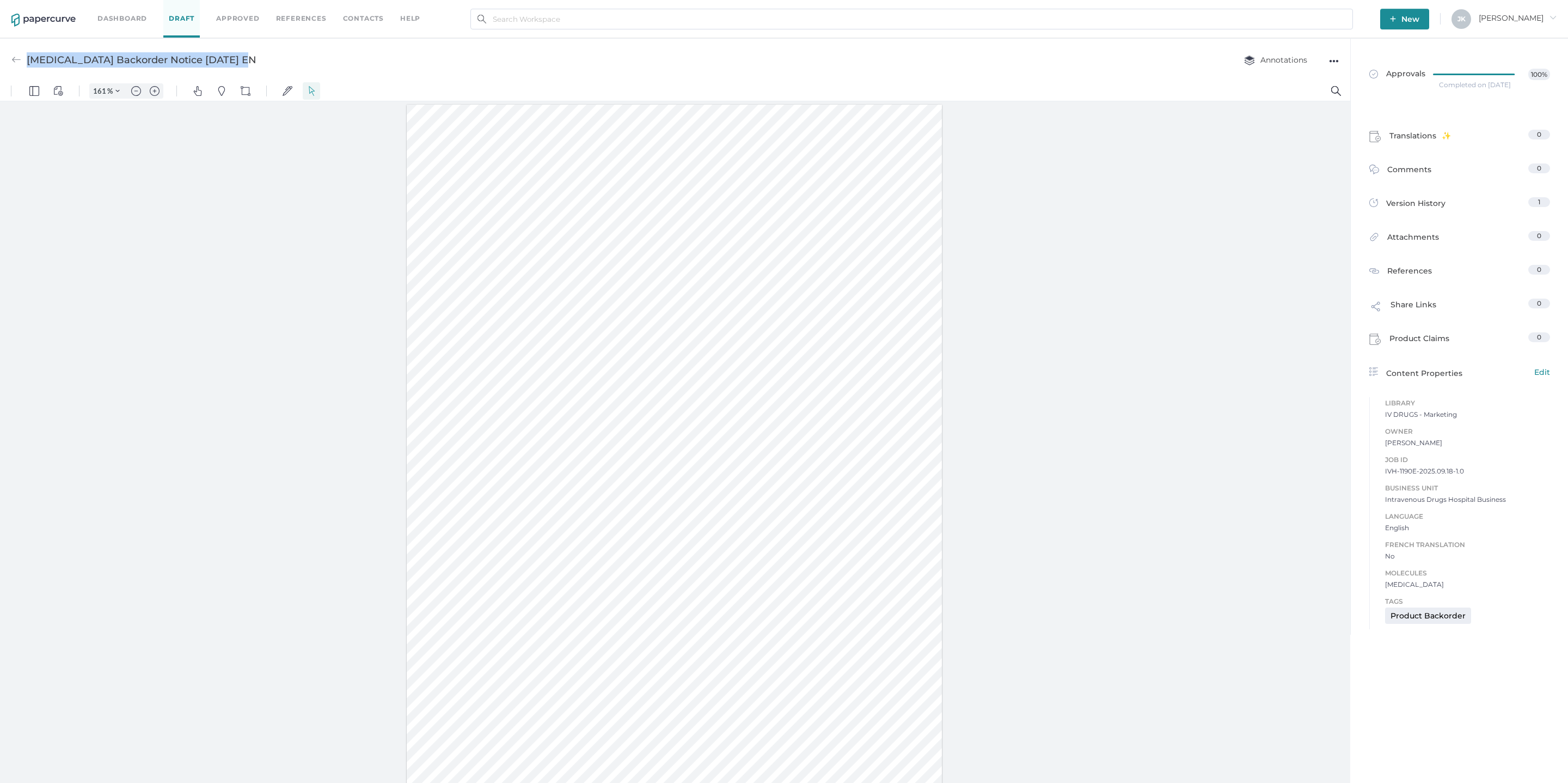
drag, startPoint x: 229, startPoint y: 61, endPoint x: 29, endPoint y: 63, distance: 200.0
click at [29, 63] on div "Acyclovir Backorder Notice 17.09.2025 EN" at bounding box center [142, 60] width 230 height 21
copy div "Acyclovir Backorder Notice 17.09.2025 EN"
drag, startPoint x: 229, startPoint y: 59, endPoint x: 61, endPoint y: 68, distance: 168.2
click at [61, 68] on div "[MEDICAL_DATA] Backorder Notice [DATE] FR Annotations ●●●" at bounding box center [675, 59] width 1350 height 43
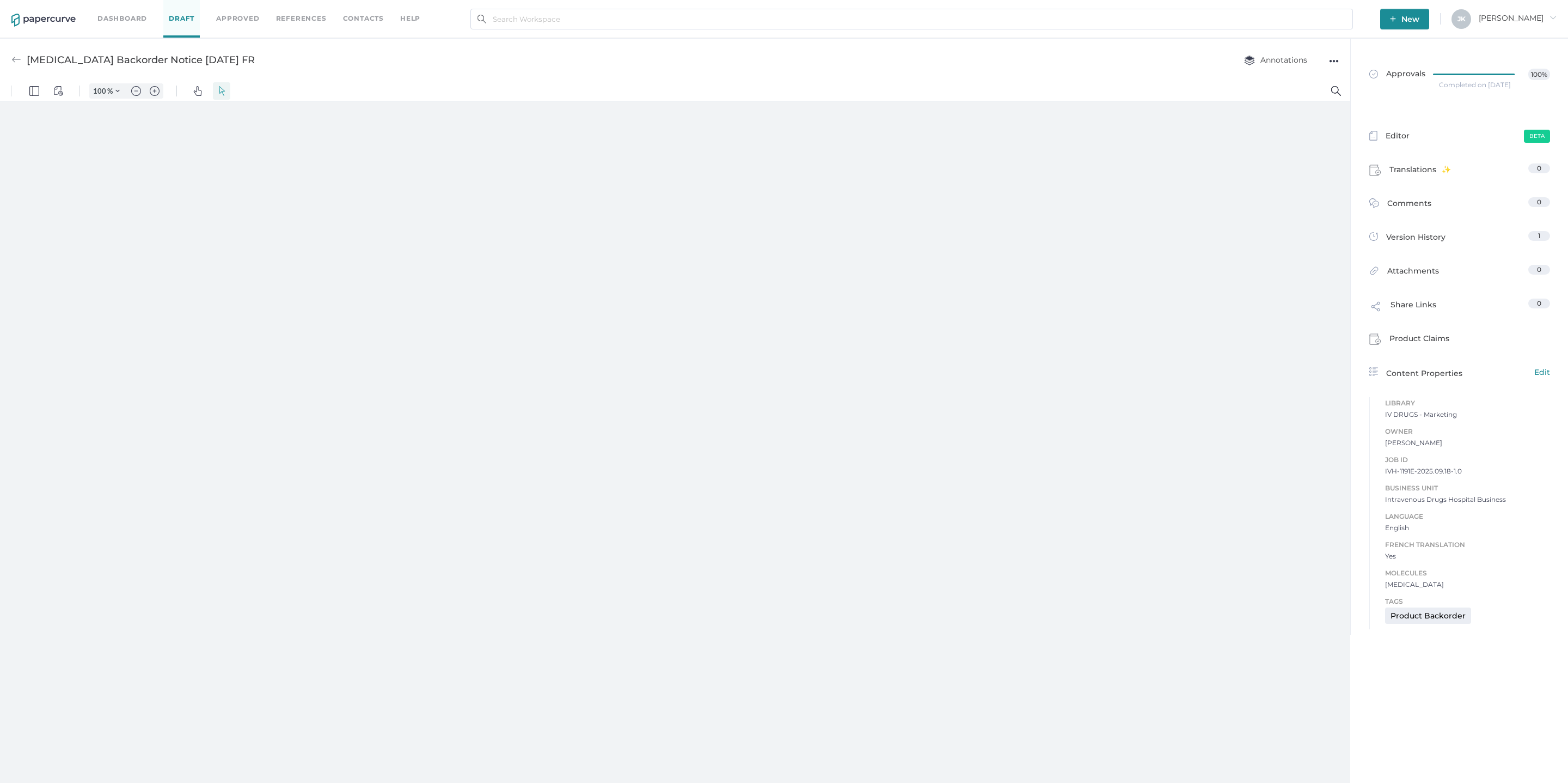
drag, startPoint x: 61, startPoint y: 68, endPoint x: 46, endPoint y: 68, distance: 15.0
click at [46, 68] on div "[MEDICAL_DATA] Backorder Notice [DATE] FR" at bounding box center [141, 60] width 228 height 21
drag, startPoint x: 46, startPoint y: 68, endPoint x: 35, endPoint y: -26, distance: 94.6
click at [15, 65] on div "[MEDICAL_DATA] Backorder Notice [DATE] FR" at bounding box center [133, 60] width 243 height 21
type input "161"
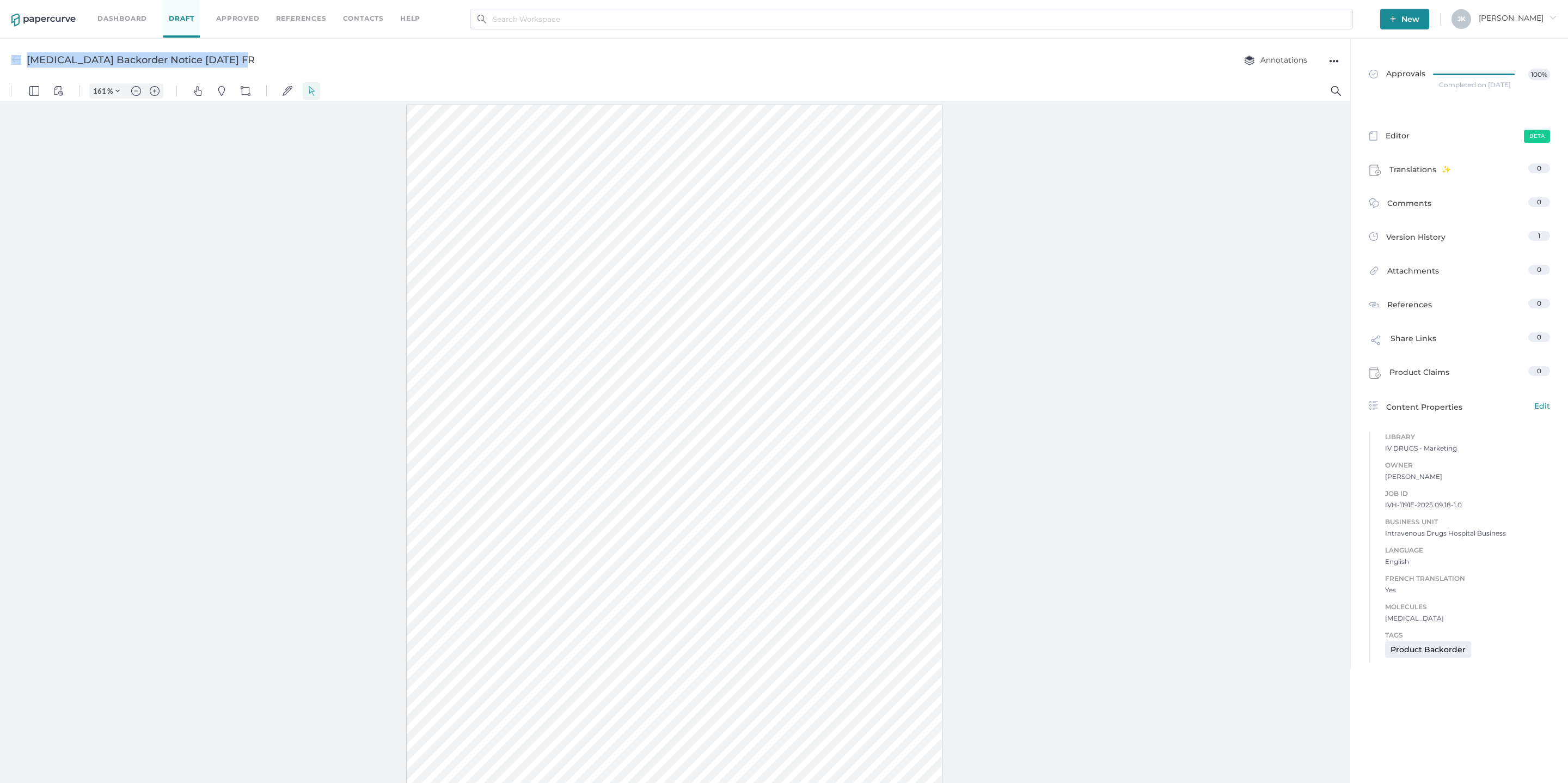
click at [246, 64] on div "[MEDICAL_DATA] Backorder Notice [DATE] FR Annotations ●●●" at bounding box center [675, 59] width 1350 height 43
drag, startPoint x: 229, startPoint y: 59, endPoint x: 48, endPoint y: 58, distance: 181.0
click at [50, 58] on div "[MEDICAL_DATA] Backorder Notice [DATE] FR Annotations ●●●" at bounding box center [675, 59] width 1350 height 43
drag, startPoint x: 48, startPoint y: 58, endPoint x: -55, endPoint y: 64, distance: 103.2
click at [0, 64] on html "Dashboard Draft Approved References Contacts help New J K Jeff arrow_right Acyc…" at bounding box center [784, 392] width 1568 height 783
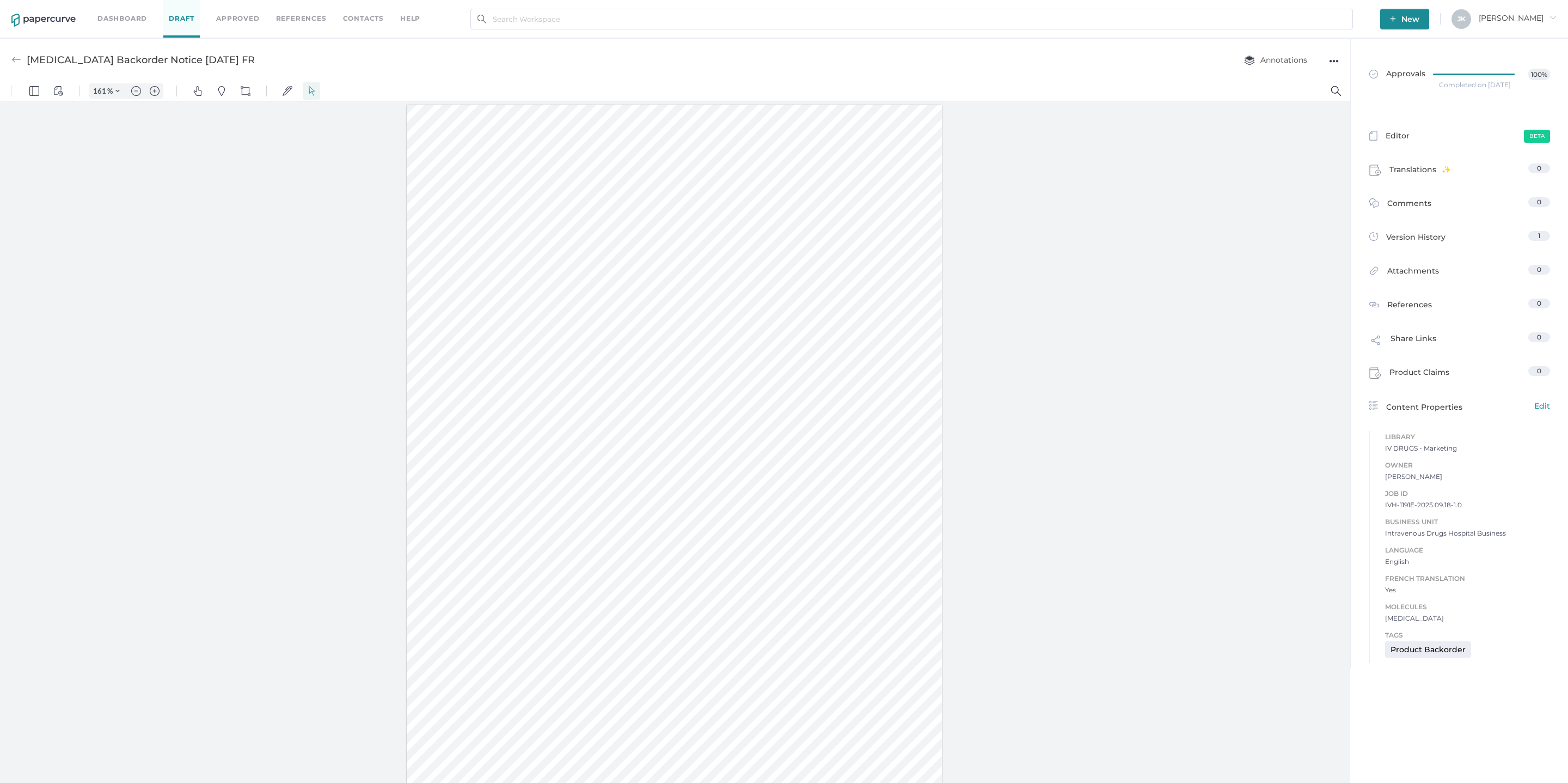
click at [103, 75] on div "Acyclovir Backorder Notice 17.09.2025 FR Annotations ●●●" at bounding box center [675, 59] width 1350 height 43
drag, startPoint x: 31, startPoint y: 56, endPoint x: 150, endPoint y: 40, distance: 120.1
click at [150, 40] on div "Acyclovir Backorder Notice 17.09.2025 FR Annotations ●●●" at bounding box center [675, 59] width 1350 height 43
click at [67, 56] on div "Acyclovir Backorder Notice 17.09.2025 FR" at bounding box center [141, 60] width 228 height 21
drag, startPoint x: 27, startPoint y: 58, endPoint x: 225, endPoint y: 61, distance: 198.0
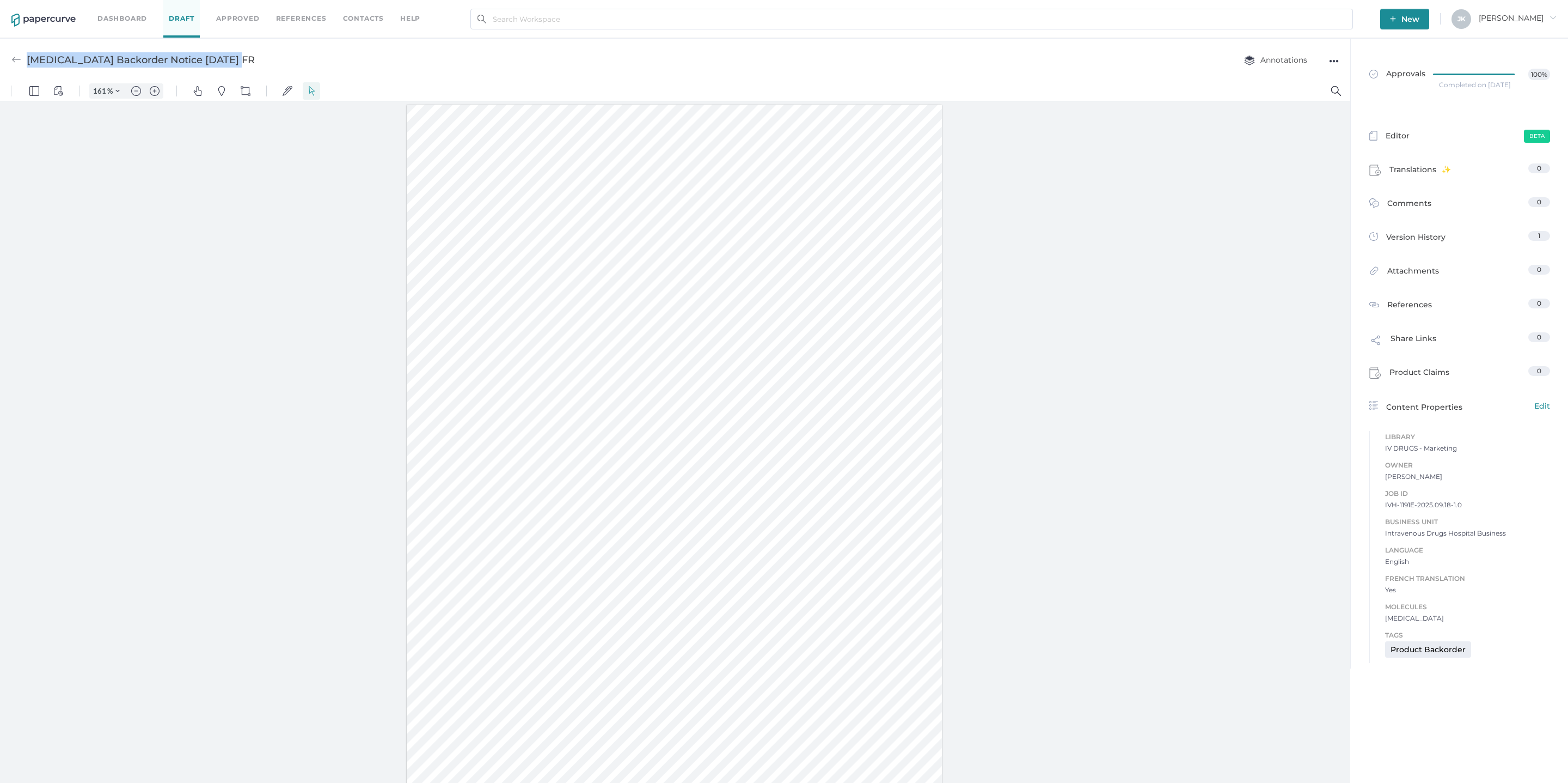
click at [225, 61] on div "Acyclovir Backorder Notice 17.09.2025 FR" at bounding box center [141, 60] width 228 height 21
copy div "Acyclovir Backorder Notice 17.09.2025 FR"
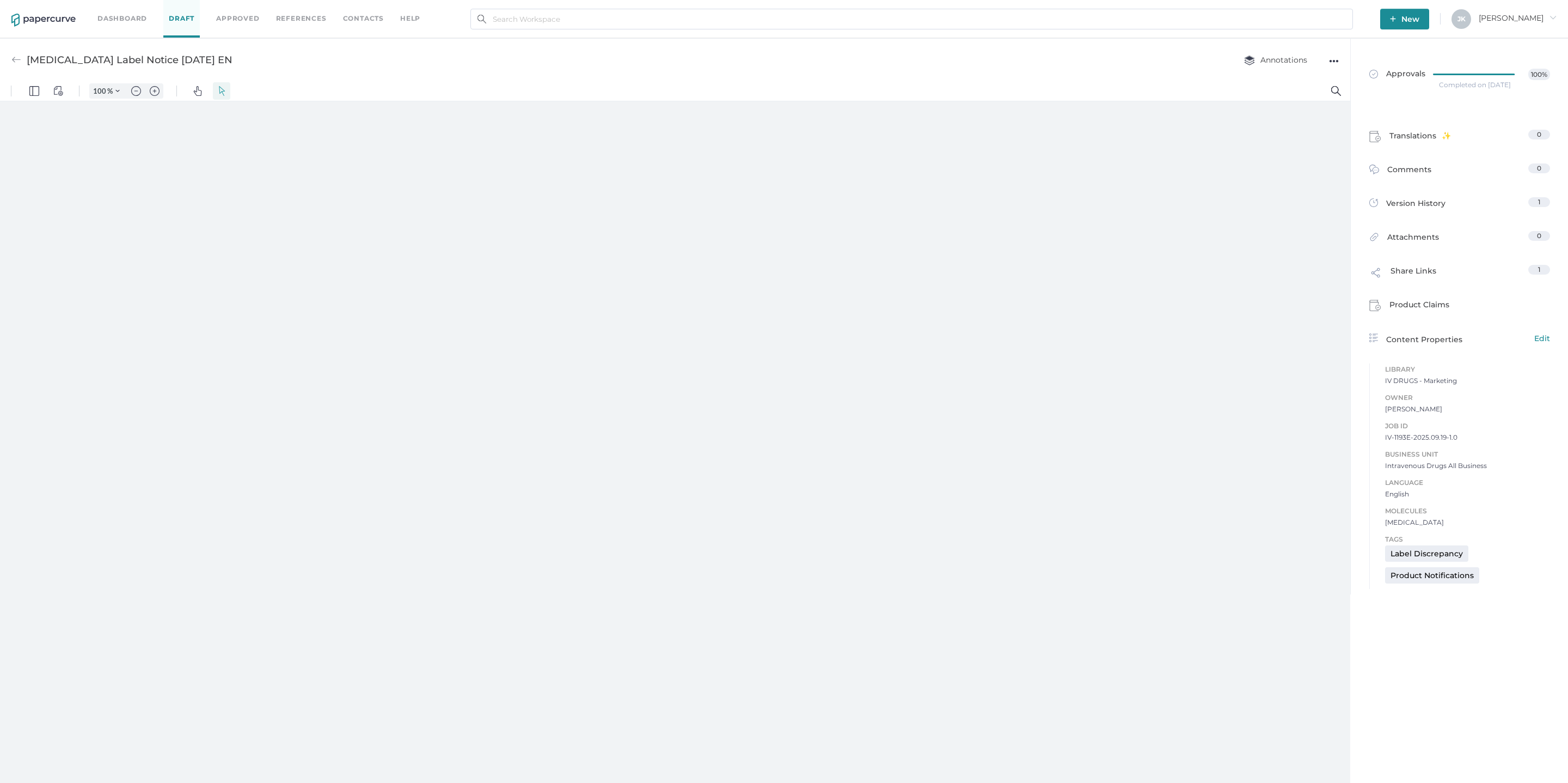
type input "161"
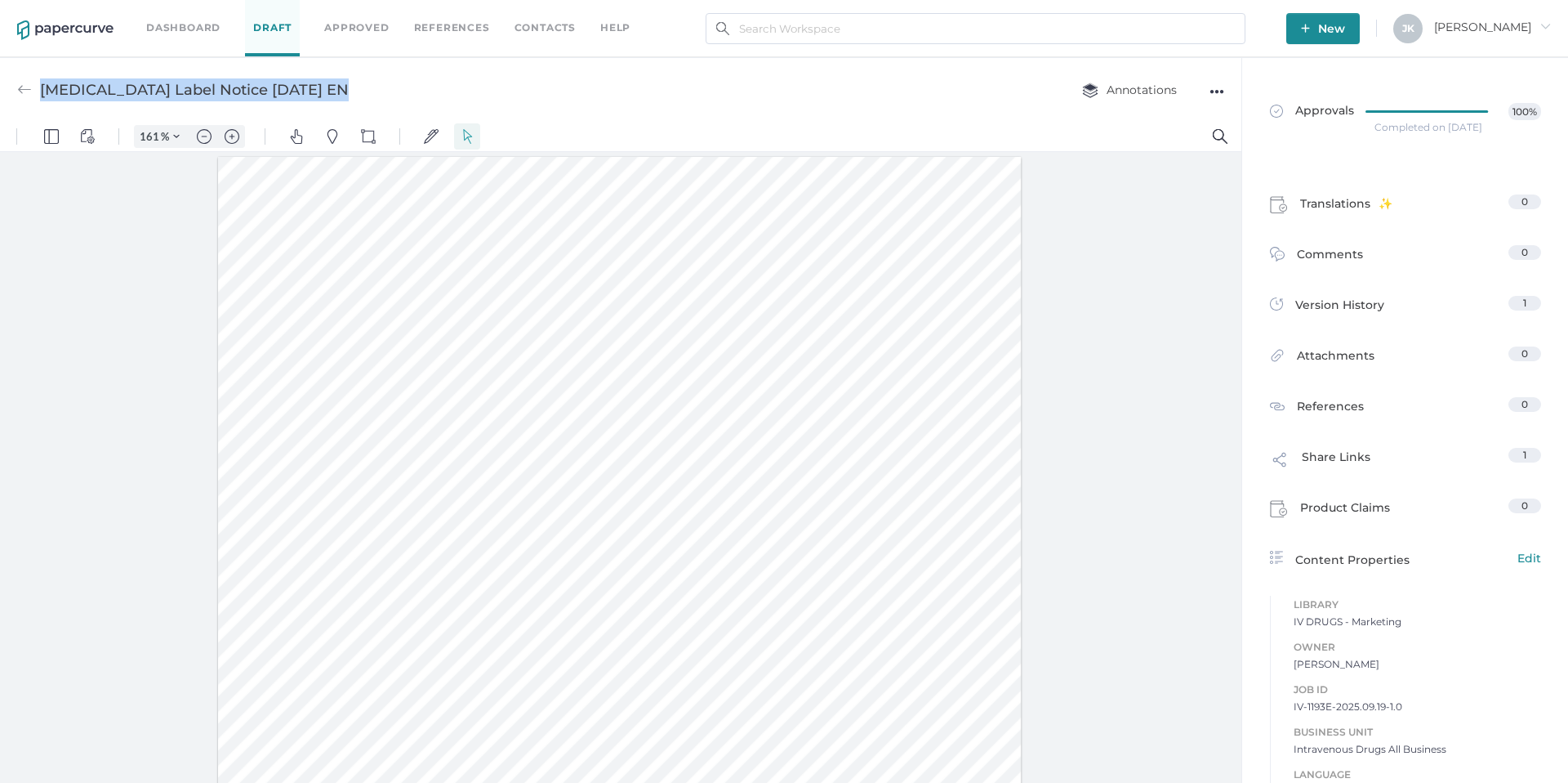
drag, startPoint x: 331, startPoint y: 85, endPoint x: 43, endPoint y: 92, distance: 288.1
click at [43, 92] on div "[MEDICAL_DATA] Label Notice [DATE] EN" at bounding box center [195, 90] width 309 height 31
copy div "[MEDICAL_DATA] Label Notice [DATE] EN"
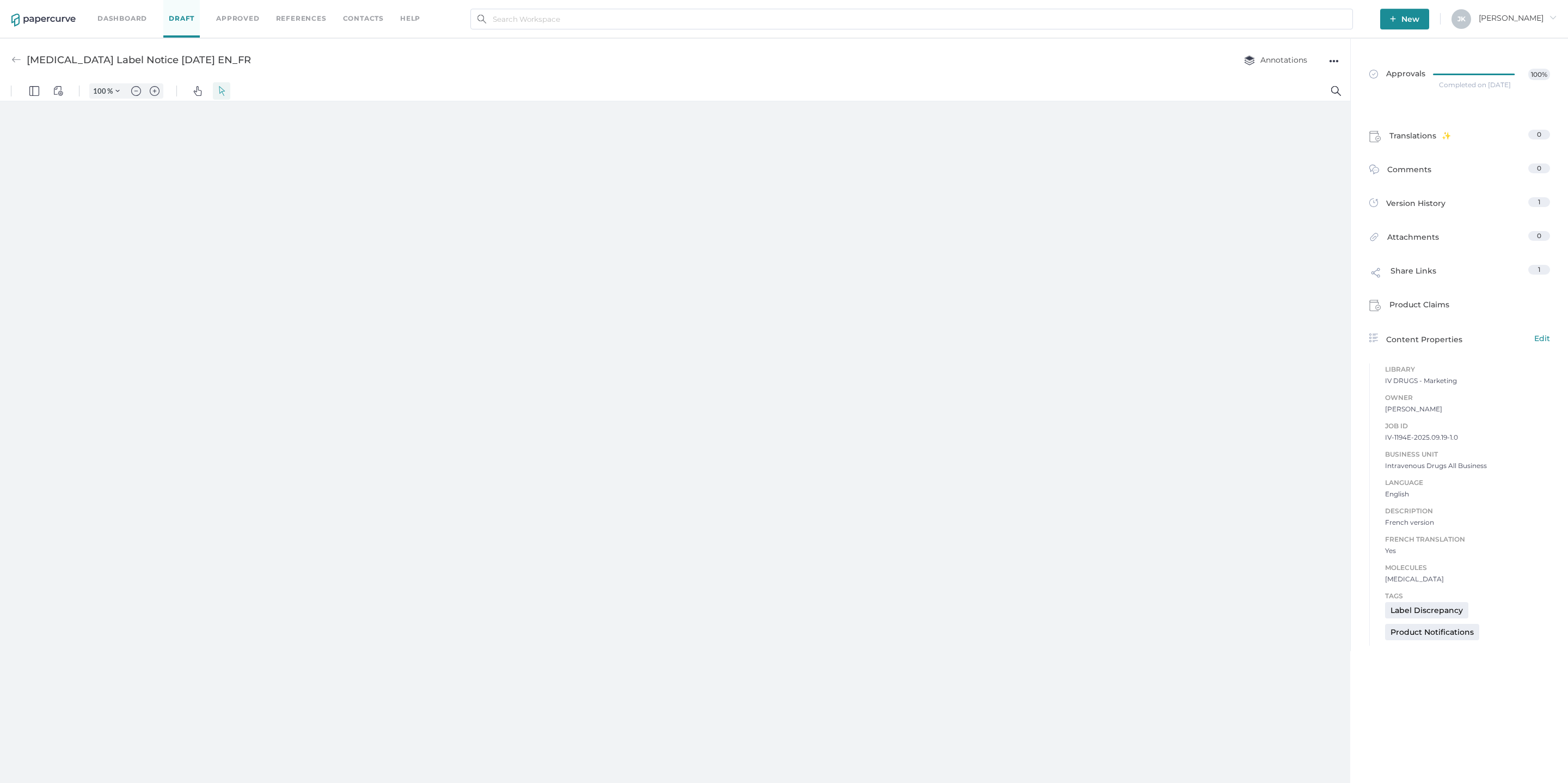
type input "161"
click at [1331, 59] on div "●●●" at bounding box center [1334, 61] width 10 height 15
click at [1278, 83] on span "Download" at bounding box center [1291, 81] width 75 height 20
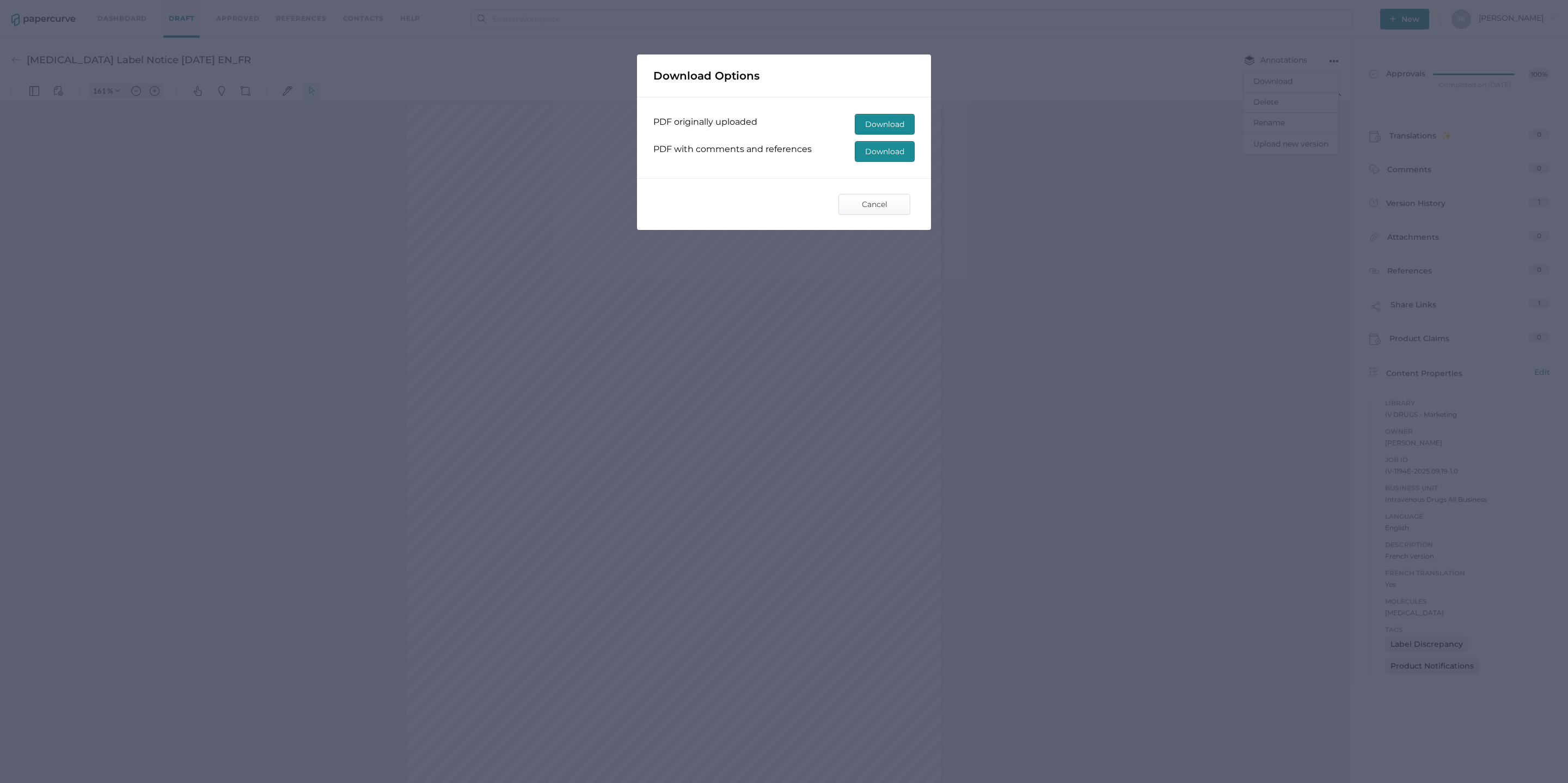
click at [880, 121] on span "Download" at bounding box center [884, 124] width 39 height 20
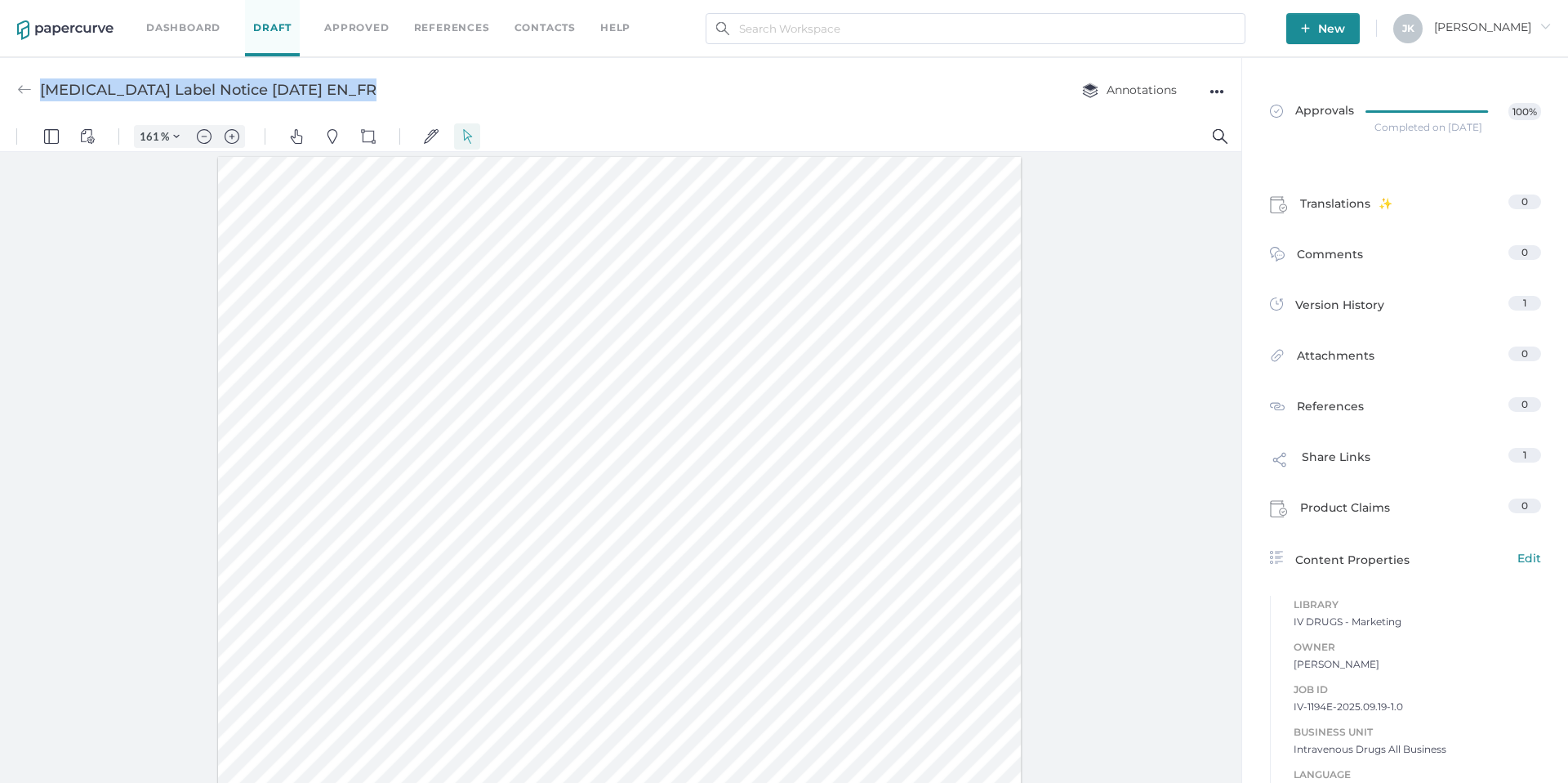
drag, startPoint x: 360, startPoint y: 89, endPoint x: 42, endPoint y: 86, distance: 318.0
click at [43, 86] on div "Vancomycin Label Notice 09.16.2025 EN_FR" at bounding box center [208, 90] width 336 height 31
copy div "Vancomycin Label Notice 09.16.2025 EN_FR"
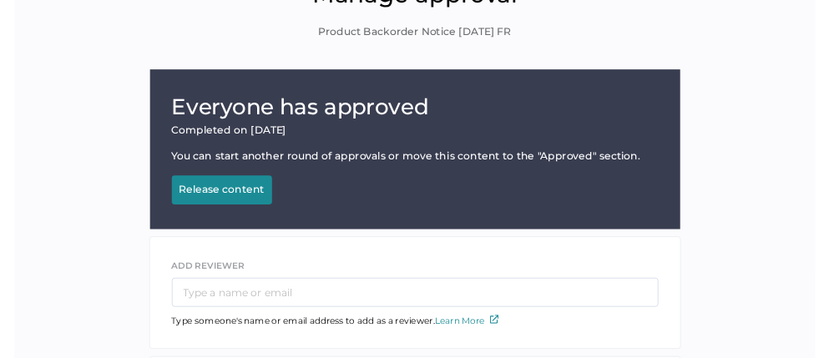
scroll to position [99, 0]
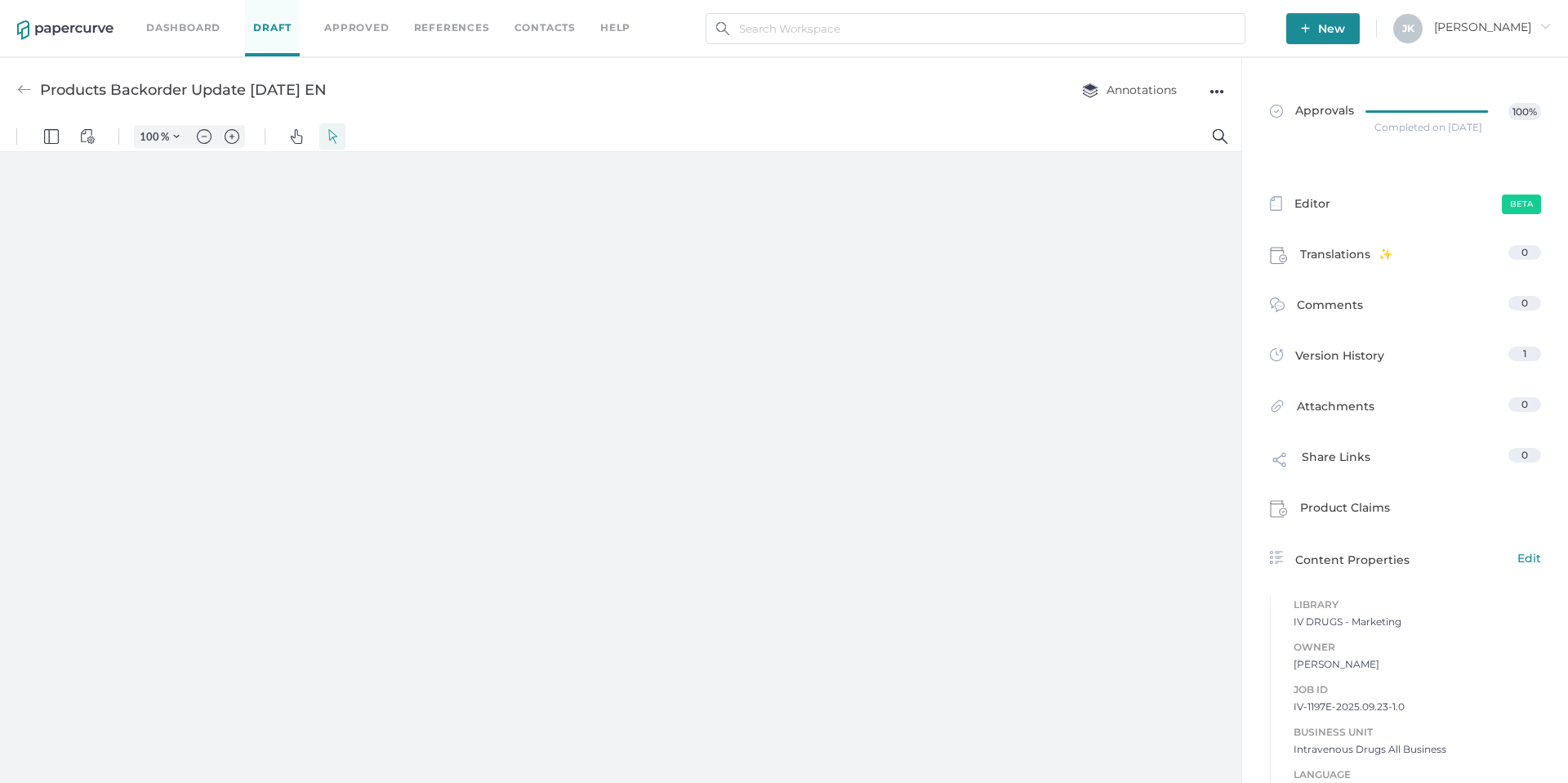
type input "161"
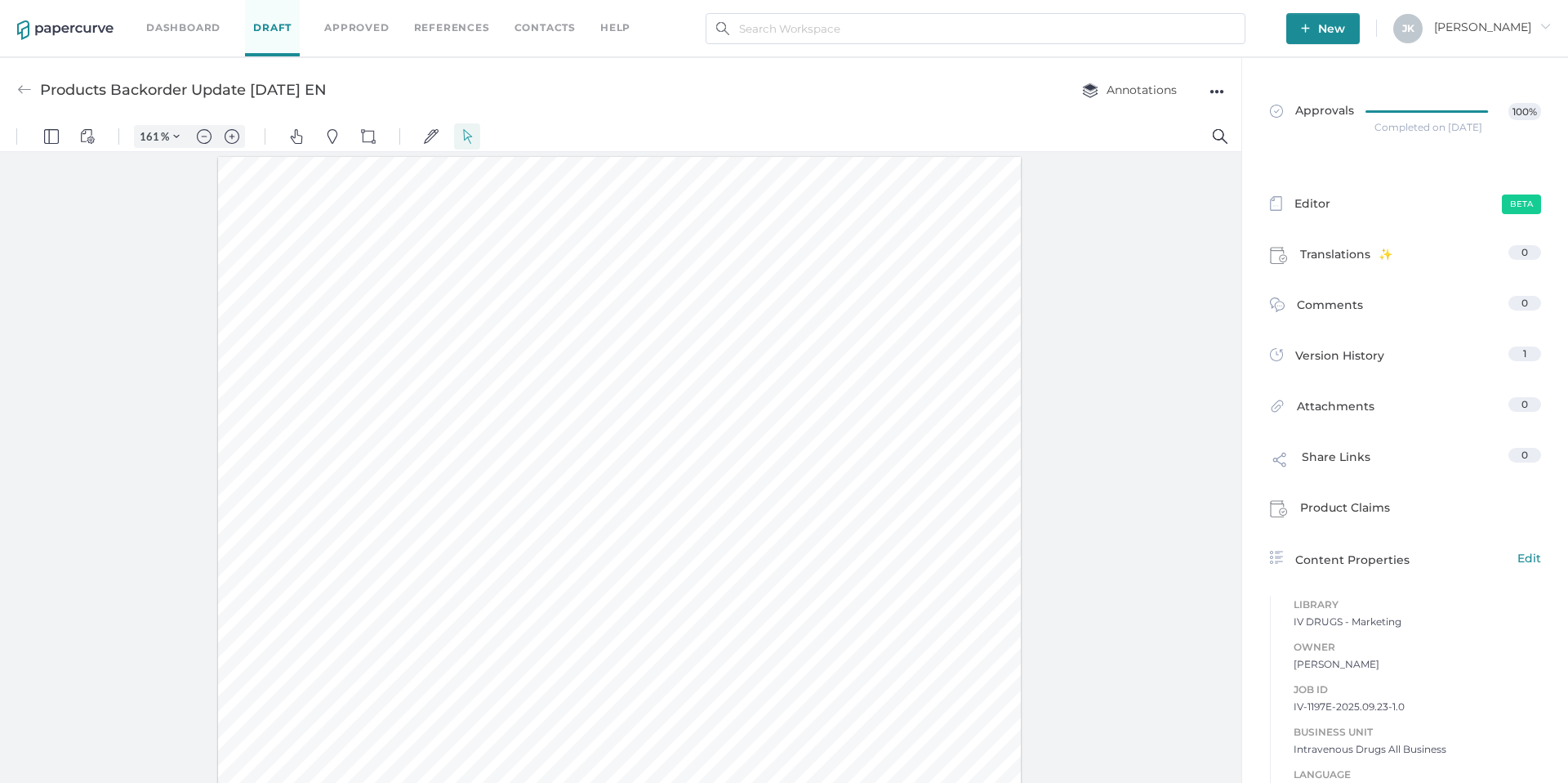
scroll to position [2, 0]
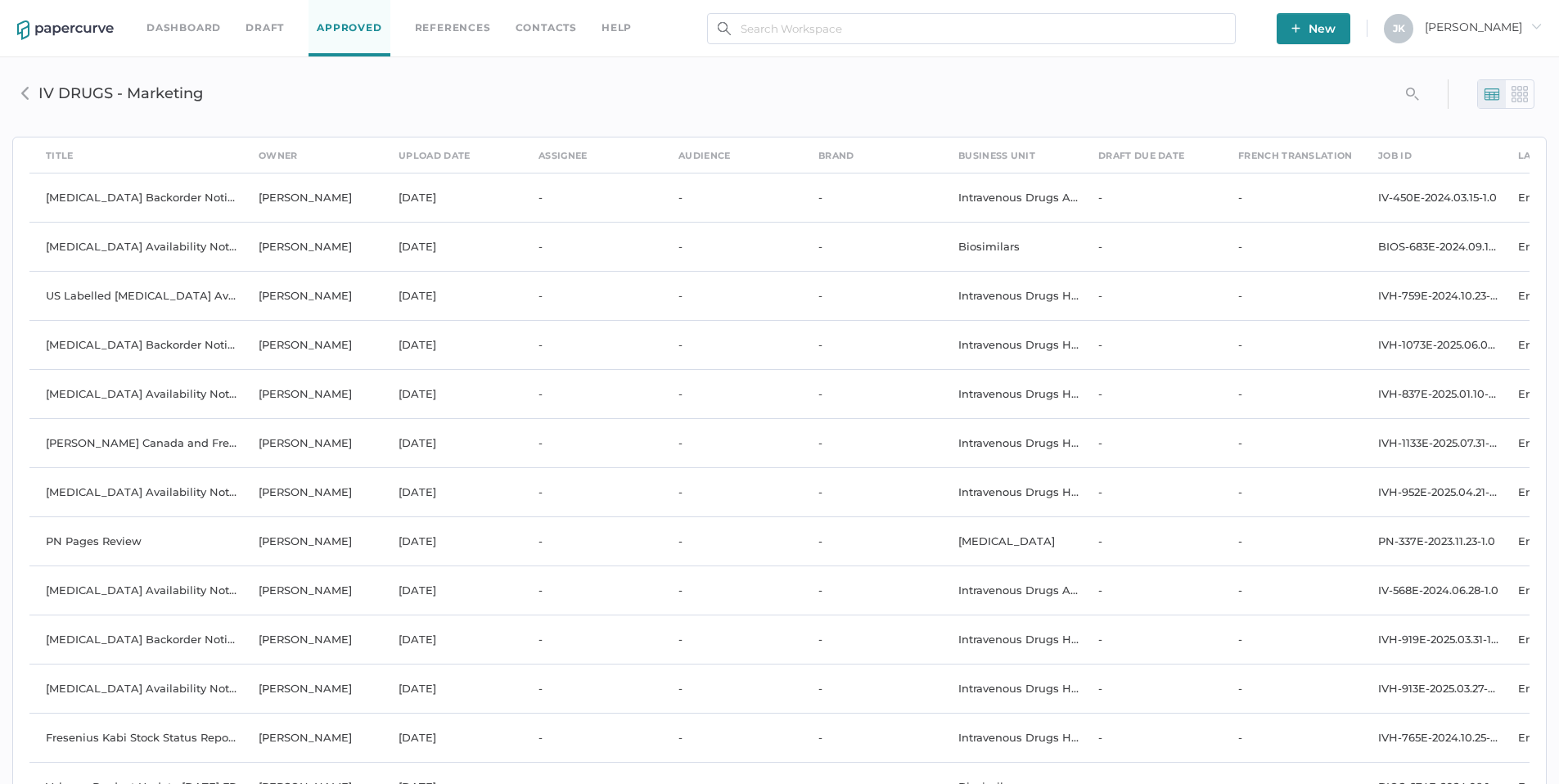
click at [545, 24] on link "Contacts" at bounding box center [546, 27] width 62 height 18
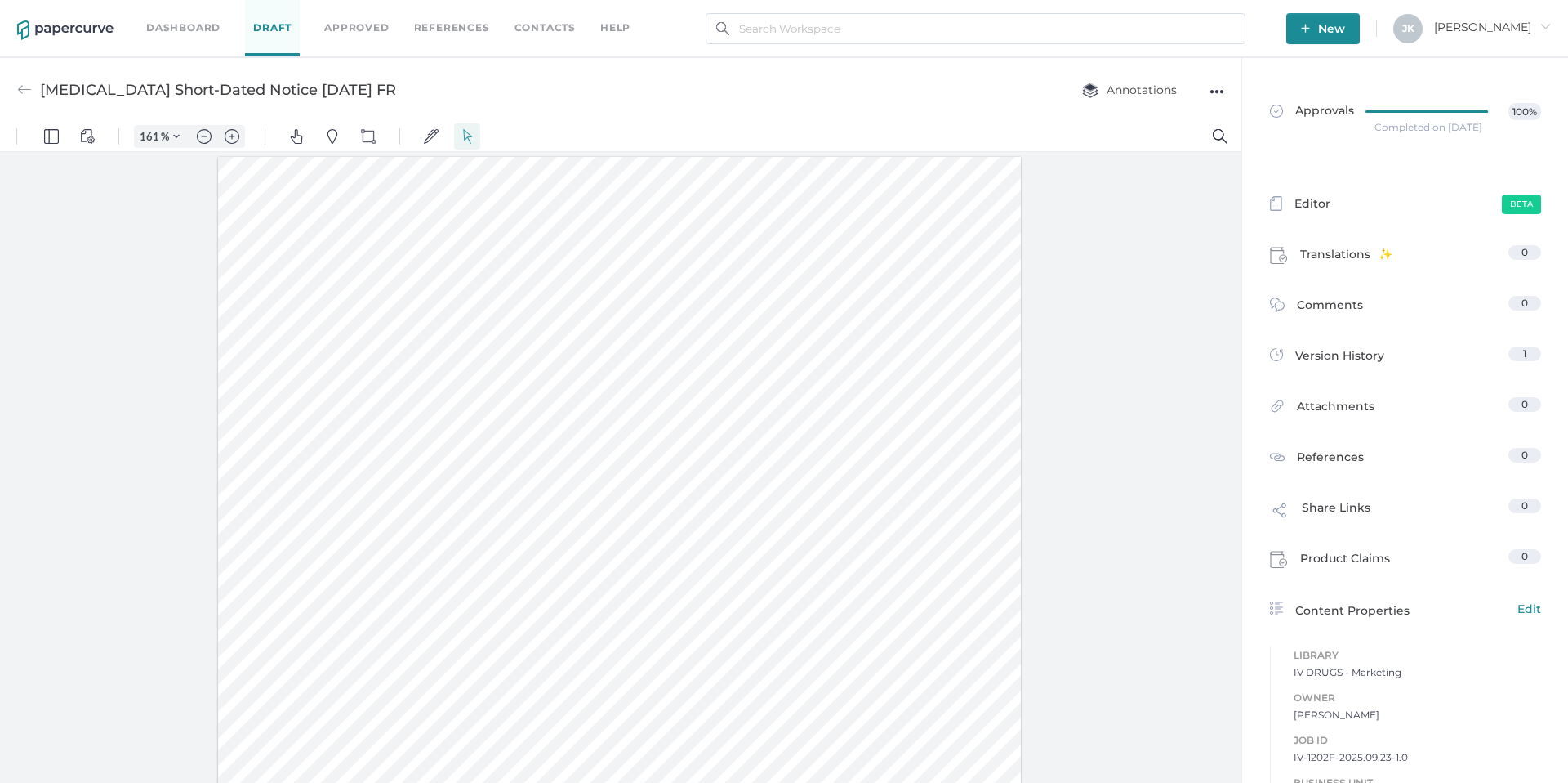
scroll to position [2, 0]
drag, startPoint x: 357, startPoint y: 87, endPoint x: 41, endPoint y: 93, distance: 316.1
click at [41, 93] on div "[MEDICAL_DATA] Short-Dated Notice [DATE] FR" at bounding box center [218, 90] width 356 height 31
copy div "[MEDICAL_DATA] Short-Dated Notice [DATE] FR"
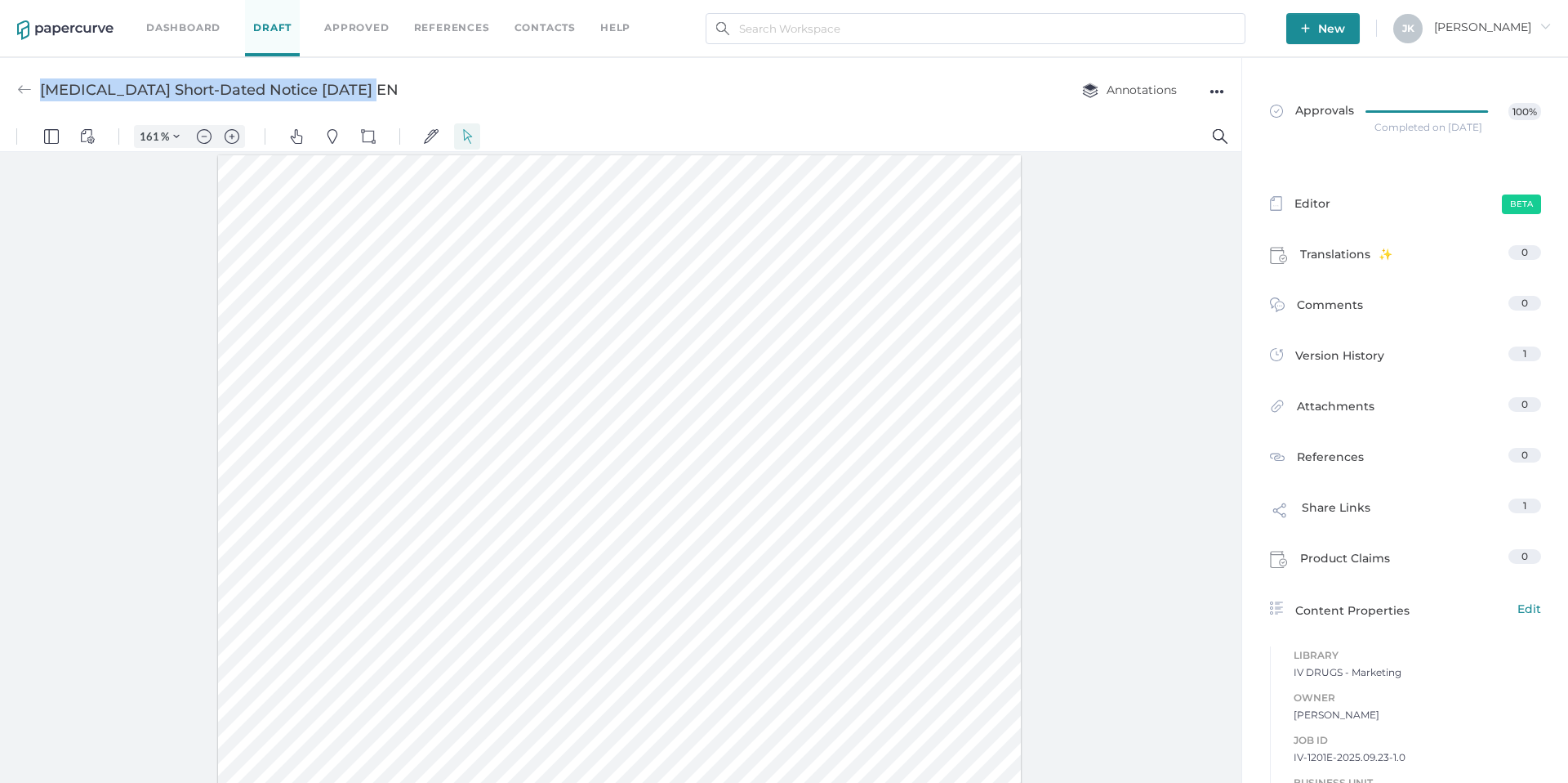
drag, startPoint x: 358, startPoint y: 92, endPoint x: 48, endPoint y: 94, distance: 310.0
click at [47, 95] on div "Oxytocin Short-Dated Notice 09.16.2025 EN" at bounding box center [219, 90] width 358 height 31
click at [371, 101] on div "Oxytocin Short-Dated Notice 09.16.2025 EN Annotations ●●●" at bounding box center [620, 89] width 1241 height 65
drag, startPoint x: 366, startPoint y: 91, endPoint x: 47, endPoint y: 86, distance: 319.0
click at [44, 91] on div "Oxytocin Short-Dated Notice 09.16.2025 EN Annotations ●●●" at bounding box center [620, 89] width 1241 height 65
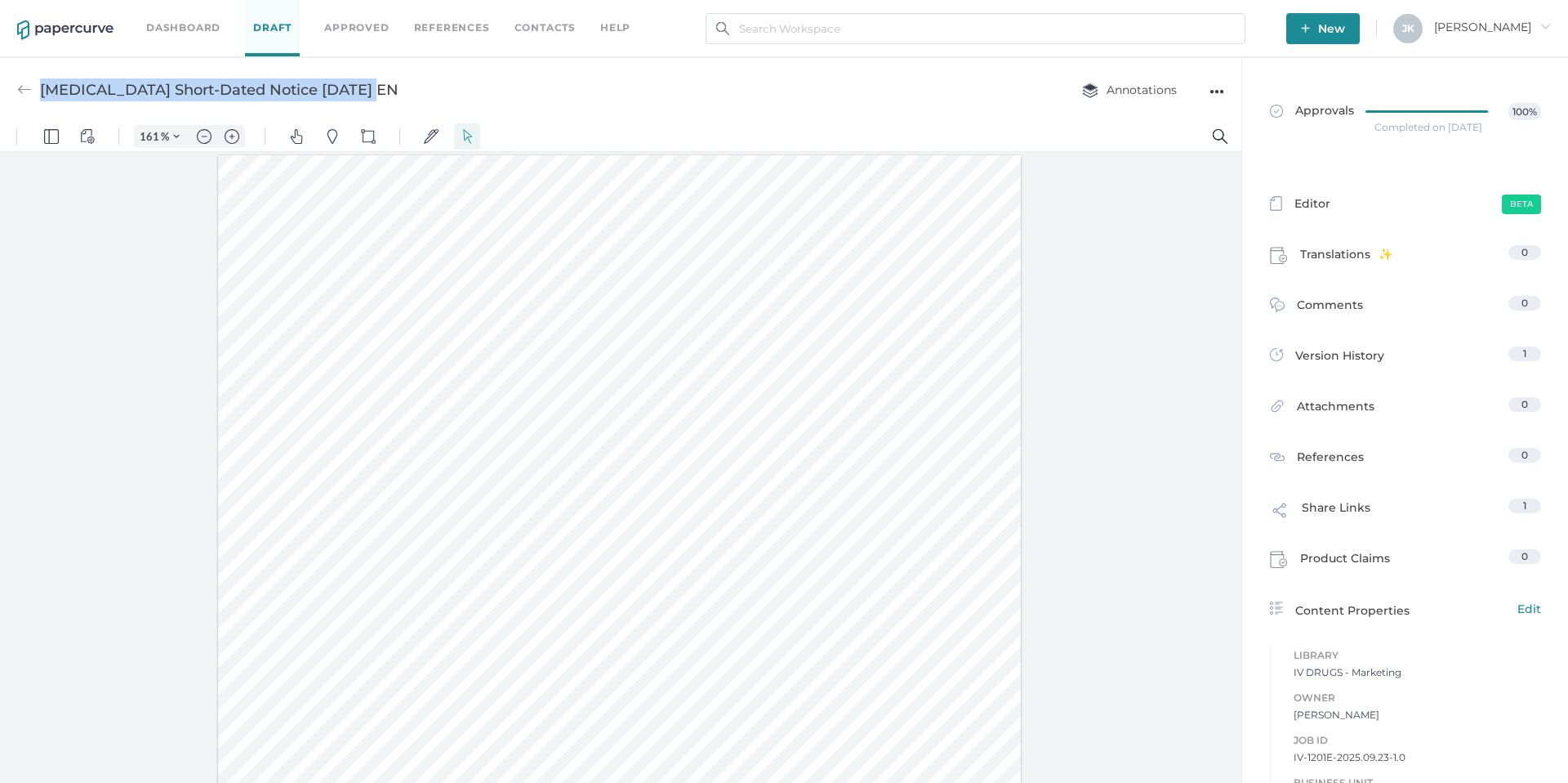
copy div "Oxytocin Short-Dated Notice 09.16.2025 EN"
drag, startPoint x: 337, startPoint y: 87, endPoint x: 37, endPoint y: 93, distance: 300.1
click at [37, 93] on div "Product Backorder Notice [DATE] FR" at bounding box center [164, 90] width 293 height 31
copy div "Product Backorder Notice 09.22.2025 FR"
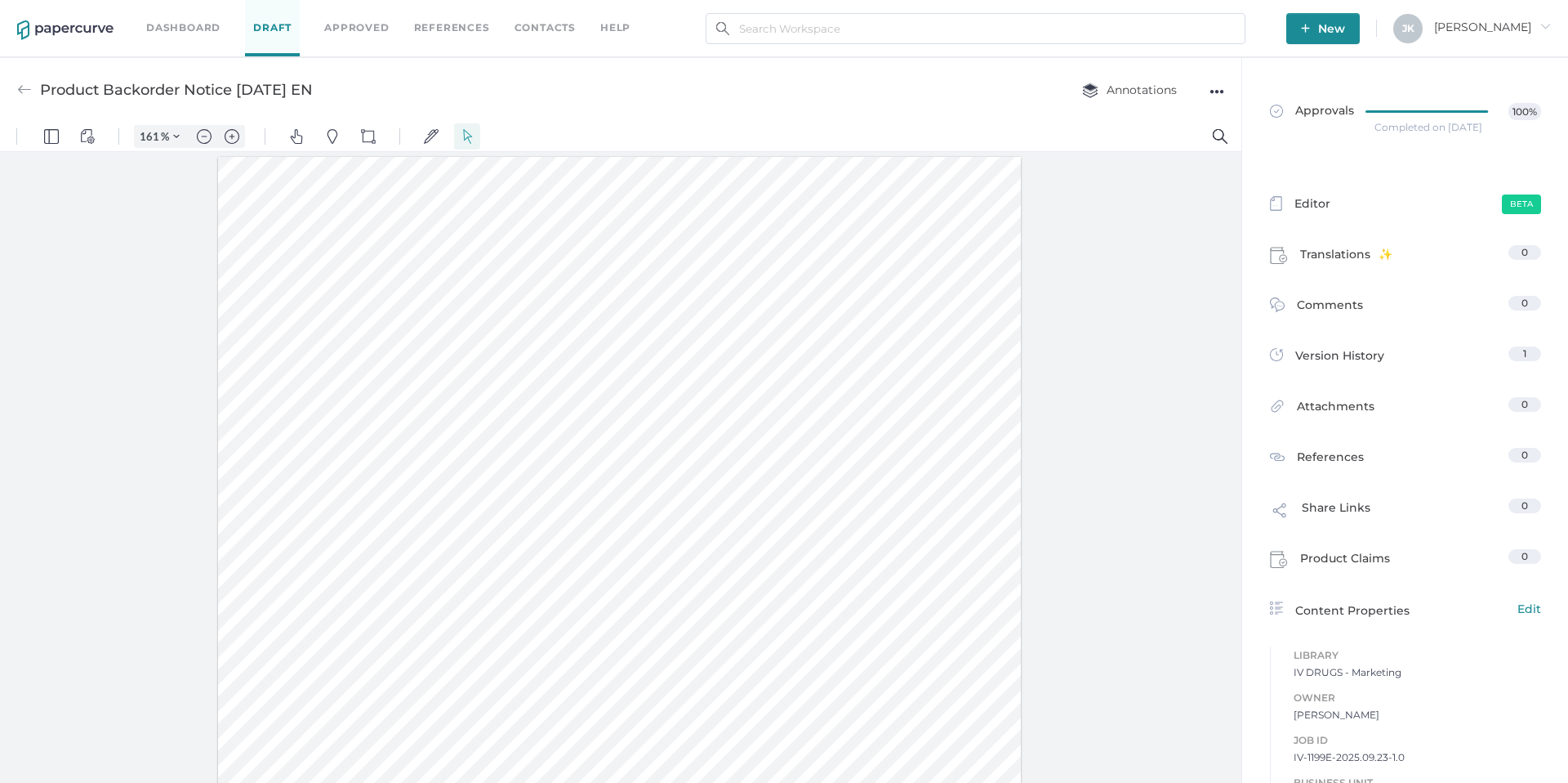
scroll to position [2, 0]
drag, startPoint x: 340, startPoint y: 89, endPoint x: 42, endPoint y: 95, distance: 298.1
click at [42, 95] on div "Product Backorder Notice 09.22.2025 EN" at bounding box center [176, 90] width 273 height 31
copy div "Product Backorder Notice 09.22.2025 EN"
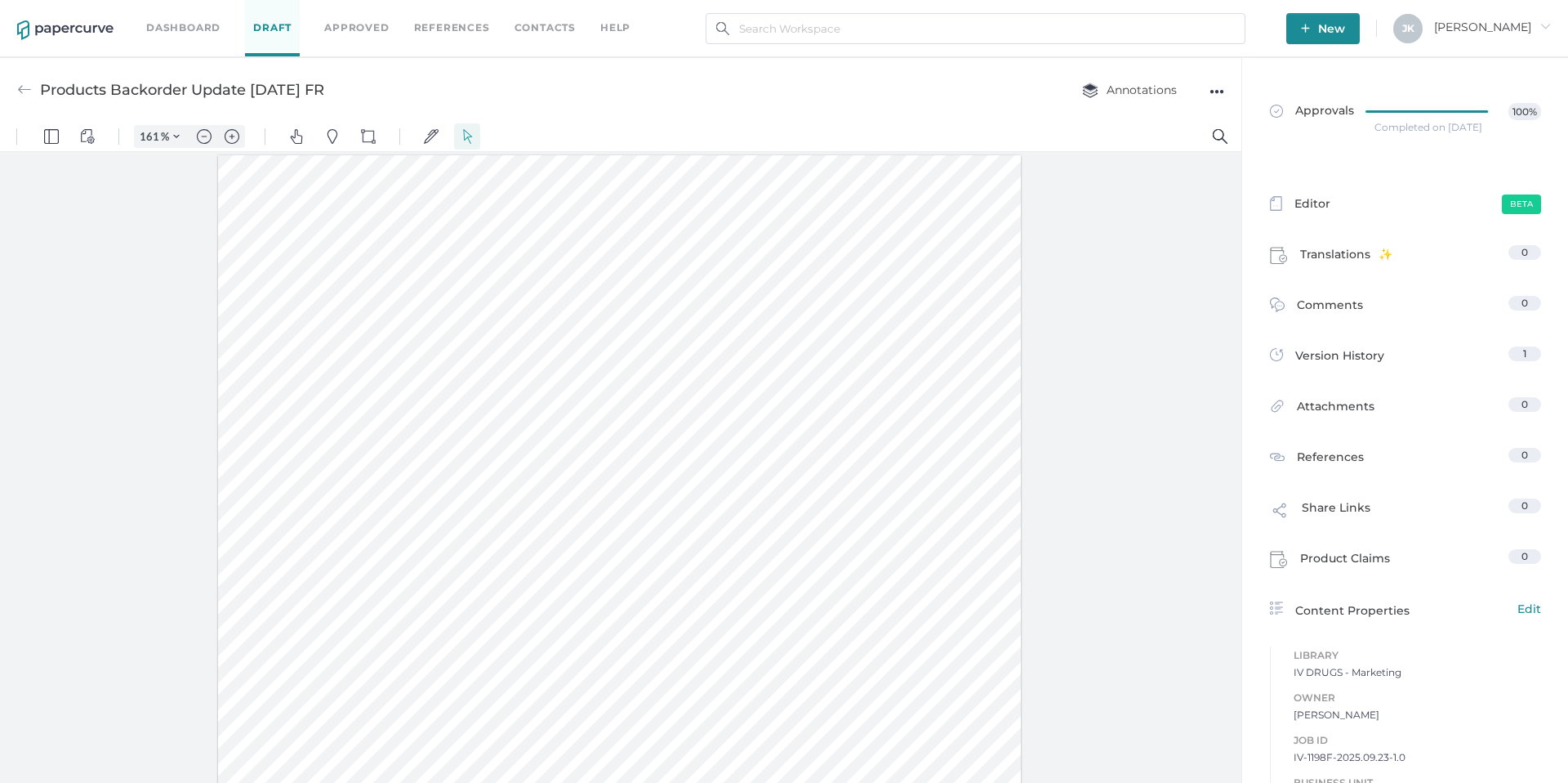
drag, startPoint x: 352, startPoint y: 89, endPoint x: 41, endPoint y: 86, distance: 311.0
click at [41, 86] on div "Products Backorder Update [DATE] FR" at bounding box center [182, 90] width 285 height 31
copy div "Products Backorder Update [DATE] FR"
type input "161"
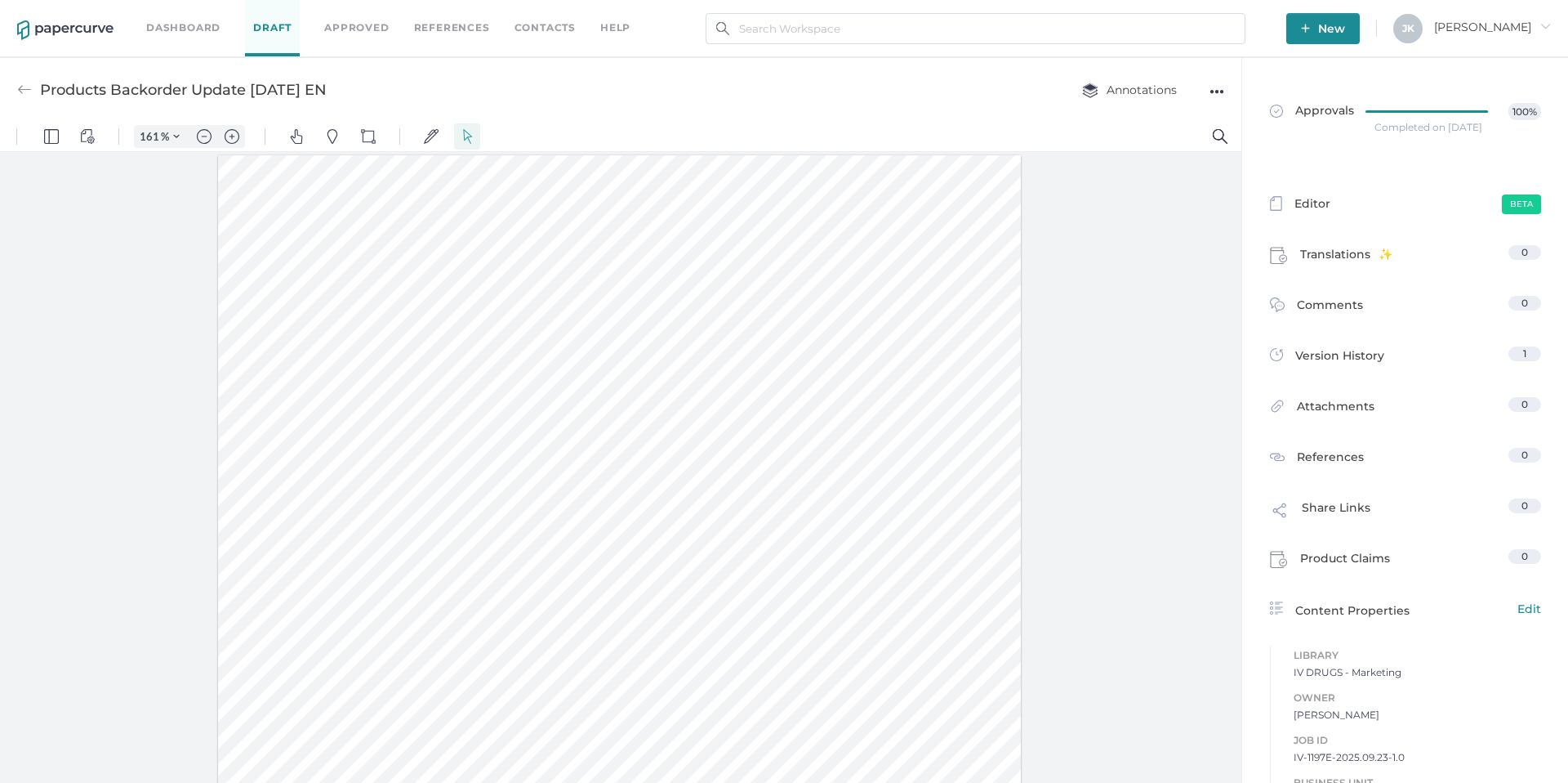
drag, startPoint x: 357, startPoint y: 94, endPoint x: 42, endPoint y: 93, distance: 315.0
click at [42, 93] on div "Products Backorder Update 09.22.2025 EN Annotations ●●●" at bounding box center [620, 89] width 1241 height 65
copy div "Products Backorder Update 09.22.2025 EN"
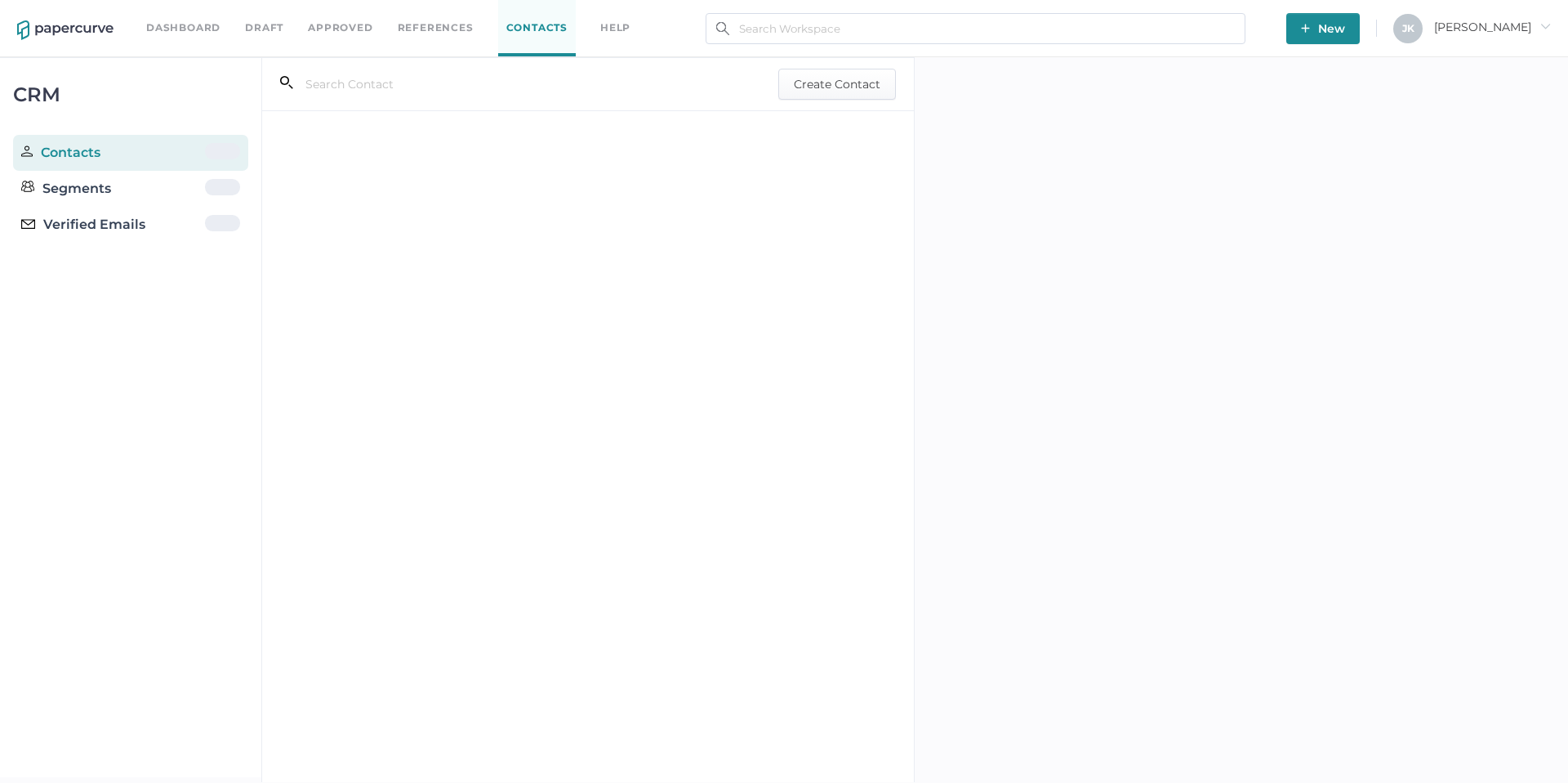
click at [71, 229] on div "Verified Emails" at bounding box center [83, 225] width 124 height 20
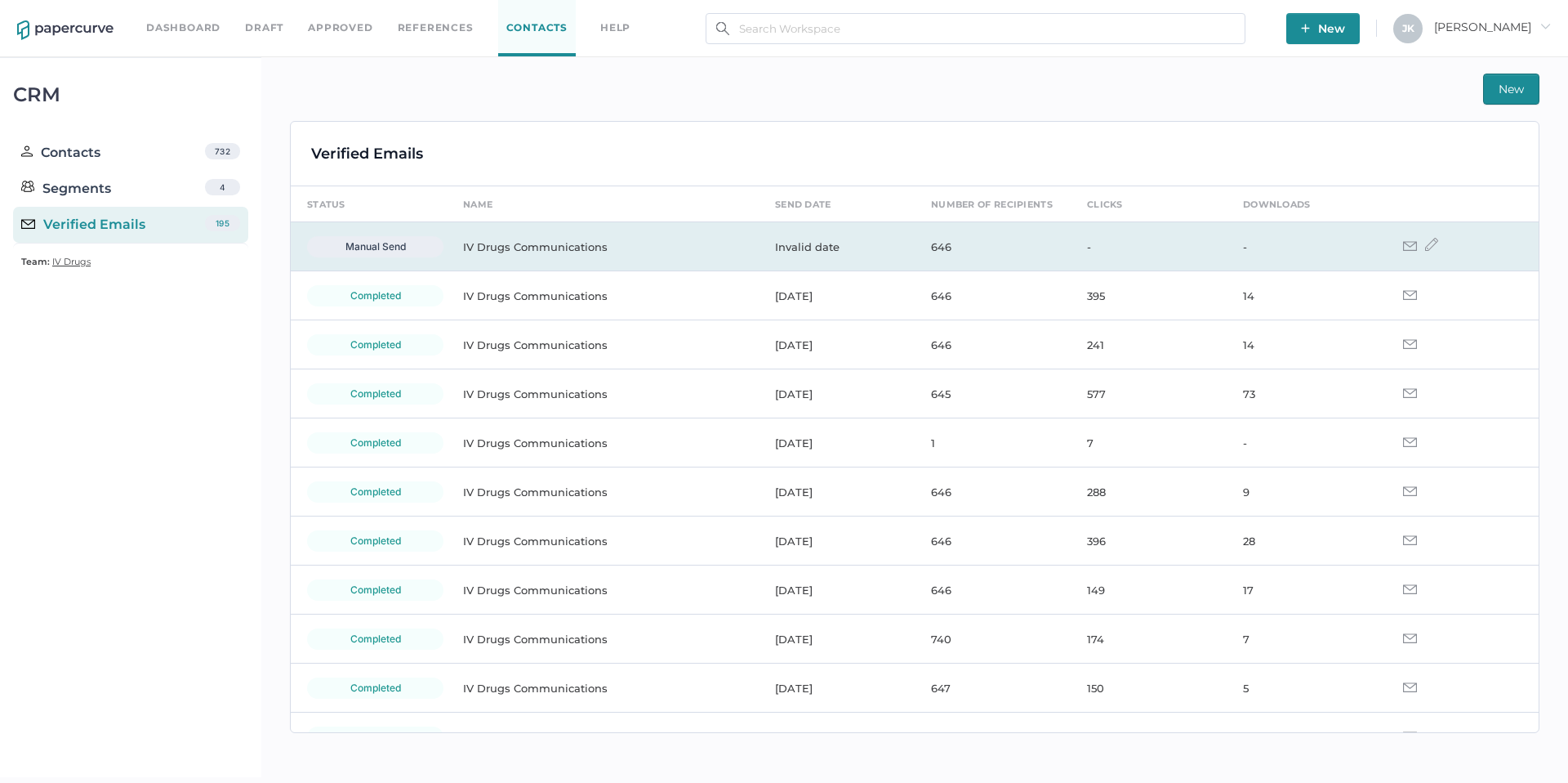
click at [1425, 245] on img at bounding box center [1431, 244] width 13 height 13
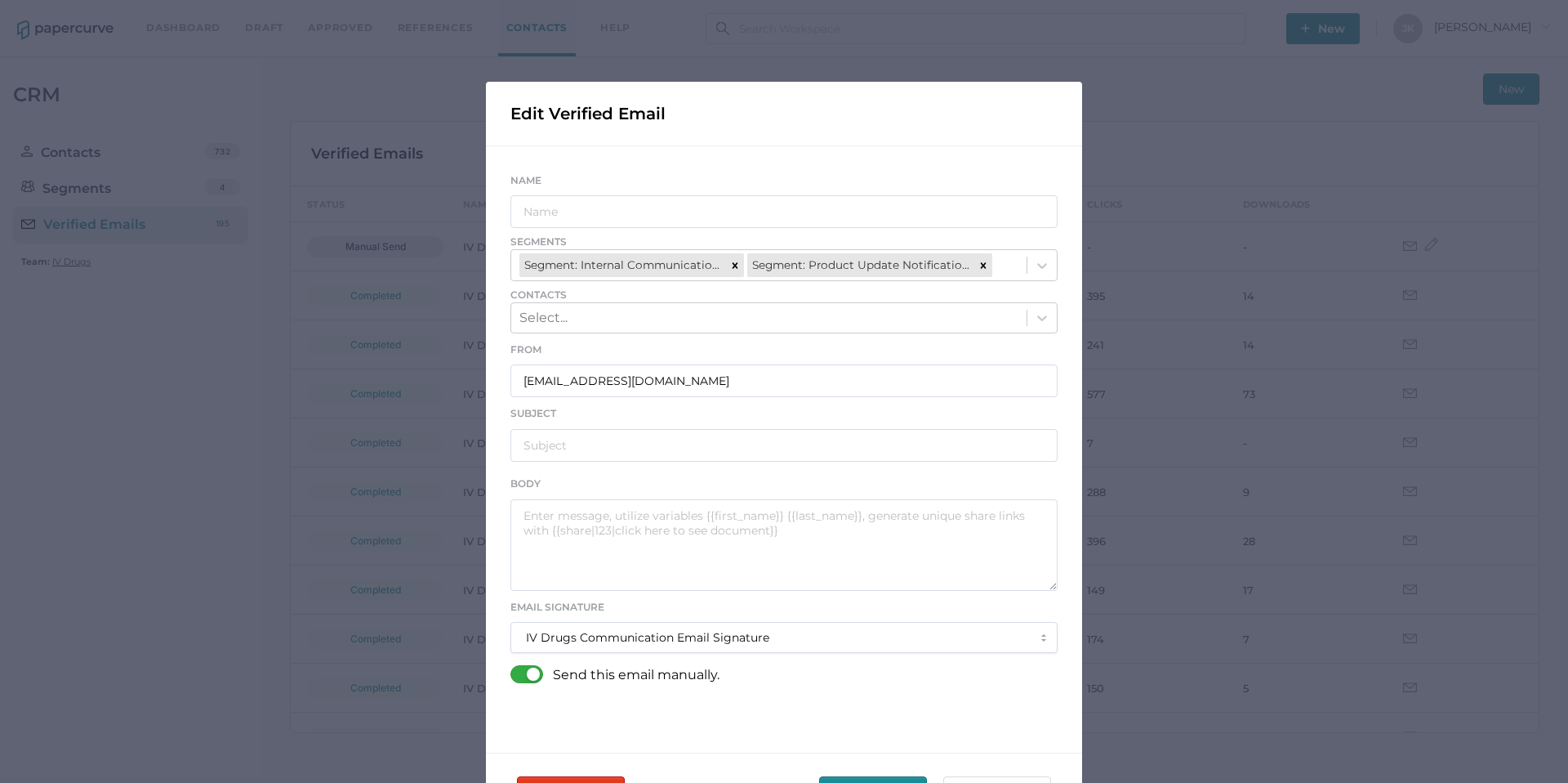
type input "IV Drugs Communications"
type input "[PERSON_NAME] Product Notifications - [DATE]"
type textarea "Good afternoon, Please see the links below for the most recent announcements fr…"
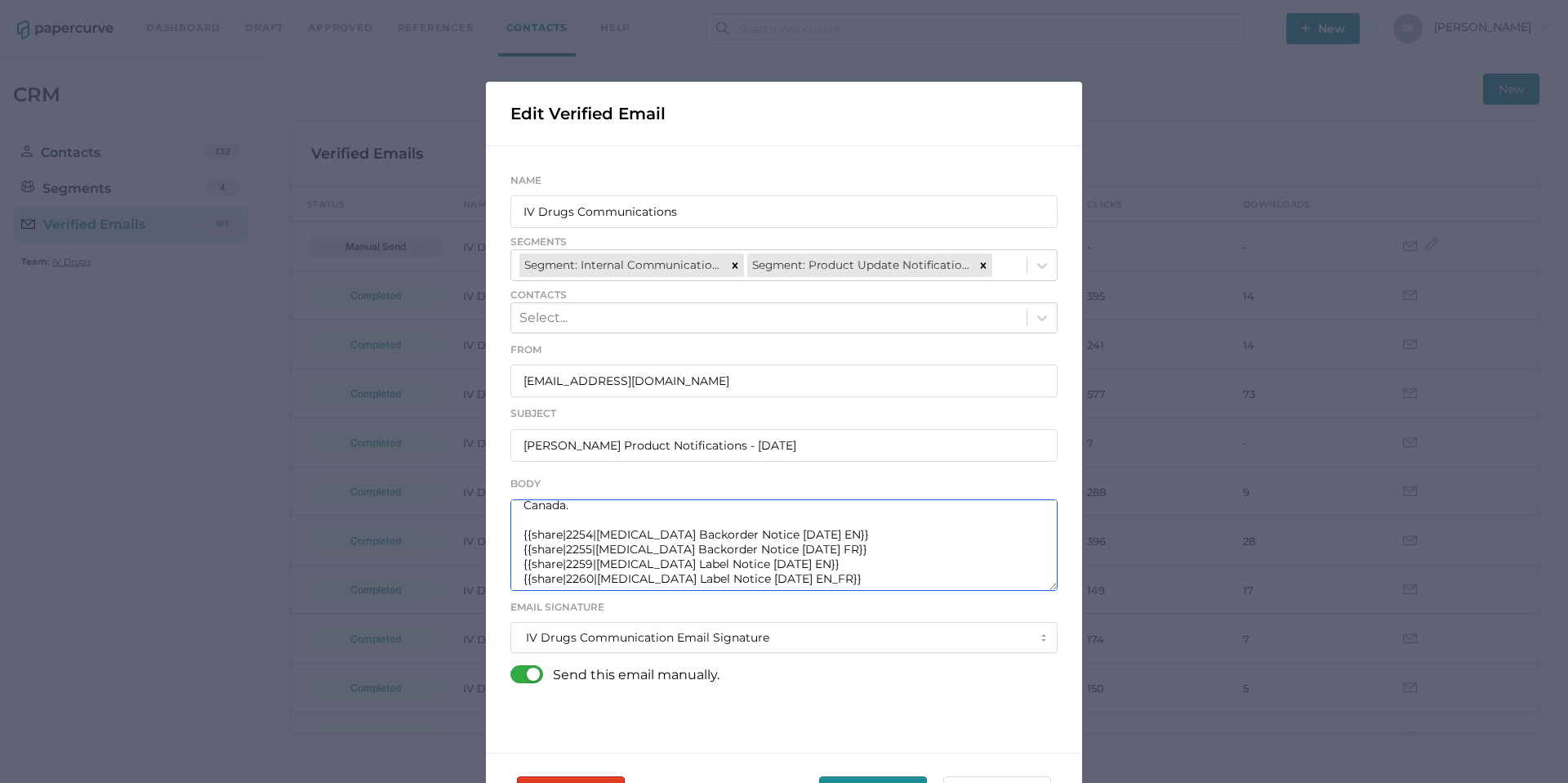
scroll to position [59, 0]
drag, startPoint x: 518, startPoint y: 514, endPoint x: 840, endPoint y: 590, distance: 330.8
click at [840, 590] on textarea "Good afternoon, Please see the links below for the most recent announcements fr…" at bounding box center [784, 544] width 547 height 91
drag, startPoint x: 809, startPoint y: 382, endPoint x: 483, endPoint y: 365, distance: 326.4
click at [486, 365] on div "Name IV Drugs Communications Segments Segment: Internal Communications Segment:…" at bounding box center [784, 437] width 596 height 581
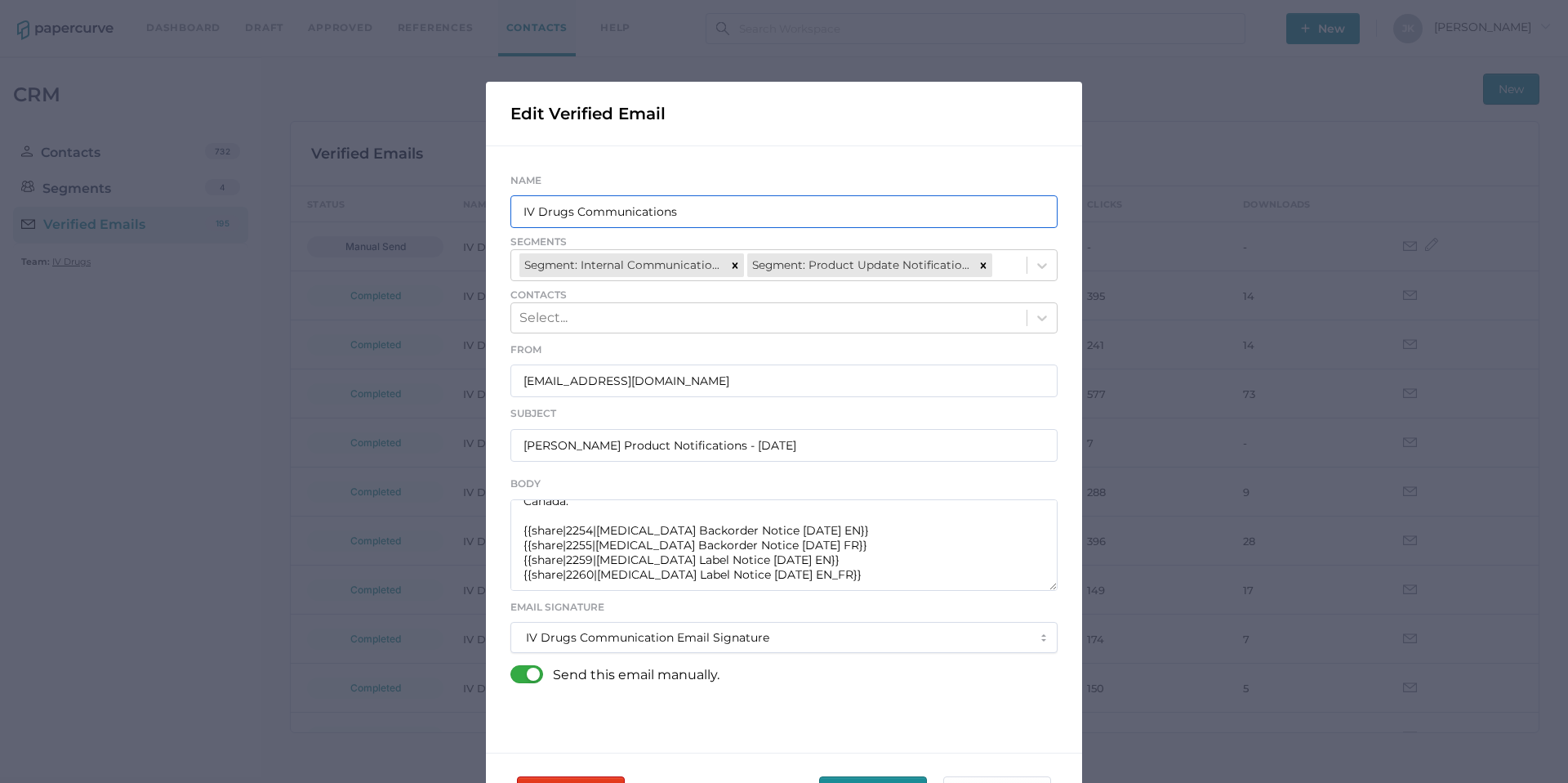
drag, startPoint x: 677, startPoint y: 212, endPoint x: 509, endPoint y: 215, distance: 168.0
click at [511, 215] on input "IV Drugs Communications" at bounding box center [784, 211] width 547 height 32
drag, startPoint x: 801, startPoint y: 448, endPoint x: 538, endPoint y: 437, distance: 263.2
click at [538, 437] on input "Fresenius Kabi Product Notifications - 09.19.2025" at bounding box center [784, 444] width 547 height 32
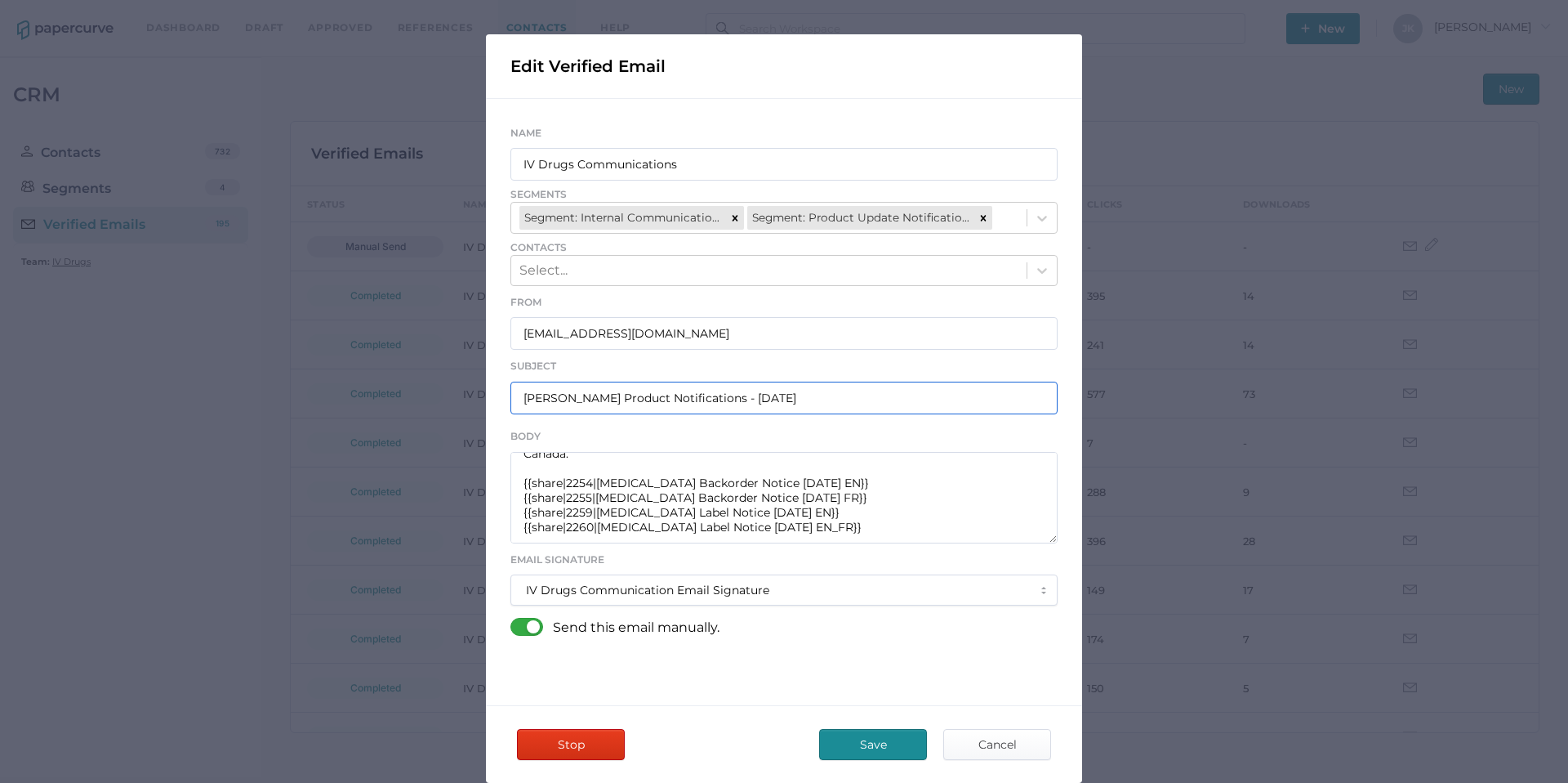
scroll to position [129, 0]
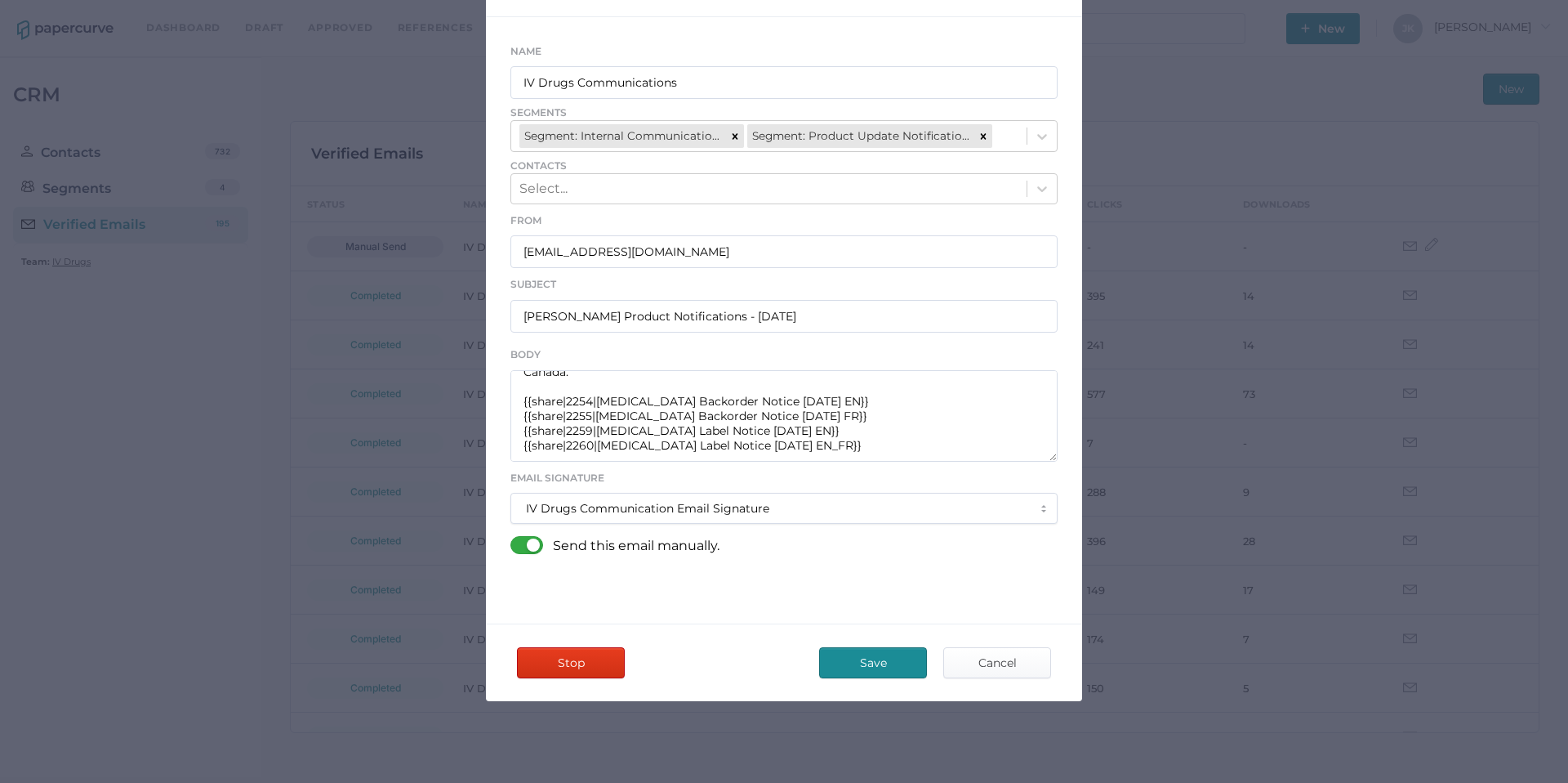
click at [865, 660] on span "Save" at bounding box center [873, 663] width 76 height 29
click at [865, 665] on span "Save" at bounding box center [873, 663] width 76 height 29
click at [865, 664] on span "Save" at bounding box center [873, 663] width 76 height 29
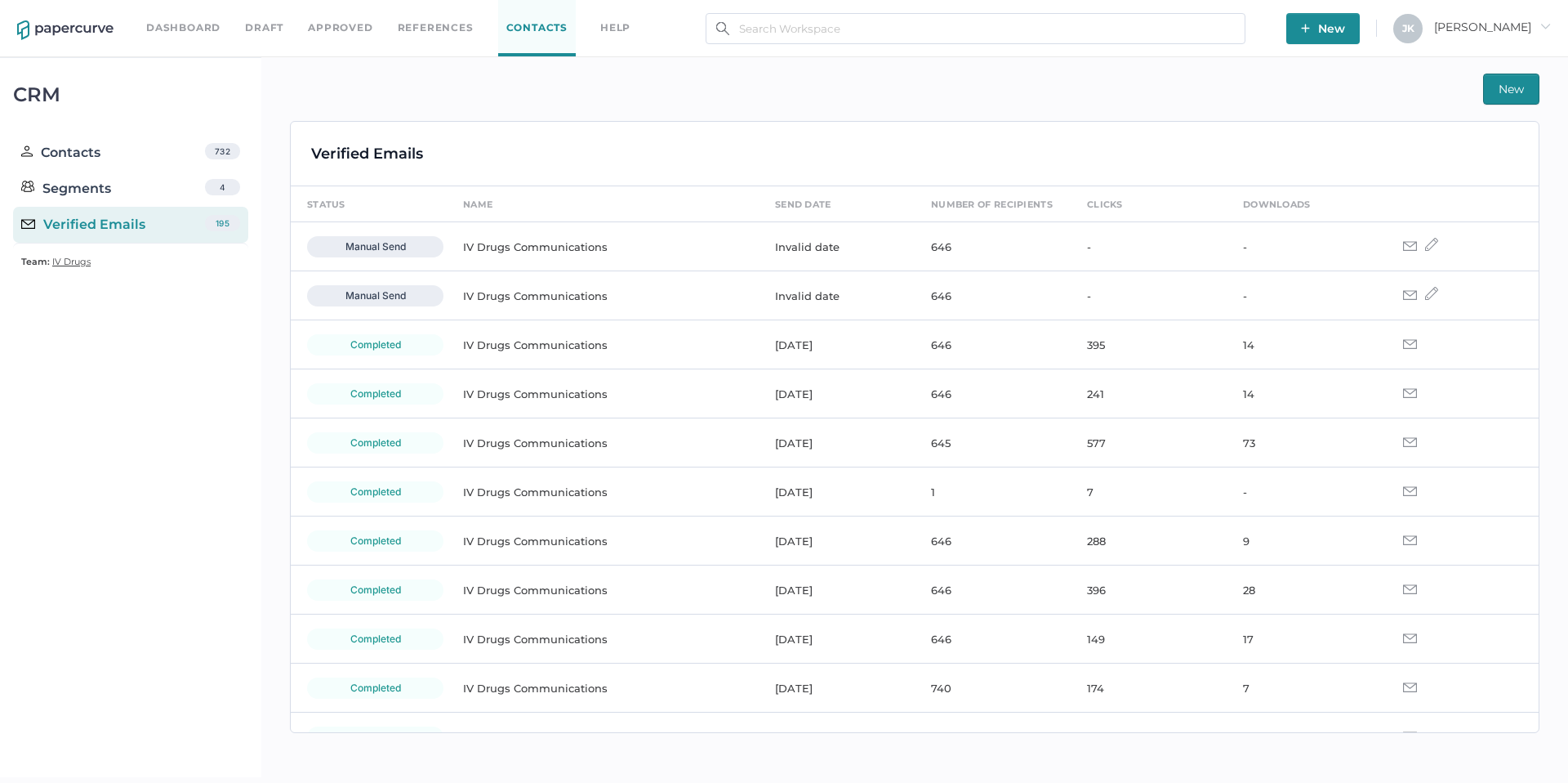
click at [332, 29] on link "Approved" at bounding box center [340, 27] width 65 height 18
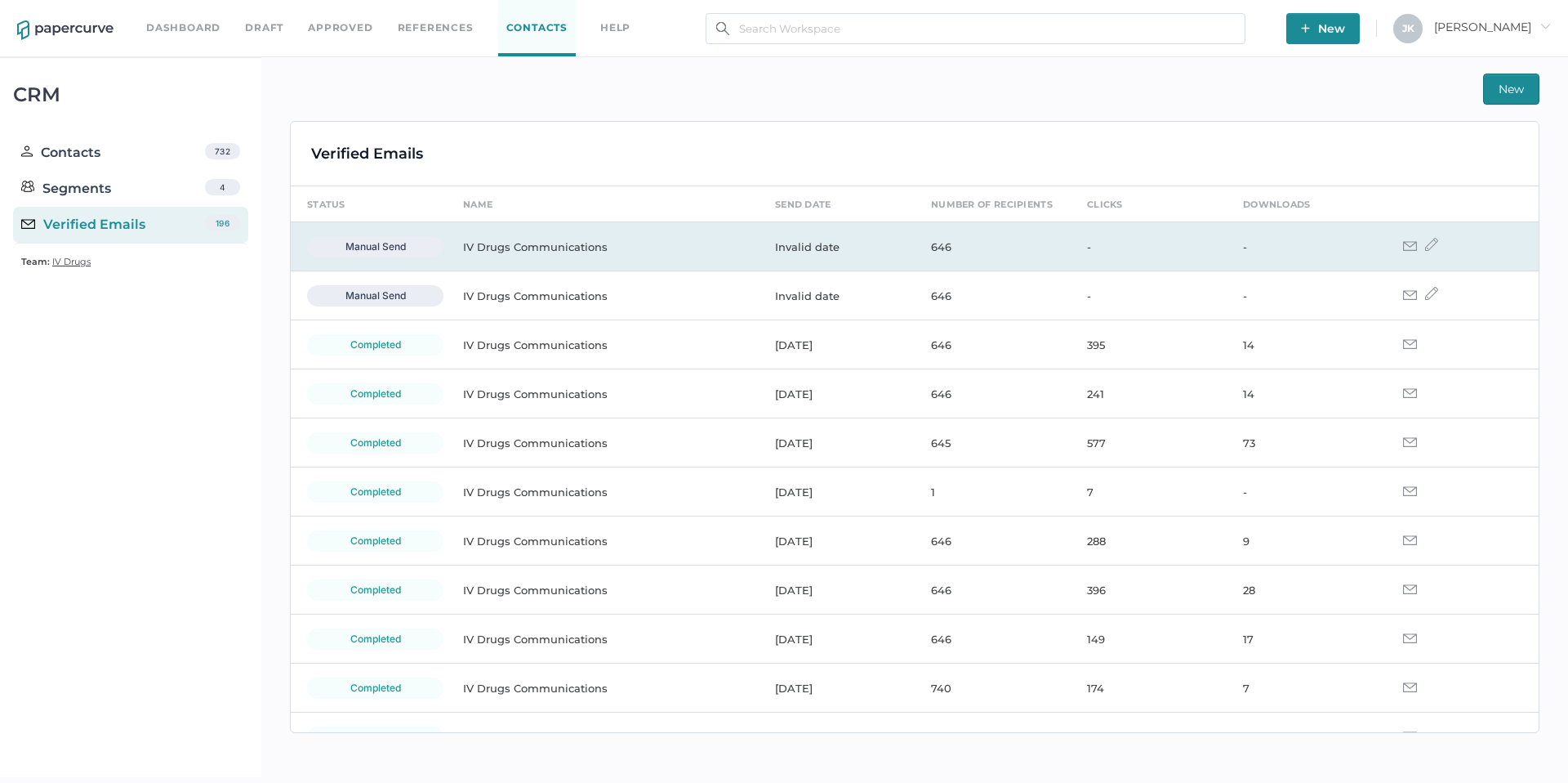
click at [1403, 246] on img at bounding box center [1410, 246] width 14 height 10
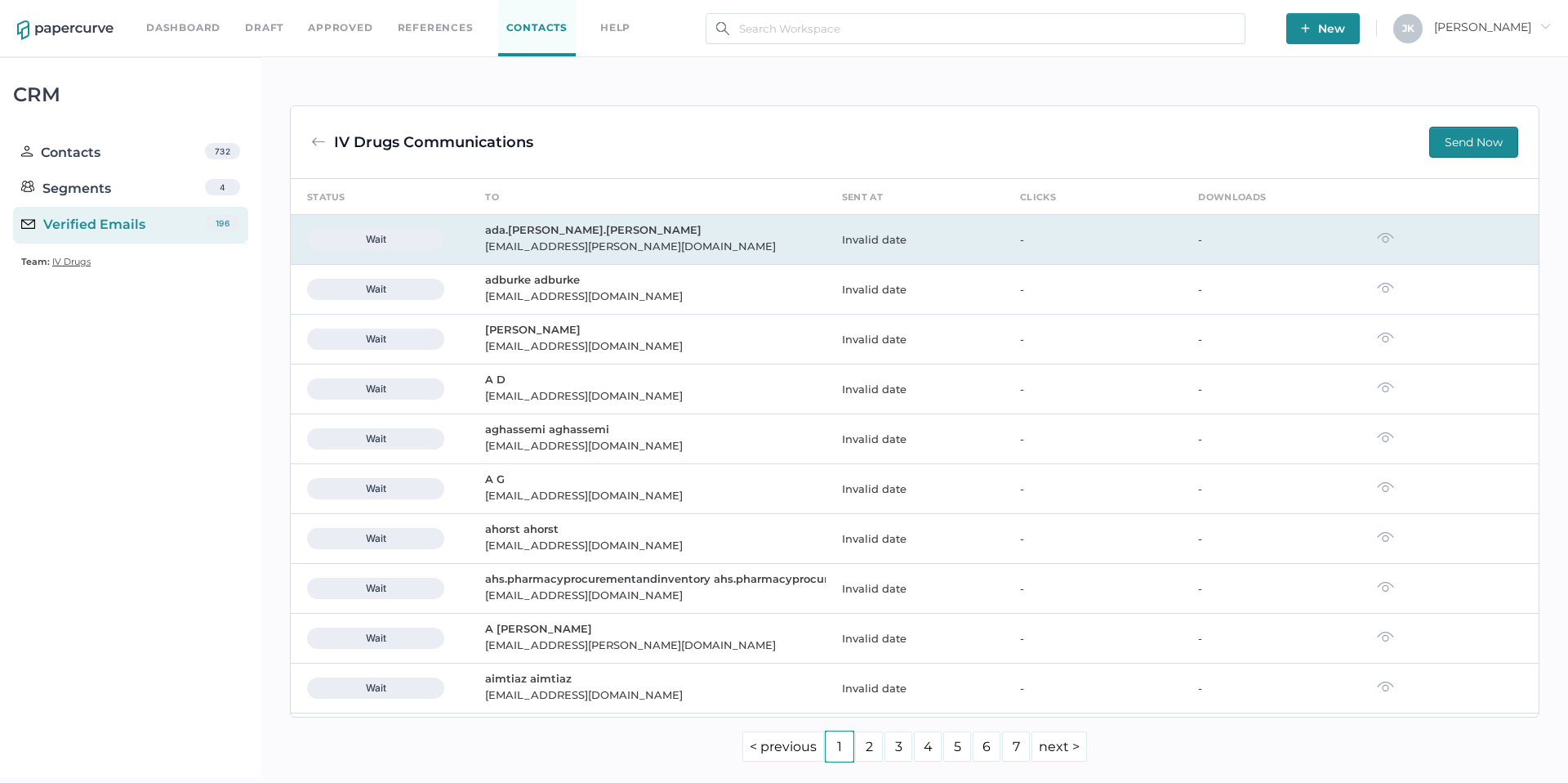
click at [1381, 241] on img at bounding box center [1385, 238] width 18 height 12
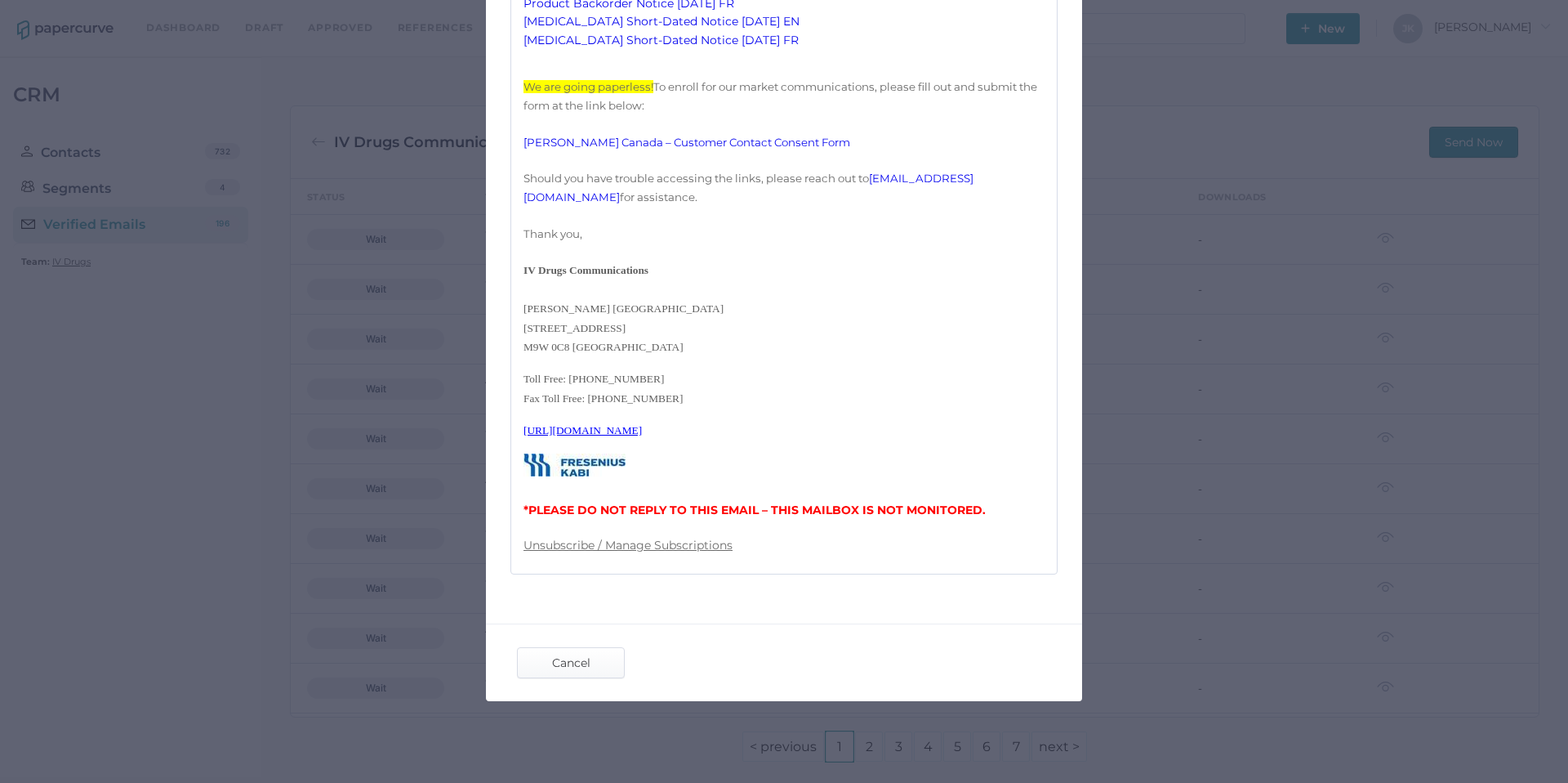
scroll to position [561, 0]
click at [595, 663] on span "Cancel" at bounding box center [570, 663] width 76 height 29
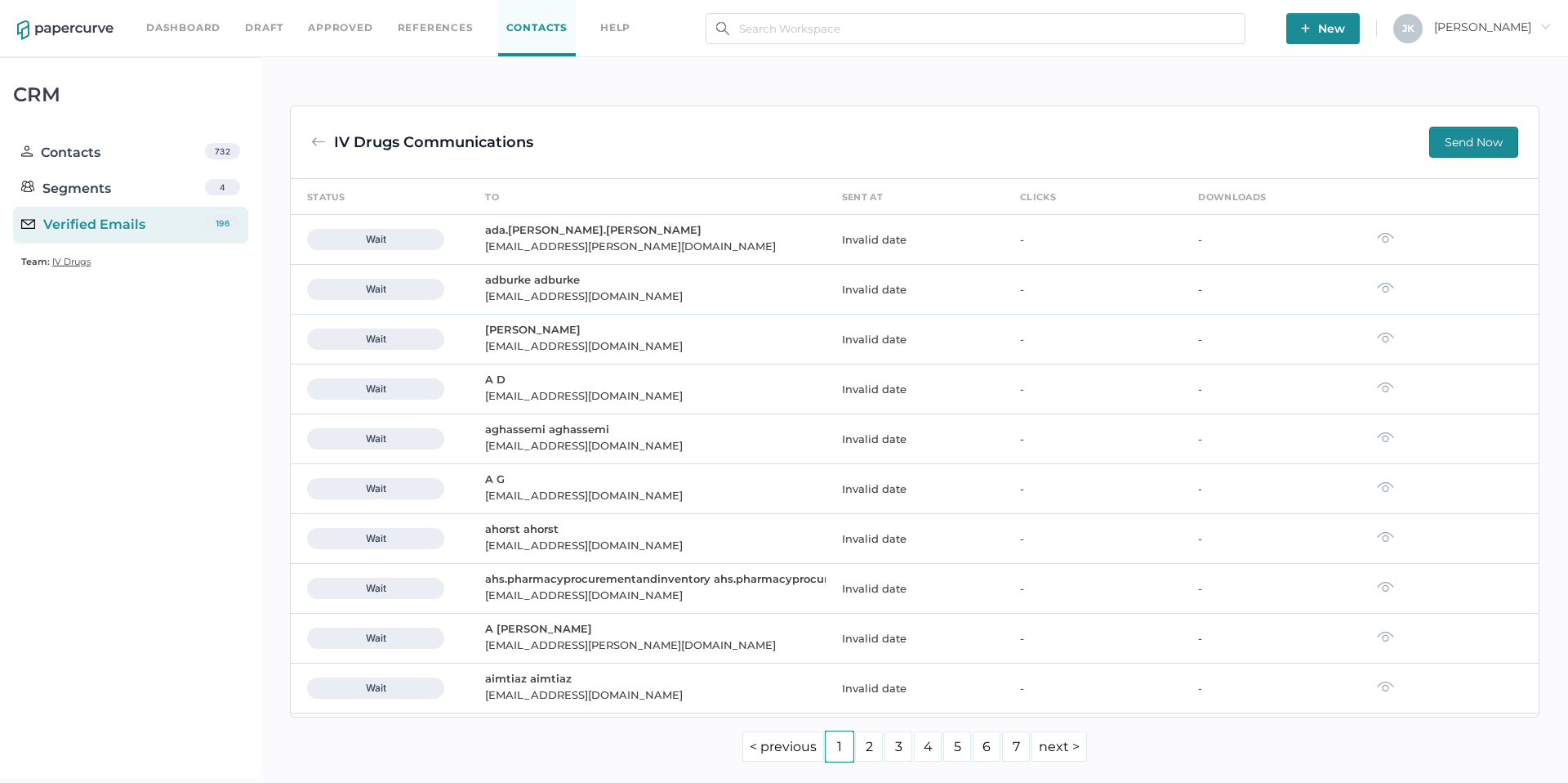
click at [320, 142] on img at bounding box center [318, 142] width 15 height 15
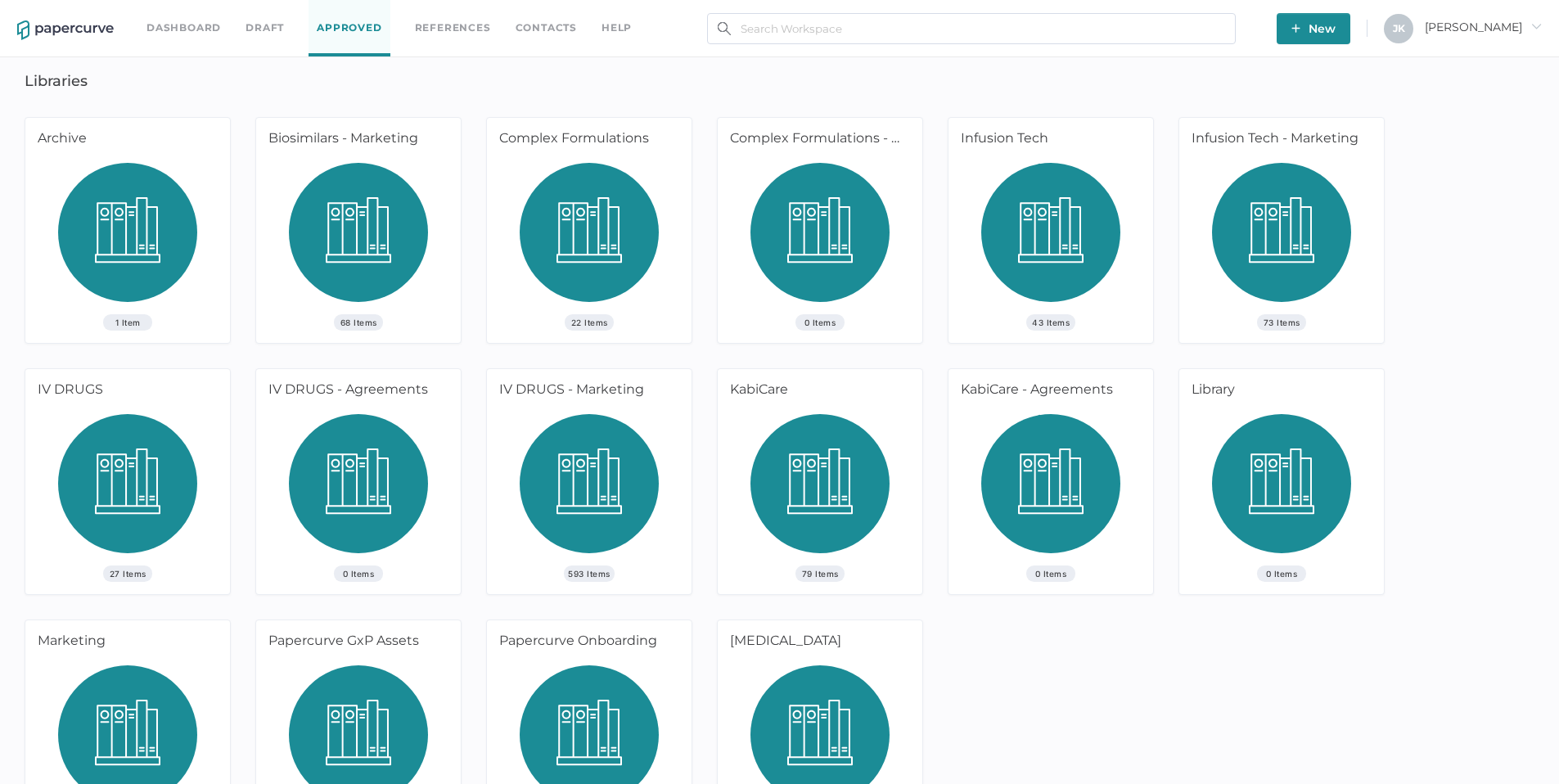
click at [582, 478] on img at bounding box center [589, 489] width 139 height 151
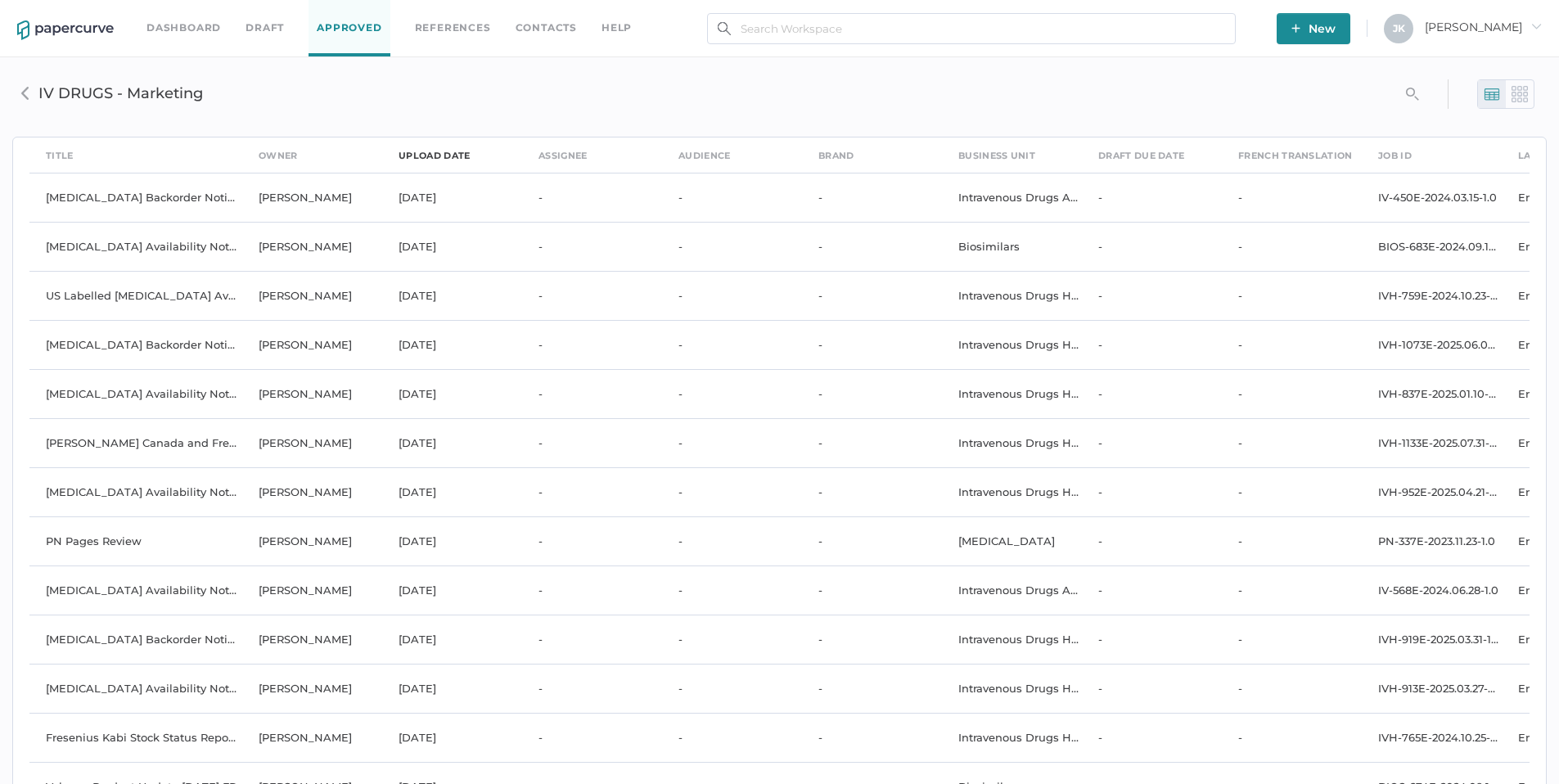
click at [428, 156] on div "upload date" at bounding box center [434, 155] width 72 height 18
